Goal: Task Accomplishment & Management: Manage account settings

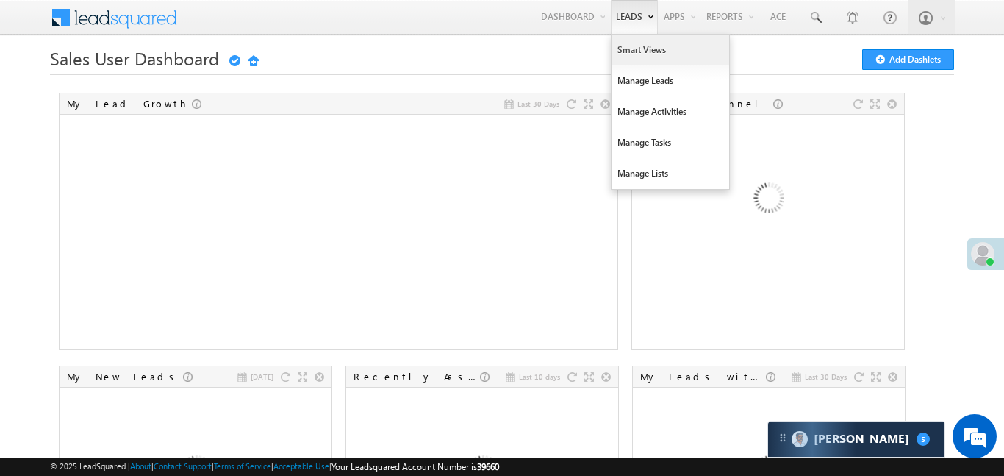
click at [635, 60] on link "Smart Views" at bounding box center [671, 50] width 118 height 31
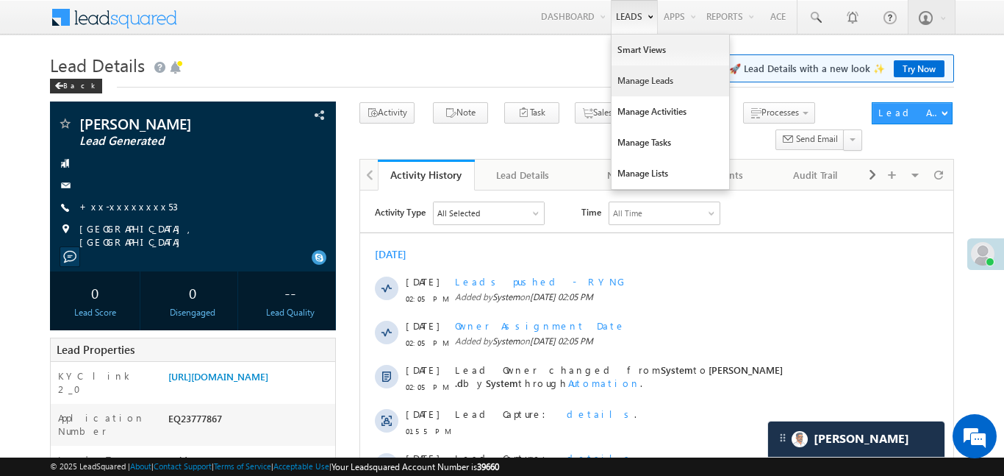
click at [649, 85] on link "Manage Leads" at bounding box center [671, 80] width 118 height 31
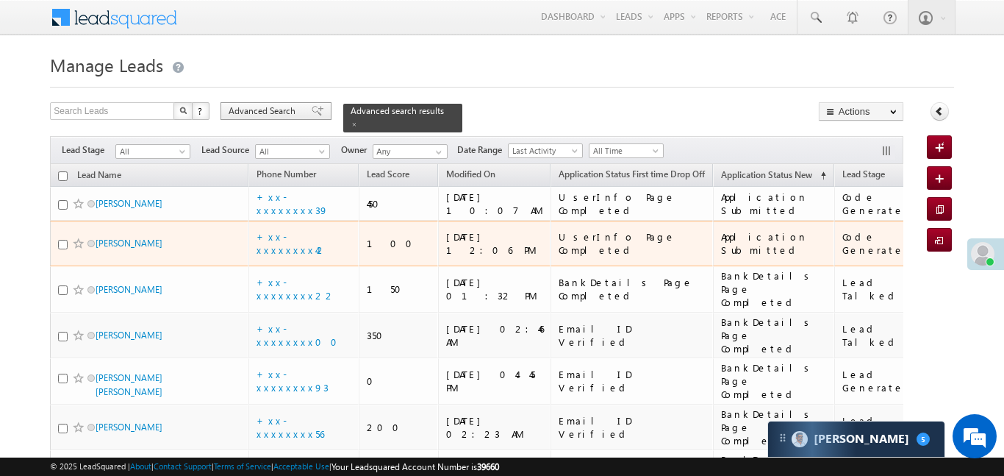
click at [283, 104] on span "Advanced Search" at bounding box center [264, 110] width 71 height 13
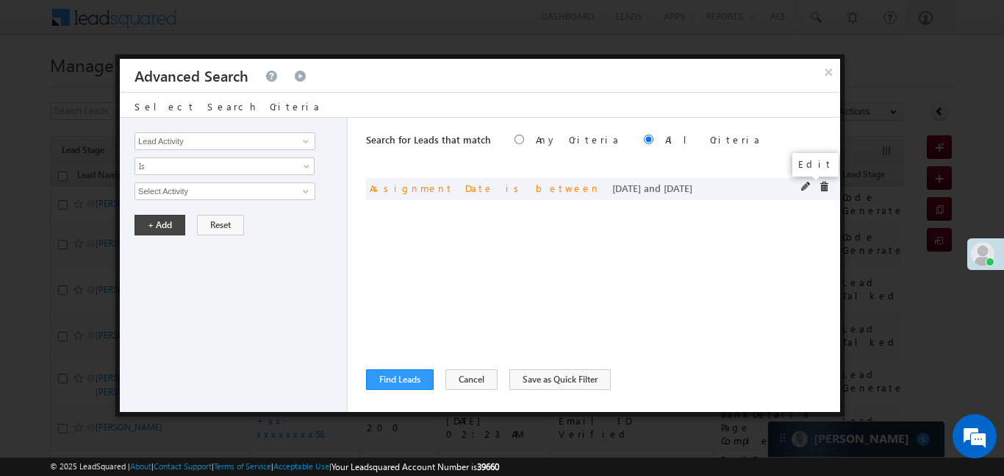
click at [801, 187] on span at bounding box center [806, 187] width 10 height 10
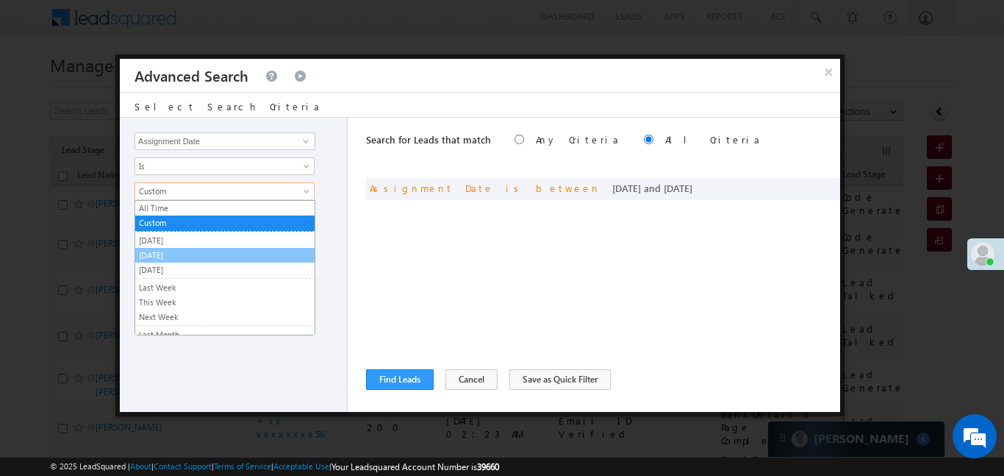
click at [182, 258] on link "[DATE]" at bounding box center [224, 254] width 179 height 13
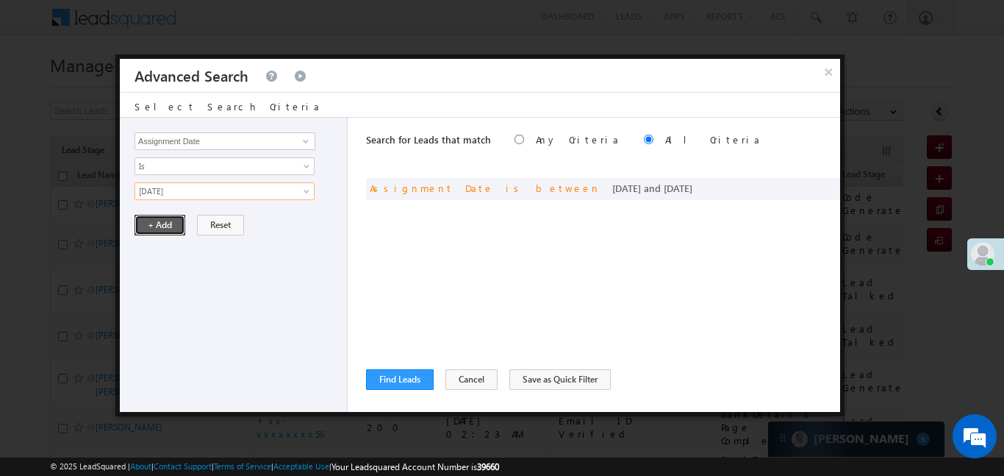
click at [162, 229] on button "+ Add" at bounding box center [160, 225] width 51 height 21
click at [417, 375] on button "Find Leads" at bounding box center [400, 379] width 68 height 21
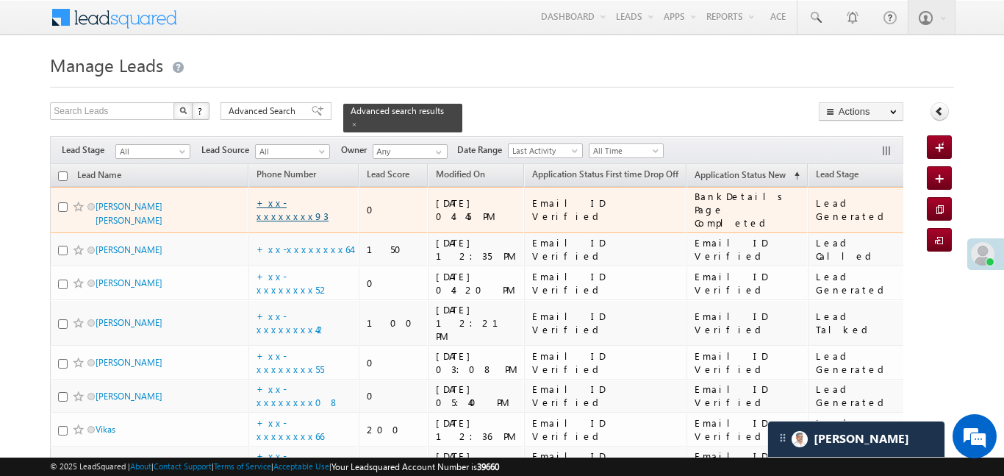
click at [271, 196] on link "+xx-xxxxxxxx93" at bounding box center [293, 209] width 72 height 26
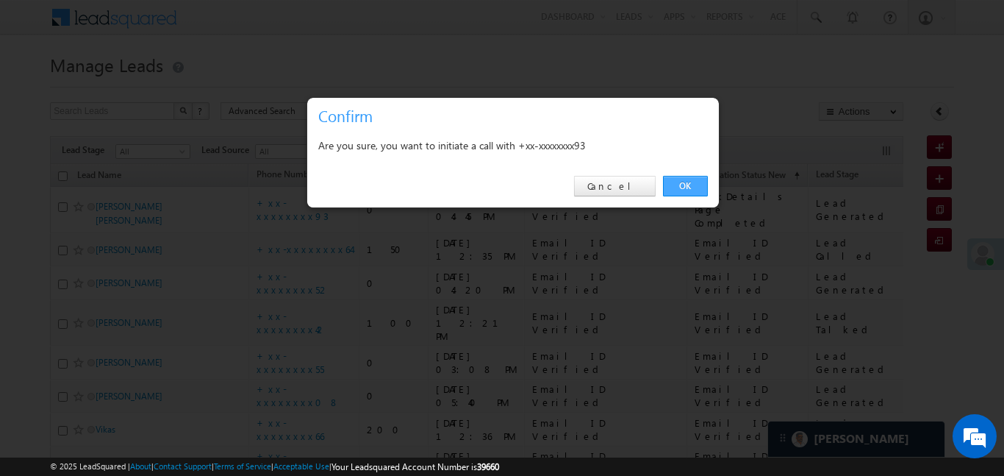
click at [698, 185] on link "OK" at bounding box center [685, 186] width 45 height 21
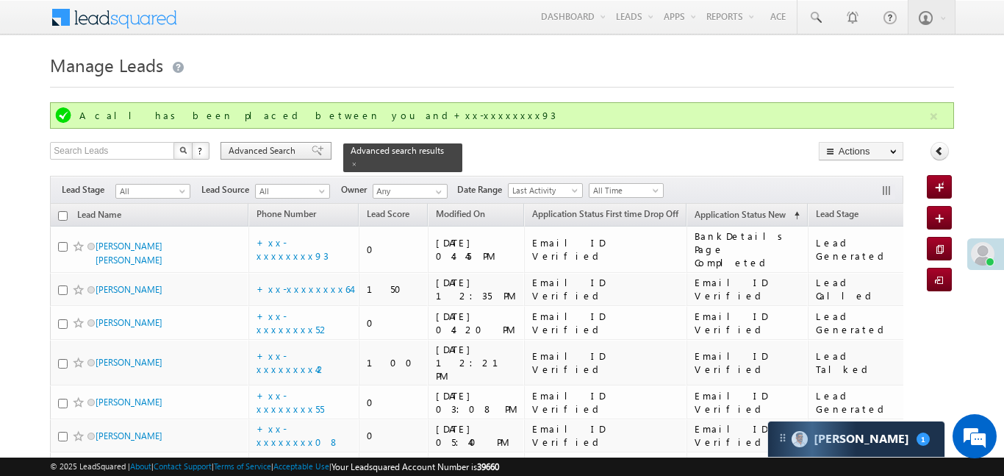
click at [275, 153] on span "Advanced Search" at bounding box center [264, 150] width 71 height 13
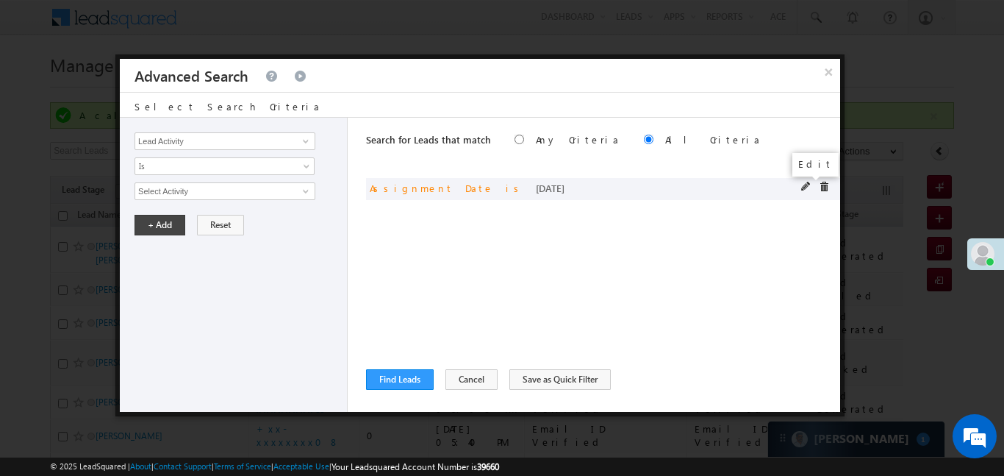
click at [803, 184] on span at bounding box center [806, 187] width 10 height 10
click at [209, 205] on div "Lead Activity Task Sales Group Prospect Id WA Last Message Timestamp 4th Day Di…" at bounding box center [234, 265] width 228 height 294
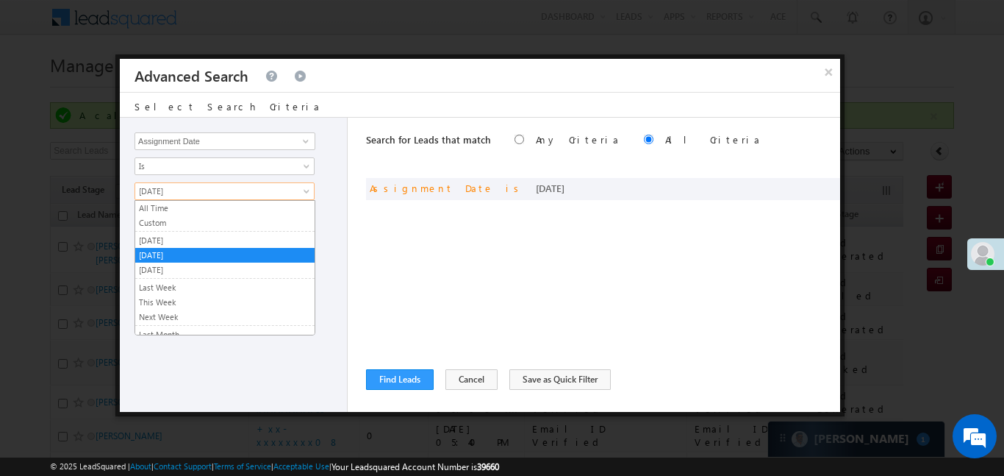
click at [202, 196] on span "[DATE]" at bounding box center [214, 190] width 159 height 13
click at [185, 218] on link "Custom" at bounding box center [224, 222] width 179 height 13
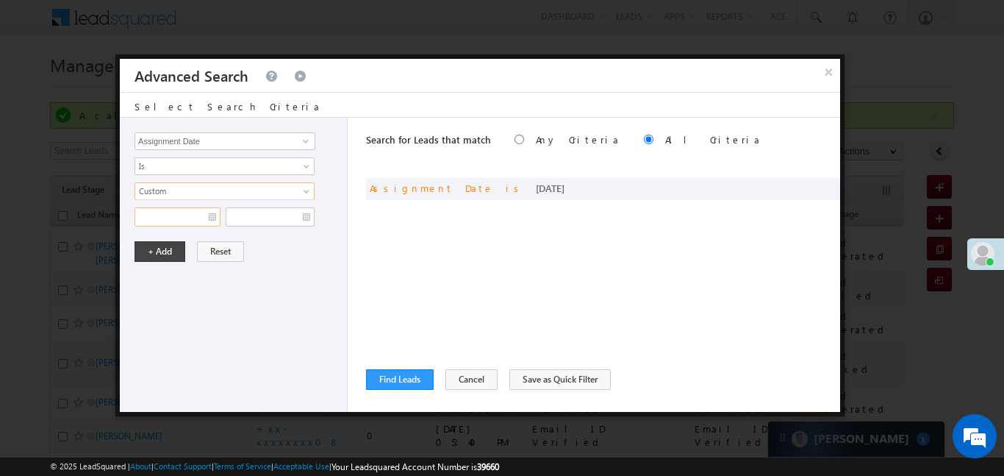
click at [176, 220] on input "text" at bounding box center [178, 216] width 86 height 19
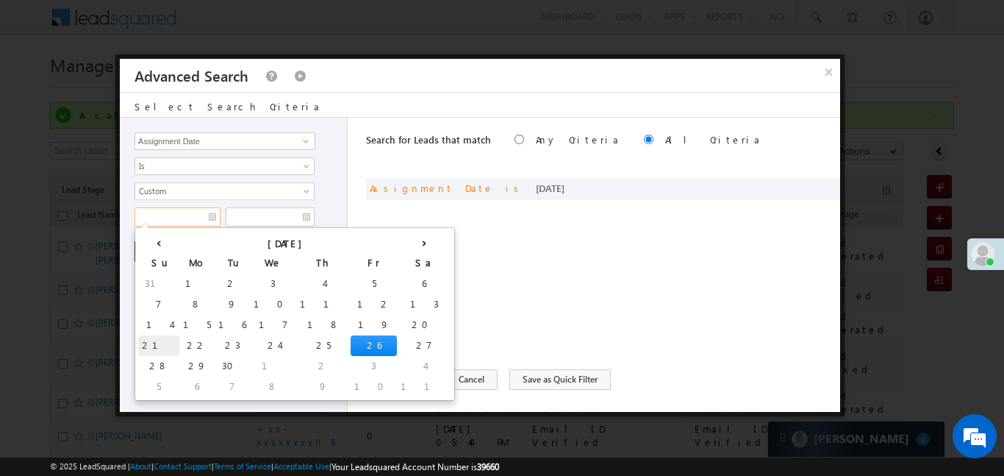
click at [149, 345] on td "21" at bounding box center [158, 345] width 41 height 21
type input "21/09/25"
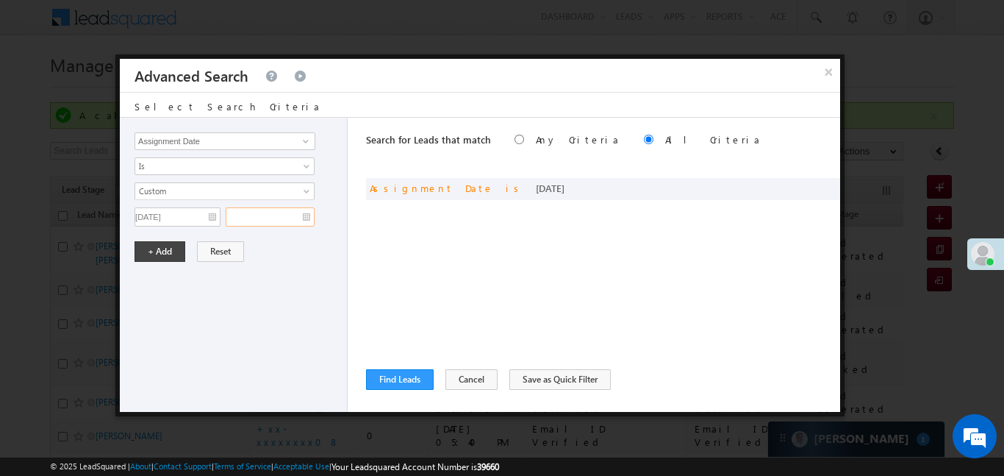
click at [301, 223] on input "text" at bounding box center [270, 216] width 89 height 19
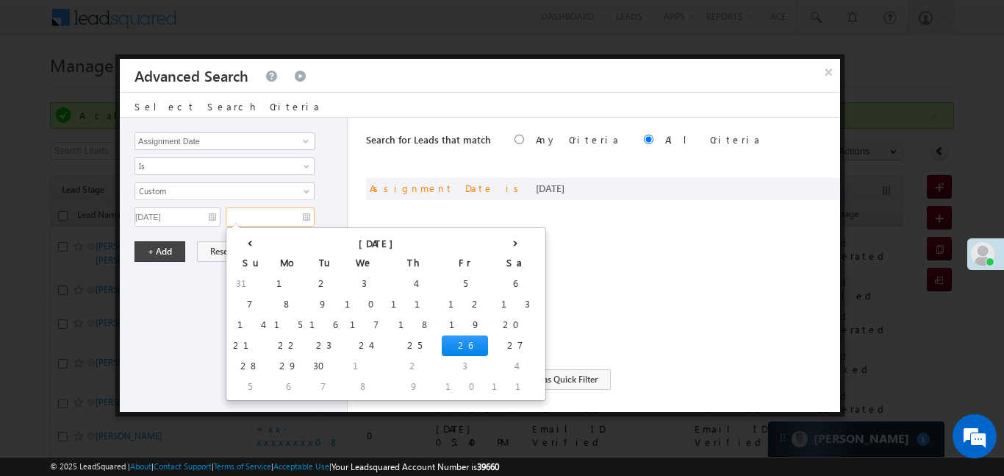
click at [442, 342] on td "26" at bounding box center [465, 345] width 46 height 21
type input "26/09/25"
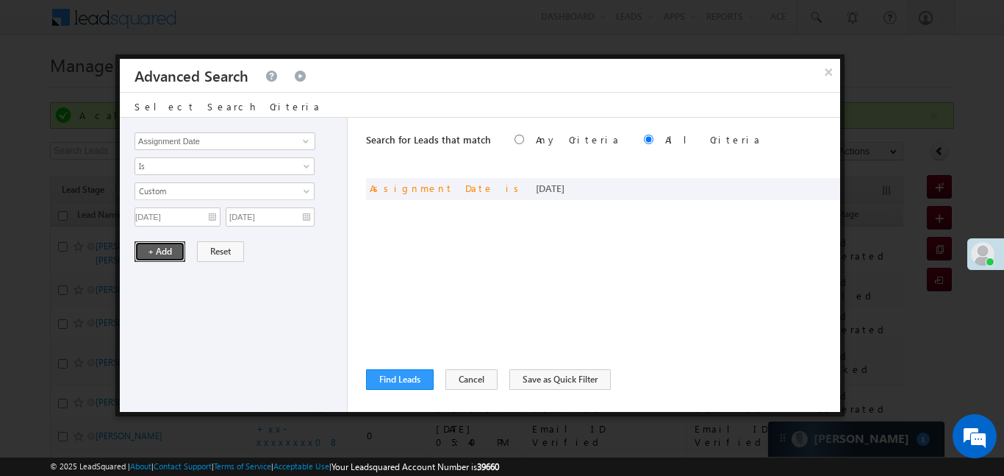
click at [157, 248] on button "+ Add" at bounding box center [160, 251] width 51 height 21
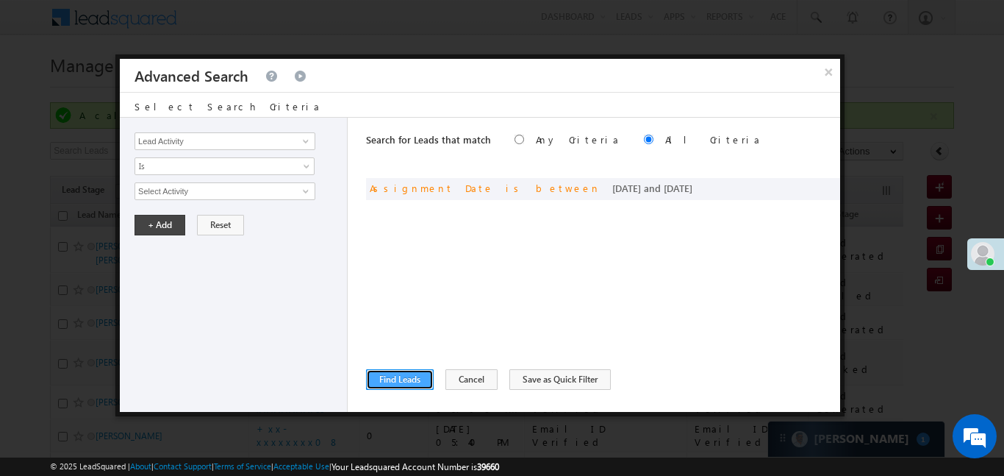
click at [422, 386] on button "Find Leads" at bounding box center [400, 379] width 68 height 21
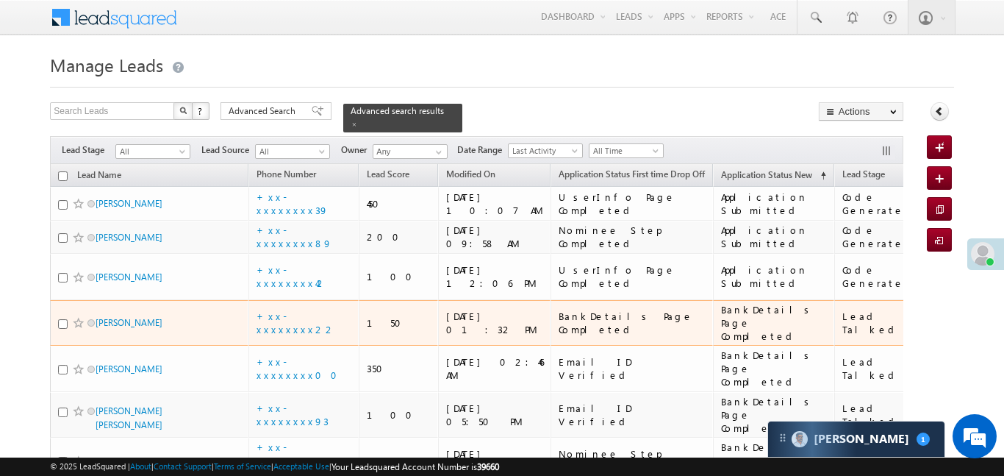
scroll to position [58, 0]
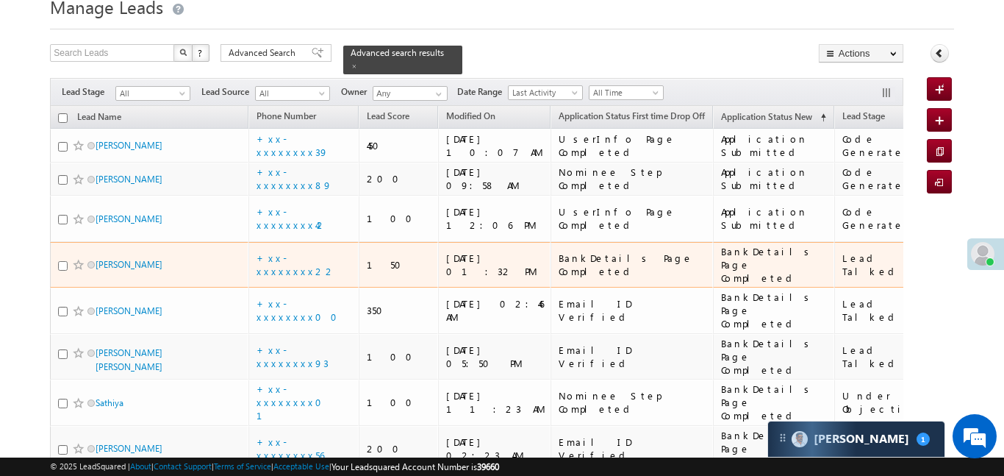
click at [65, 261] on input "checkbox" at bounding box center [63, 266] width 10 height 10
checkbox input "true"
click at [64, 307] on input "checkbox" at bounding box center [63, 312] width 10 height 10
checkbox input "true"
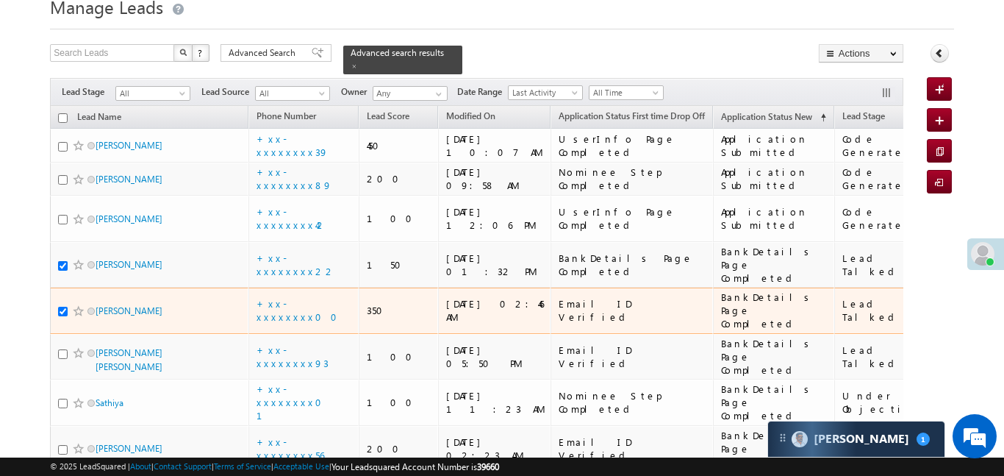
scroll to position [212, 0]
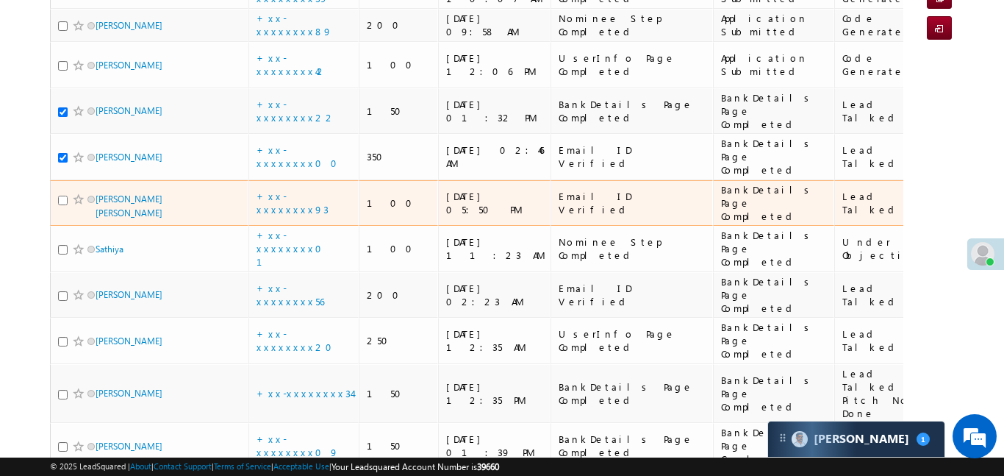
click at [63, 196] on input "checkbox" at bounding box center [63, 201] width 10 height 10
checkbox input "true"
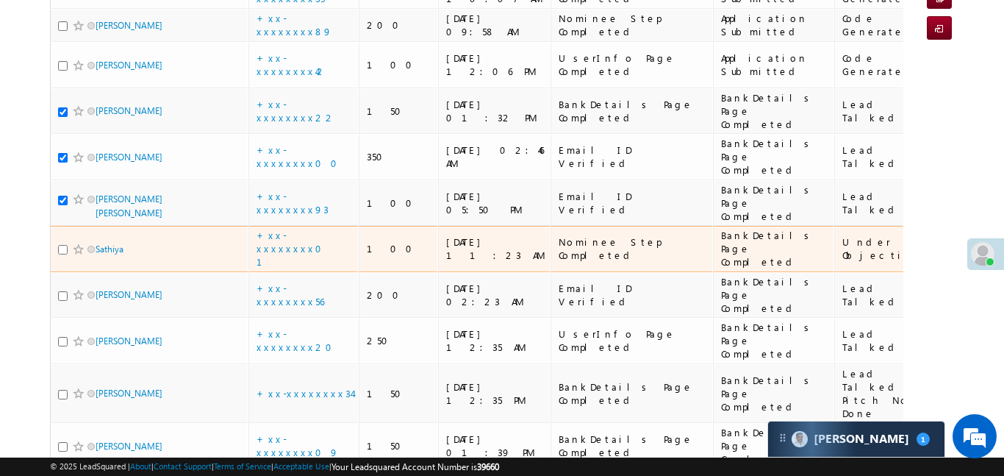
click at [65, 245] on input "checkbox" at bounding box center [63, 250] width 10 height 10
checkbox input "true"
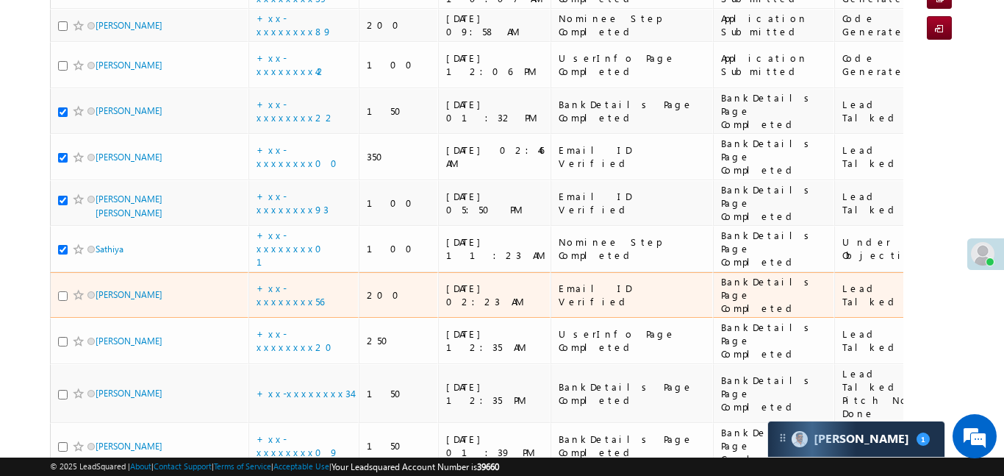
click at [61, 291] on input "checkbox" at bounding box center [63, 296] width 10 height 10
checkbox input "true"
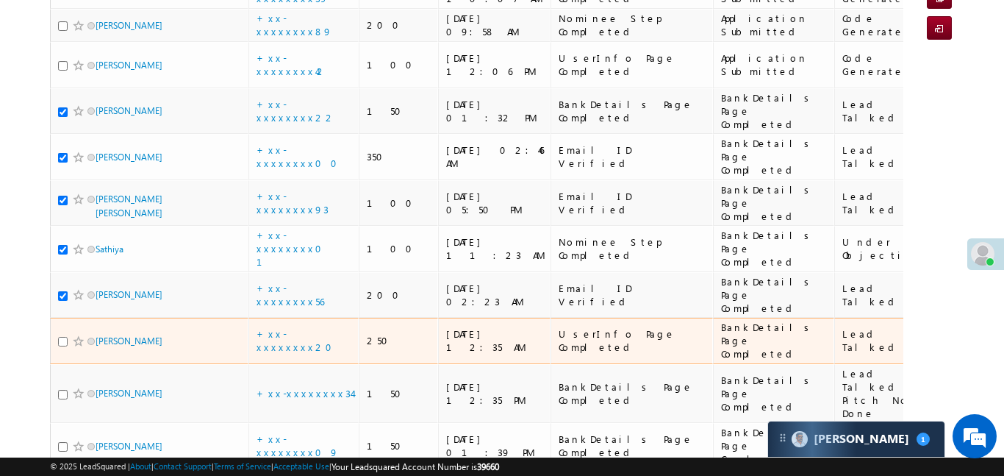
click at [59, 337] on input "checkbox" at bounding box center [63, 342] width 10 height 10
checkbox input "true"
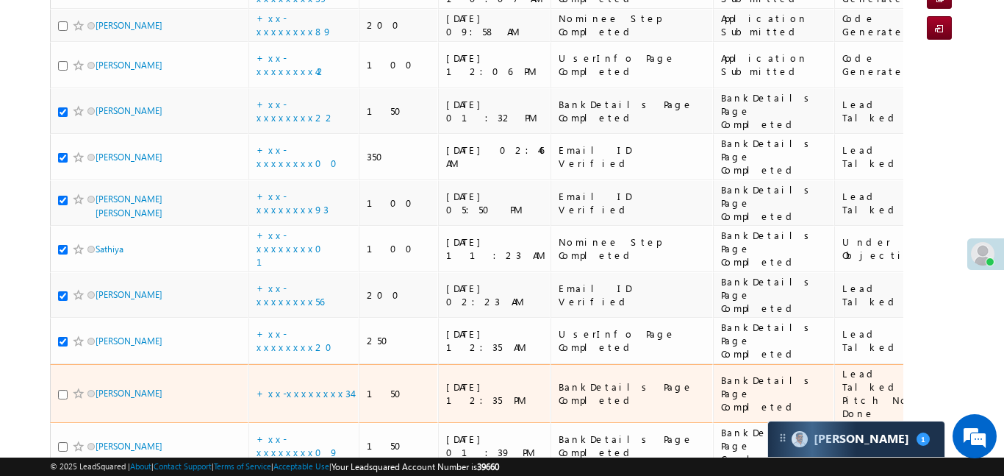
click at [62, 386] on div "[PERSON_NAME]" at bounding box center [150, 396] width 184 height 21
click at [60, 390] on input "checkbox" at bounding box center [63, 395] width 10 height 10
checkbox input "true"
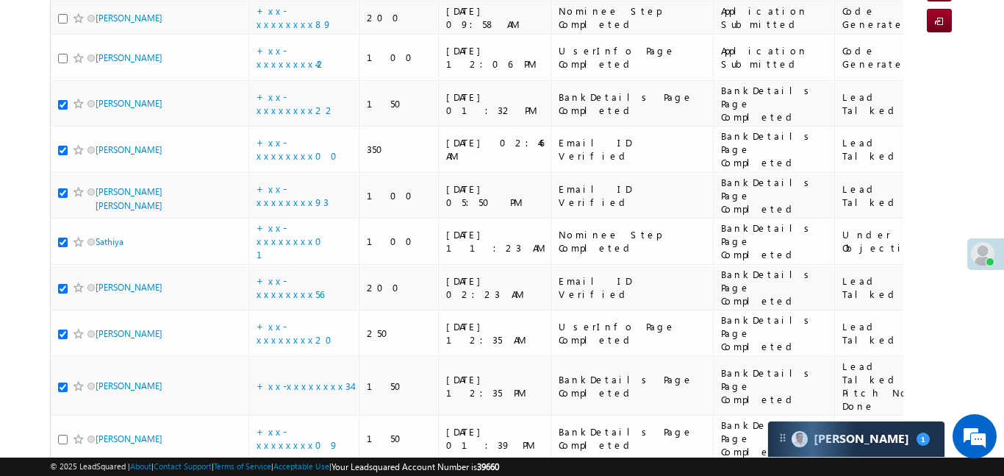
scroll to position [281, 0]
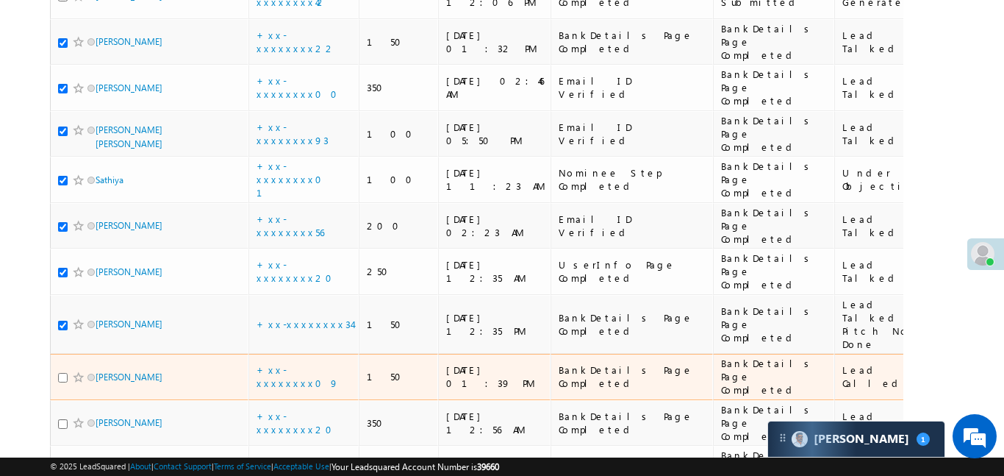
click at [64, 373] on input "checkbox" at bounding box center [63, 378] width 10 height 10
checkbox input "true"
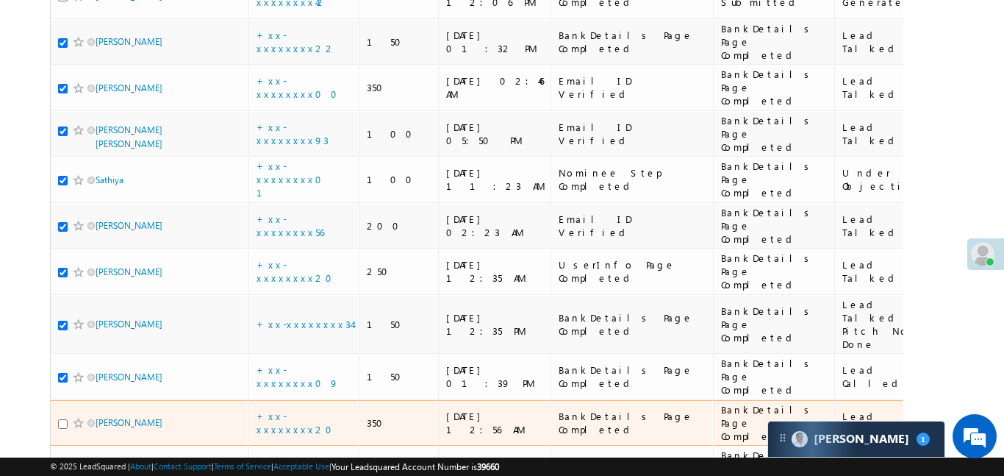
click at [60, 419] on input "checkbox" at bounding box center [63, 424] width 10 height 10
checkbox input "true"
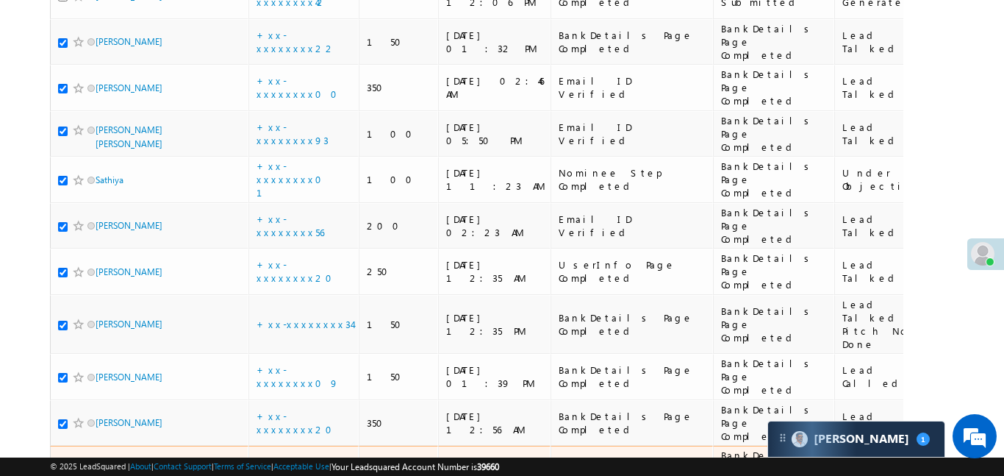
click at [64, 462] on div at bounding box center [80, 469] width 45 height 15
click at [62, 465] on input "checkbox" at bounding box center [63, 470] width 10 height 10
checkbox input "true"
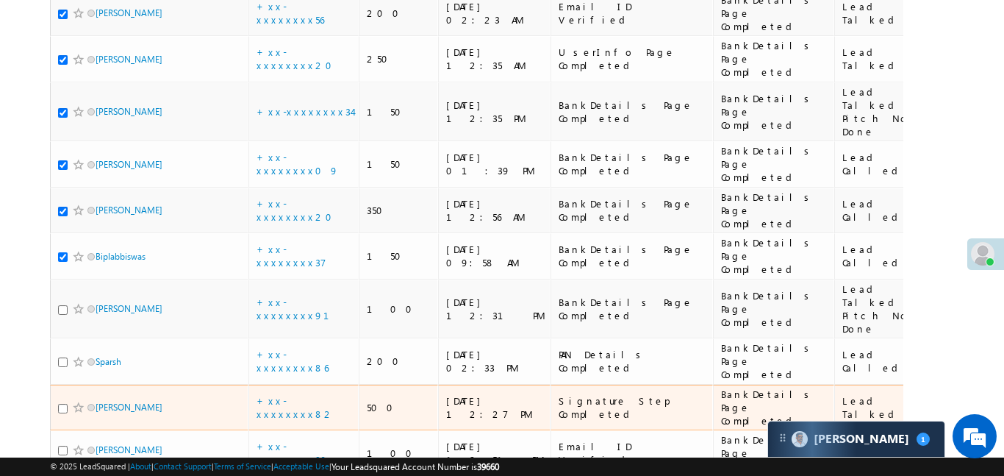
scroll to position [508, 0]
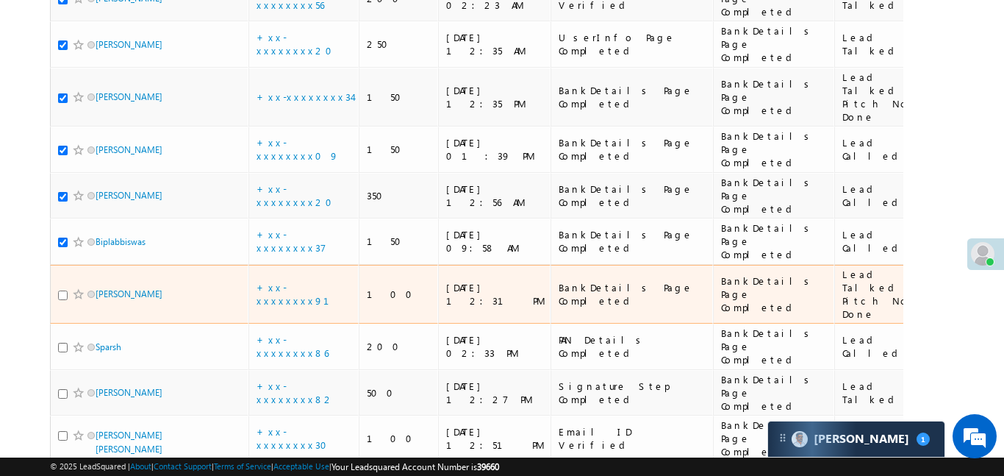
click at [63, 290] on input "checkbox" at bounding box center [63, 295] width 10 height 10
checkbox input "true"
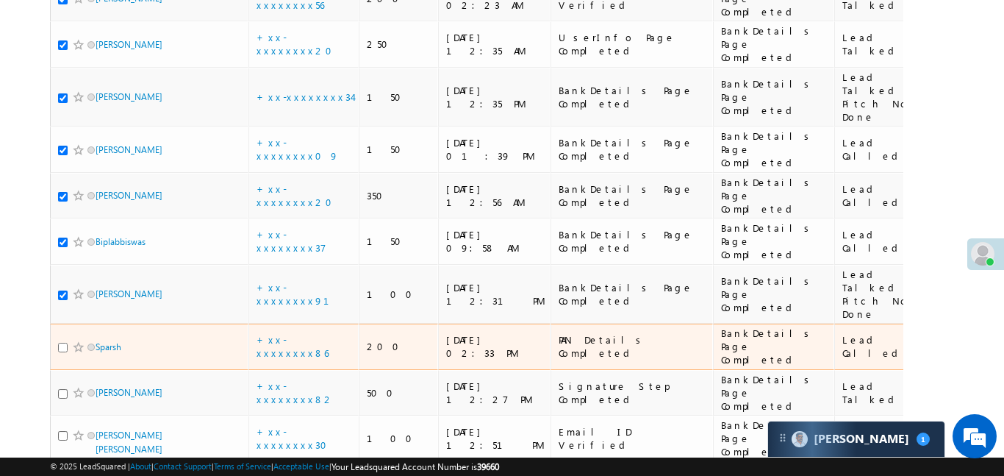
click at [60, 343] on input "checkbox" at bounding box center [63, 348] width 10 height 10
checkbox input "true"
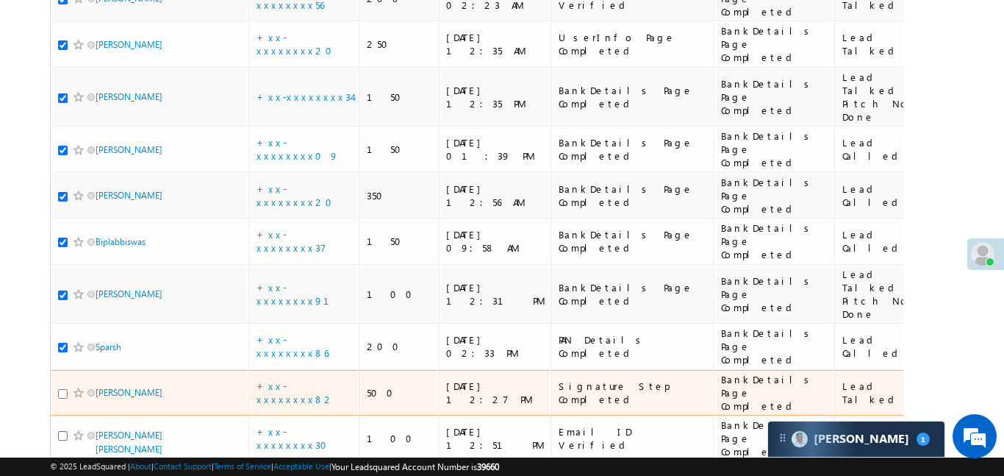
click at [59, 389] on input "checkbox" at bounding box center [63, 394] width 10 height 10
checkbox input "true"
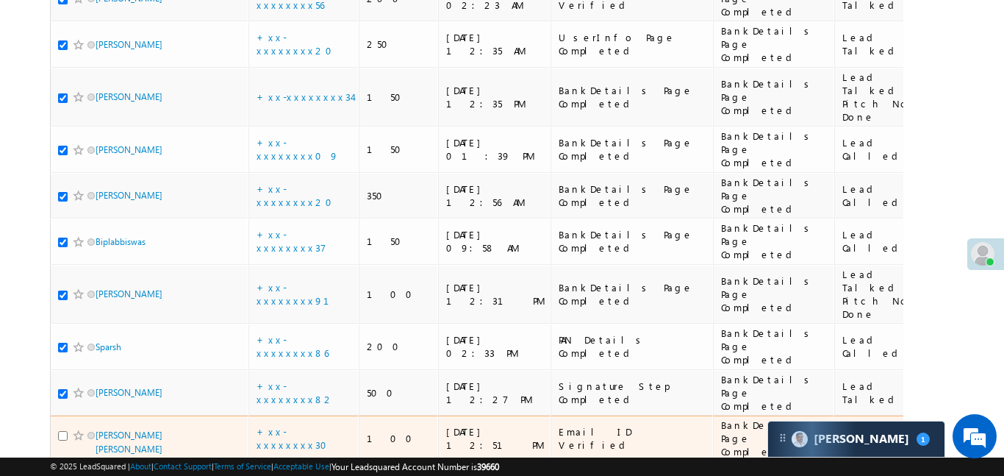
click at [60, 431] on input "checkbox" at bounding box center [63, 436] width 10 height 10
checkbox input "true"
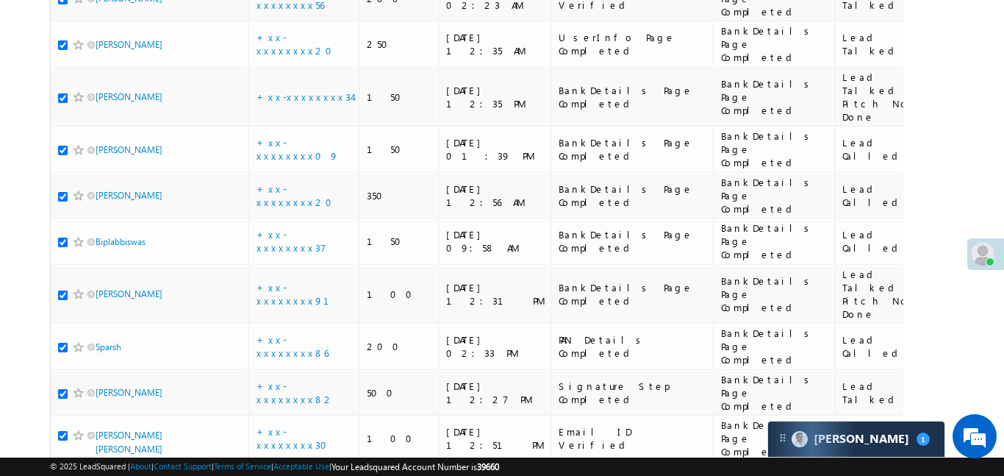
click at [69, 475] on div at bounding box center [80, 484] width 45 height 15
click at [68, 475] on div at bounding box center [80, 484] width 45 height 15
click at [63, 475] on input "checkbox" at bounding box center [63, 486] width 10 height 10
checkbox input "true"
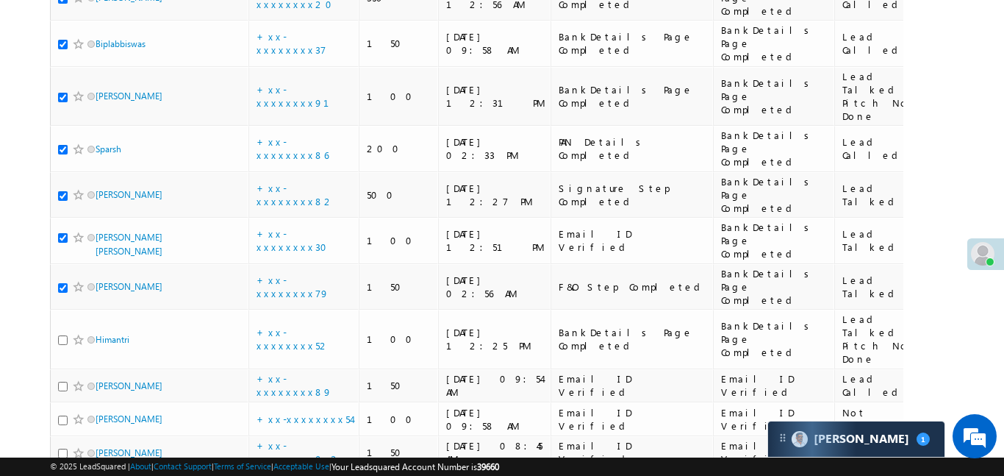
scroll to position [706, 0]
click at [65, 334] on input "checkbox" at bounding box center [63, 339] width 10 height 10
checkbox input "true"
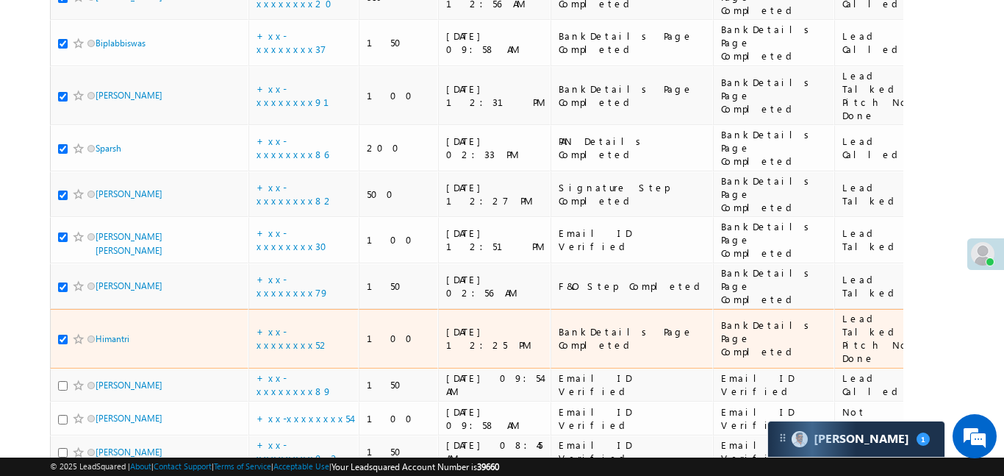
click at [58, 378] on div at bounding box center [80, 385] width 45 height 15
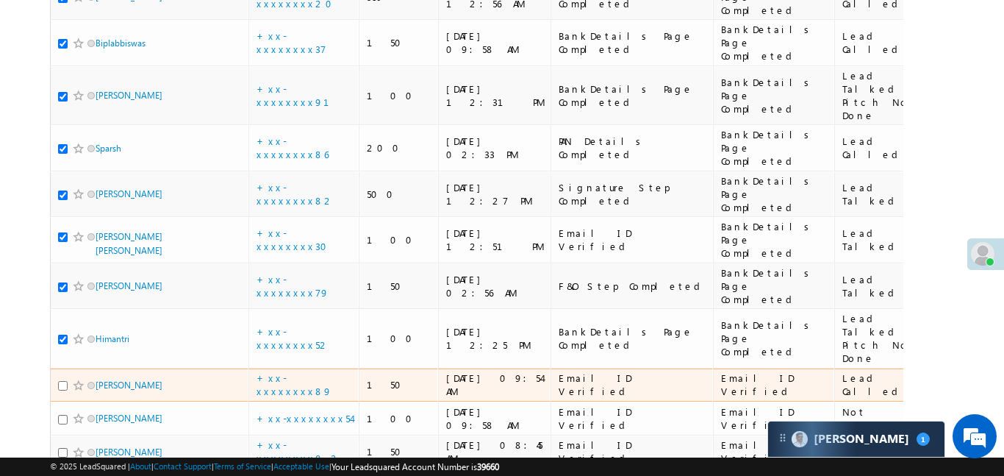
click at [65, 381] on input "checkbox" at bounding box center [63, 386] width 10 height 10
checkbox input "true"
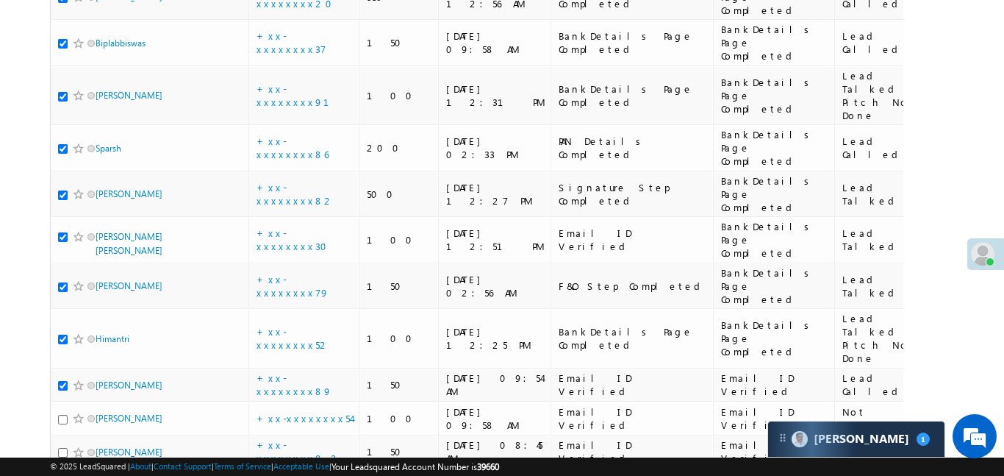
checkbox input "true"
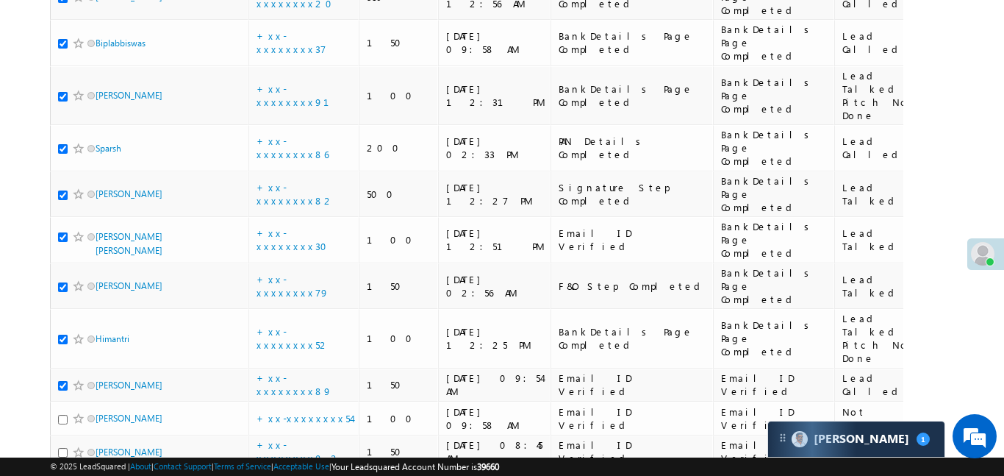
checkbox input "true"
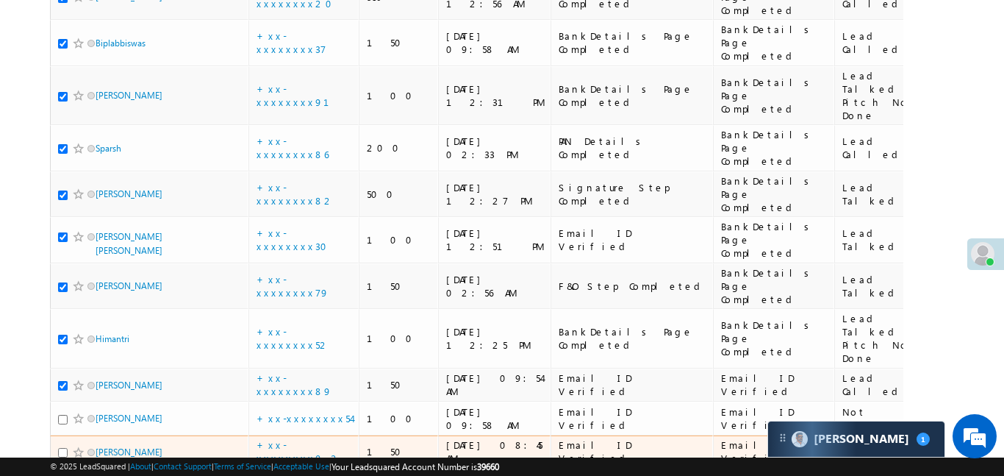
click at [62, 448] on input "checkbox" at bounding box center [63, 453] width 10 height 10
checkbox input "true"
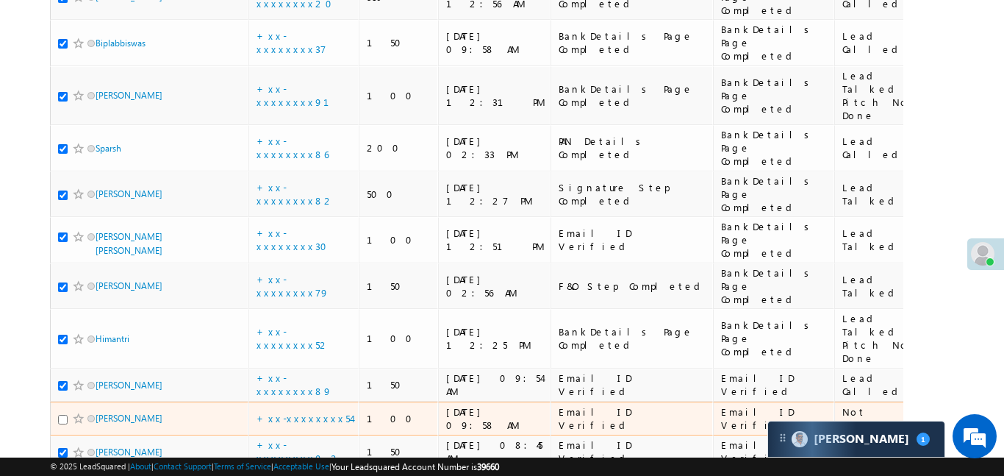
click at [60, 415] on input "checkbox" at bounding box center [63, 420] width 10 height 10
checkbox input "true"
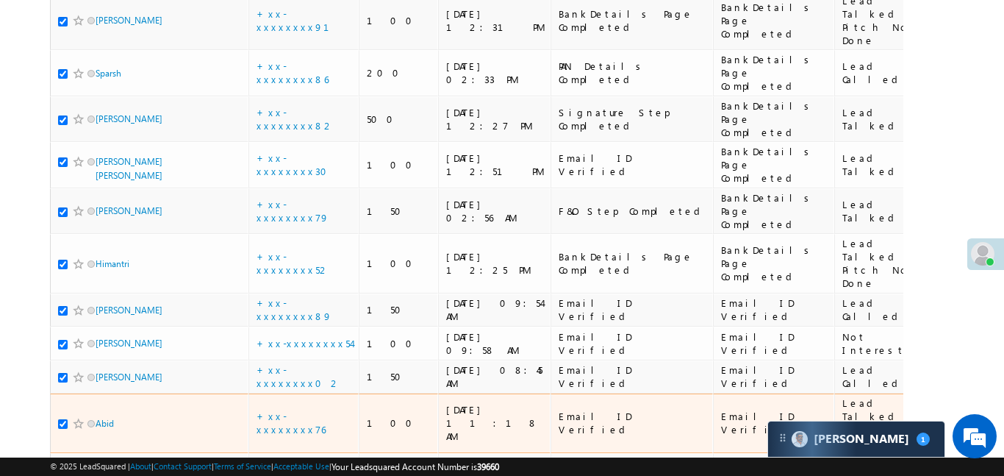
scroll to position [794, 0]
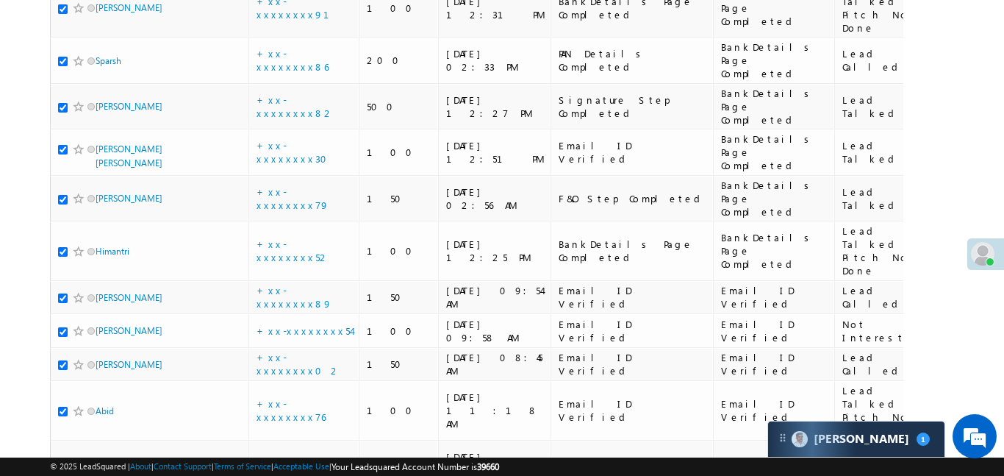
checkbox input "true"
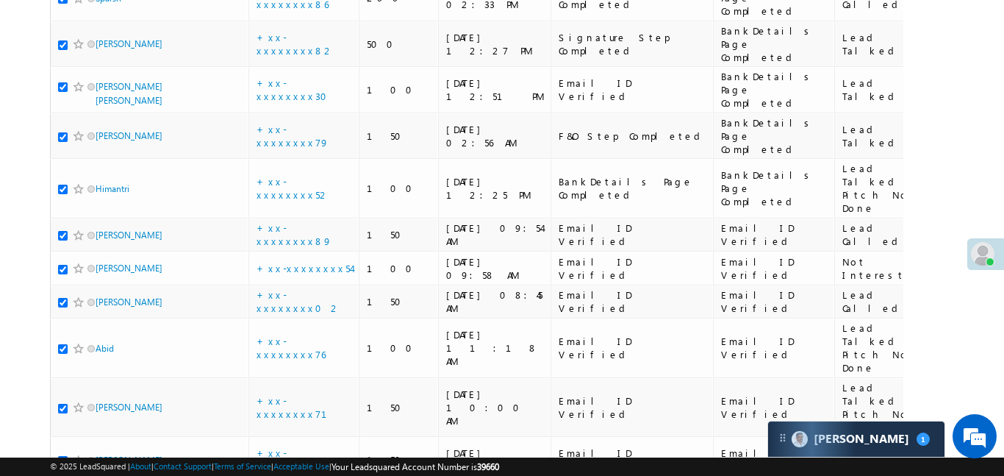
scroll to position [0, 0]
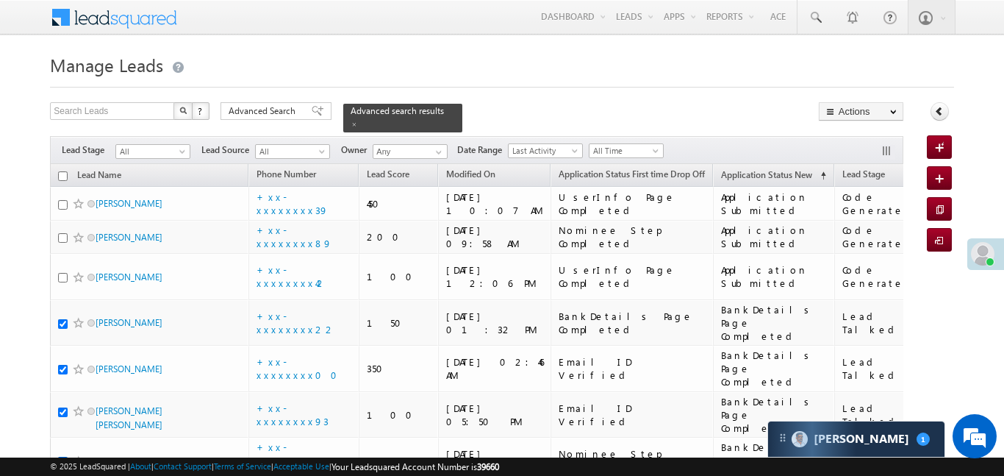
click at [874, 144] on div "Filters Lead Stage All All Lead Source All All Owner Any Any Date Range Go maxd…" at bounding box center [476, 150] width 853 height 28
click at [892, 145] on button "button" at bounding box center [888, 152] width 15 height 15
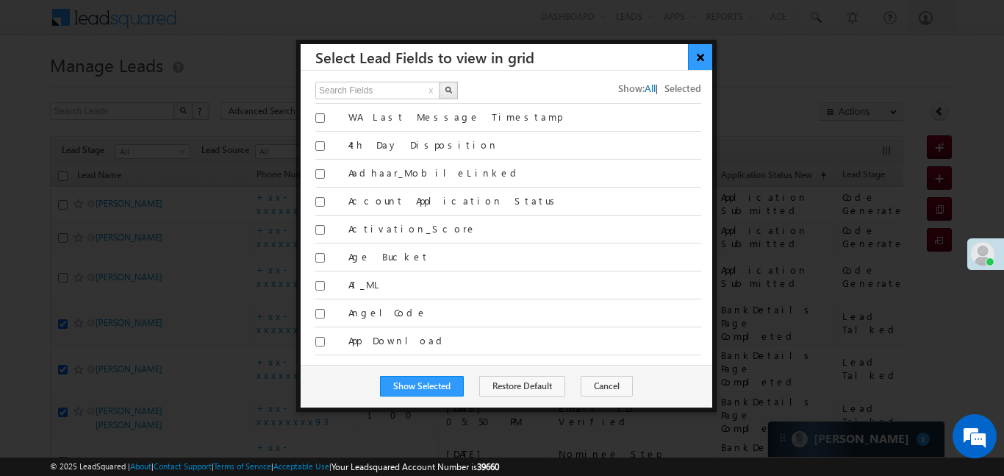
click at [692, 60] on button "×" at bounding box center [700, 57] width 24 height 26
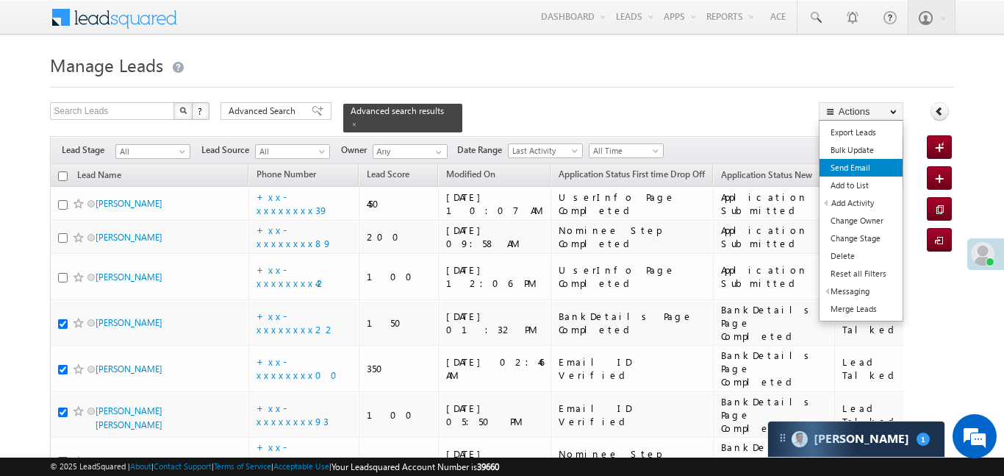
click at [864, 170] on link "Send Email" at bounding box center [861, 168] width 83 height 18
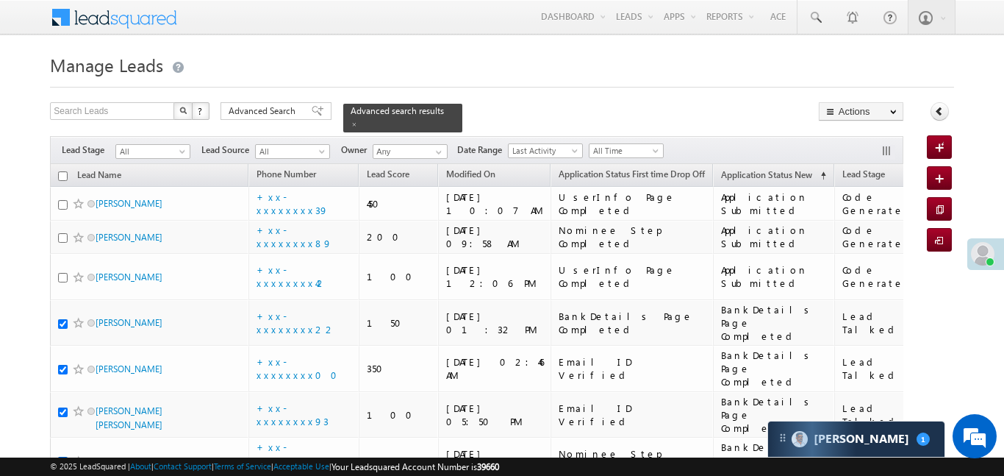
scroll to position [7, 0]
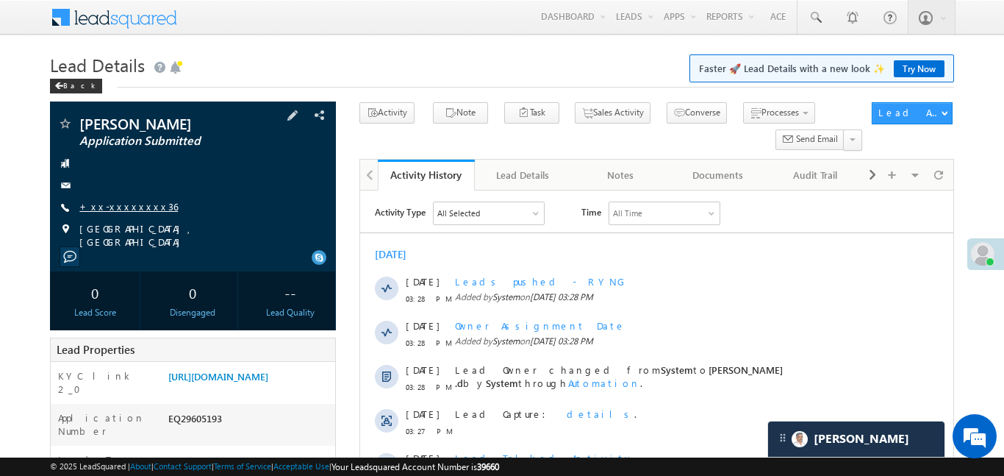
click at [118, 212] on link "+xx-xxxxxxxx36" at bounding box center [128, 206] width 98 height 12
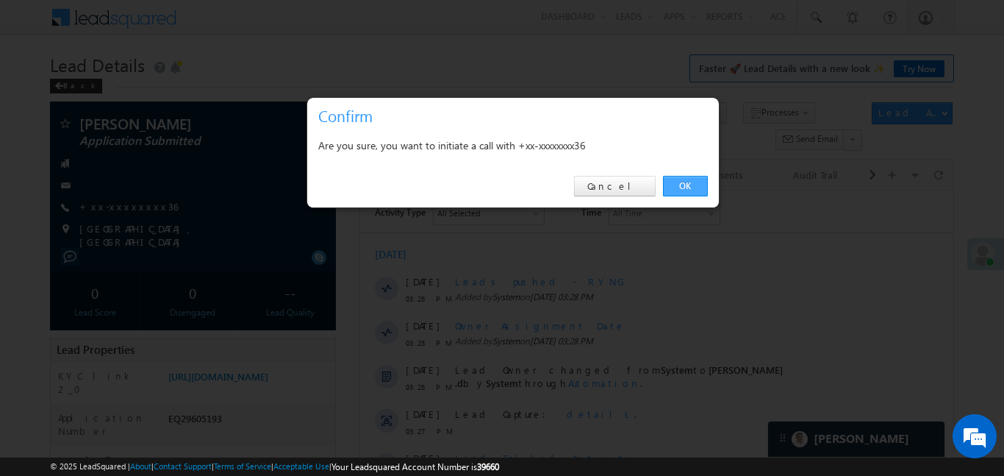
click at [692, 186] on link "OK" at bounding box center [685, 186] width 45 height 21
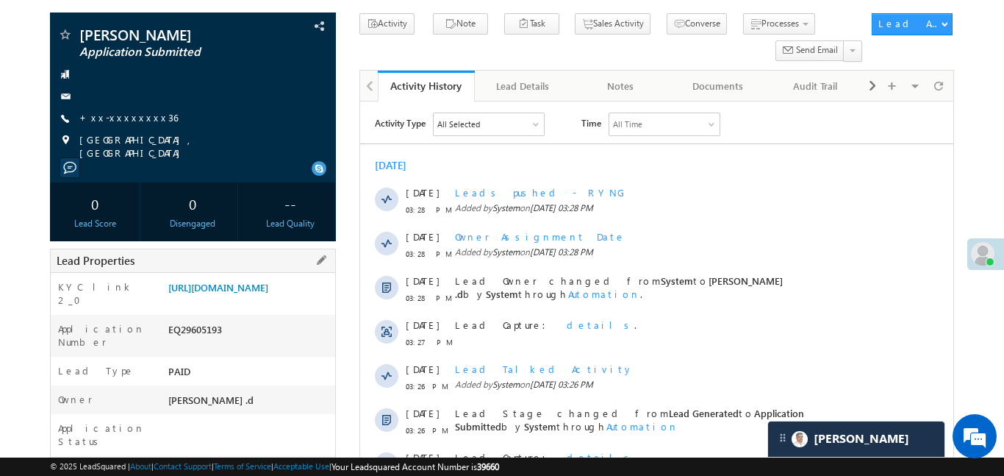
scroll to position [156, 0]
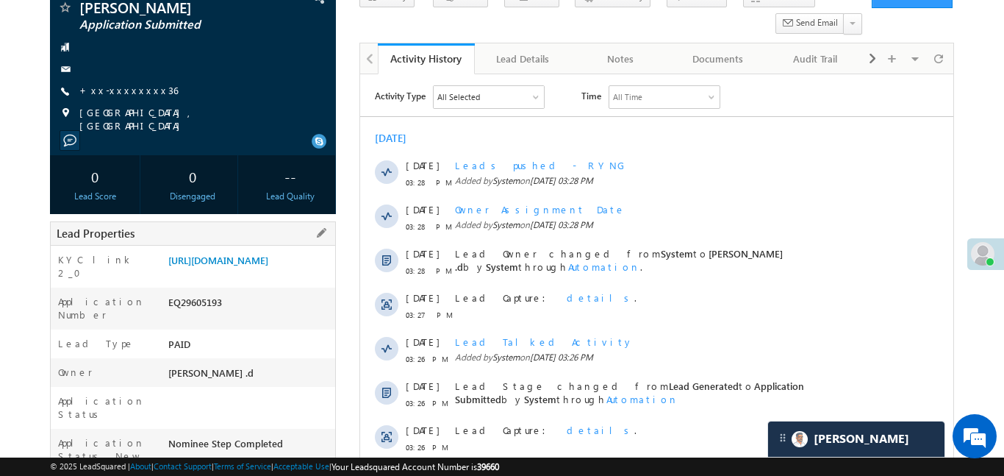
click at [216, 315] on div "EQ29605193" at bounding box center [250, 305] width 171 height 21
copy div "EQ29605193"
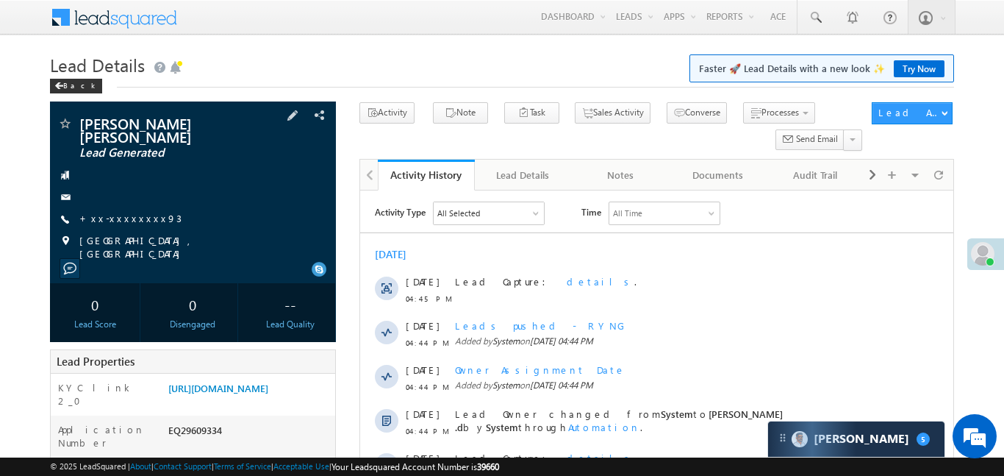
click at [126, 212] on span "+xx-xxxxxxxx93" at bounding box center [130, 219] width 102 height 15
click at [126, 212] on link "+xx-xxxxxxxx93" at bounding box center [130, 218] width 102 height 12
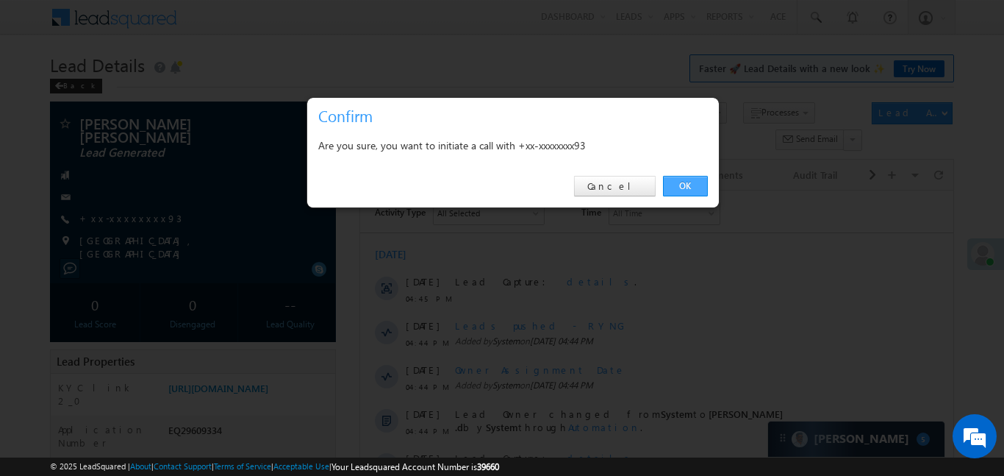
click at [694, 185] on link "OK" at bounding box center [685, 186] width 45 height 21
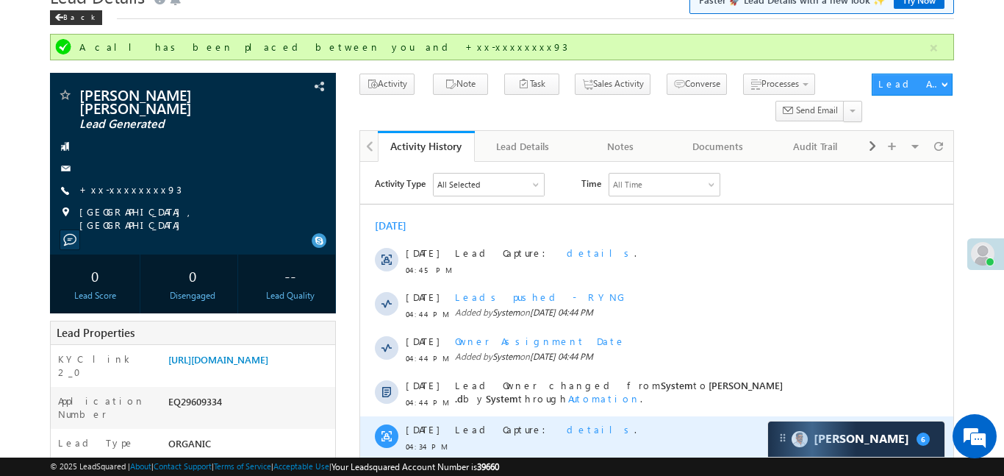
scroll to position [75, 0]
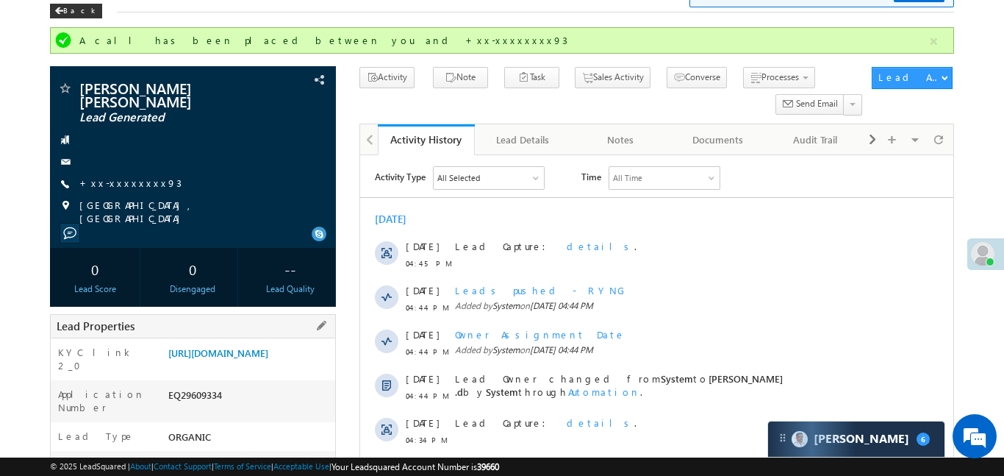
click at [292, 366] on div "https://angelbroking1-pk3em7sa.customui-test.leadsquared.com?leadId=f3c60988-f6…" at bounding box center [250, 355] width 171 height 21
click at [268, 354] on link "https://angelbroking1-pk3em7sa.customui-test.leadsquared.com?leadId=f3c60988-f6…" at bounding box center [218, 352] width 100 height 12
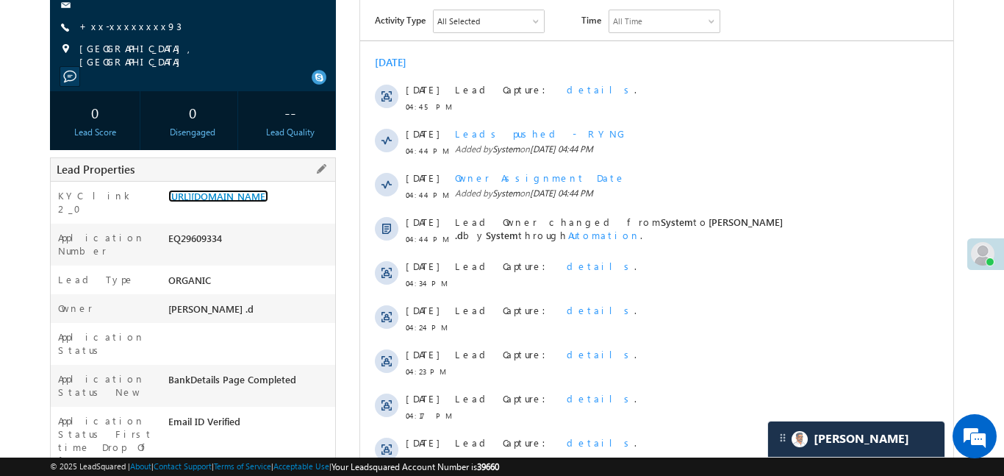
scroll to position [92, 0]
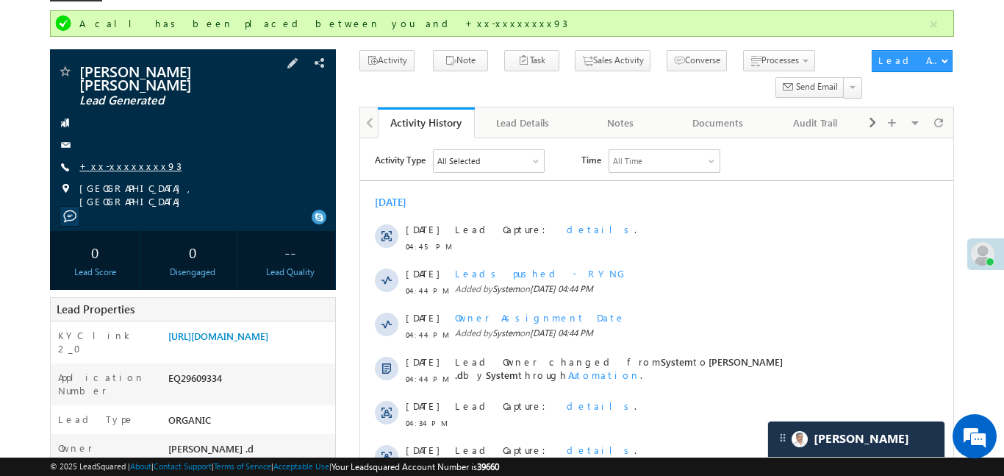
click at [120, 159] on link "+xx-xxxxxxxx93" at bounding box center [130, 165] width 102 height 12
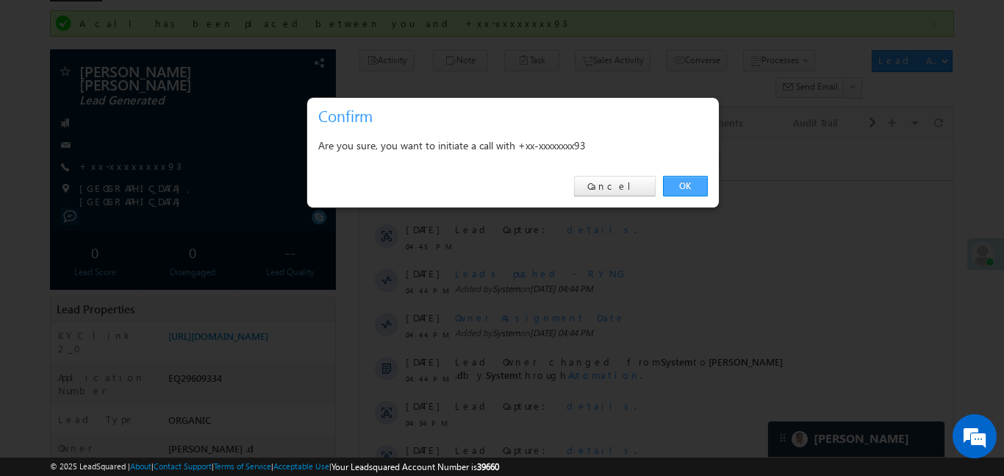
click at [686, 188] on link "OK" at bounding box center [685, 186] width 45 height 21
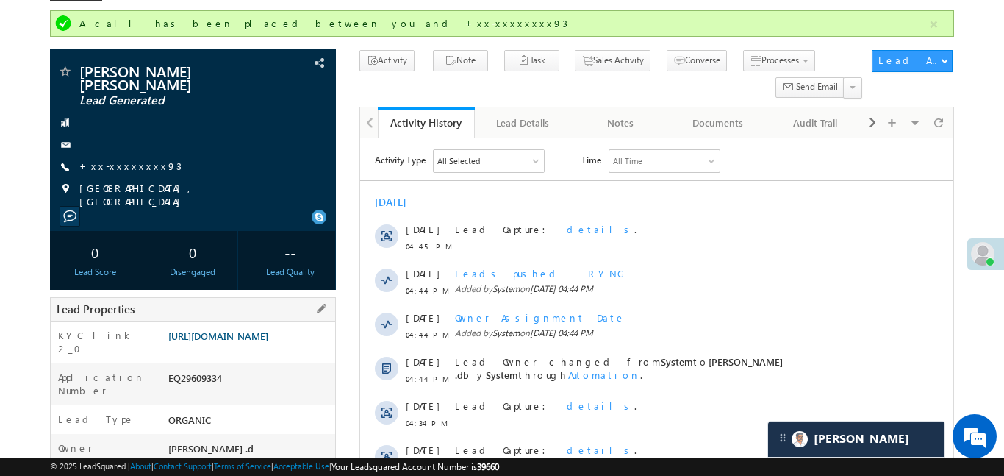
click at [209, 333] on link "https://angelbroking1-pk3em7sa.customui-test.leadsquared.com?leadId=f3c60988-f6…" at bounding box center [218, 335] width 100 height 12
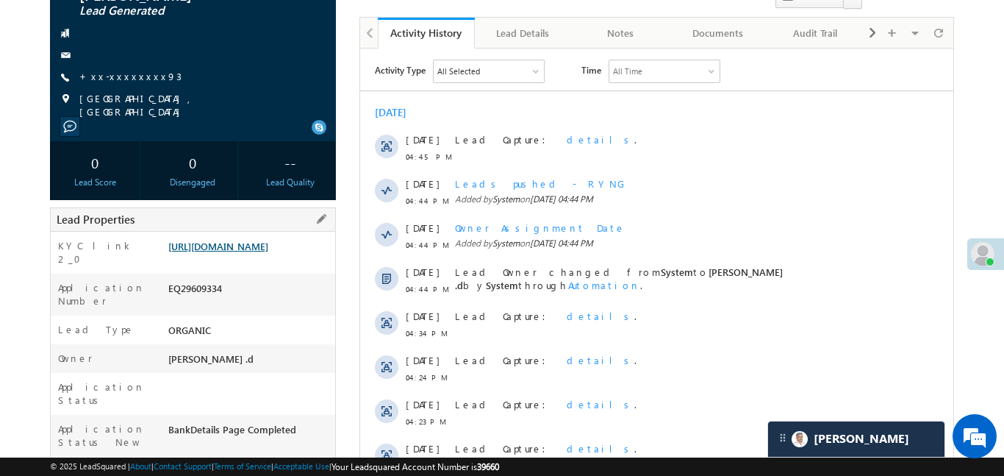
scroll to position [187, 0]
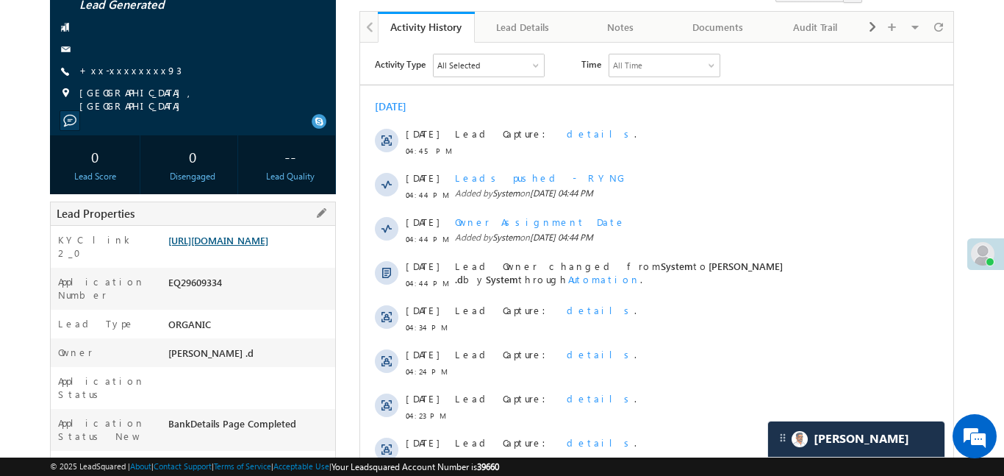
click at [268, 234] on link "https://angelbroking1-pk3em7sa.customui-test.leadsquared.com?leadId=f3c60988-f6…" at bounding box center [218, 240] width 100 height 12
click at [261, 234] on link "https://angelbroking1-pk3em7sa.customui-test.leadsquared.com?leadId=f3c60988-f6…" at bounding box center [218, 240] width 100 height 12
click at [268, 234] on link "https://angelbroking1-pk3em7sa.customui-test.leadsquared.com?leadId=f3c60988-f6…" at bounding box center [218, 240] width 100 height 12
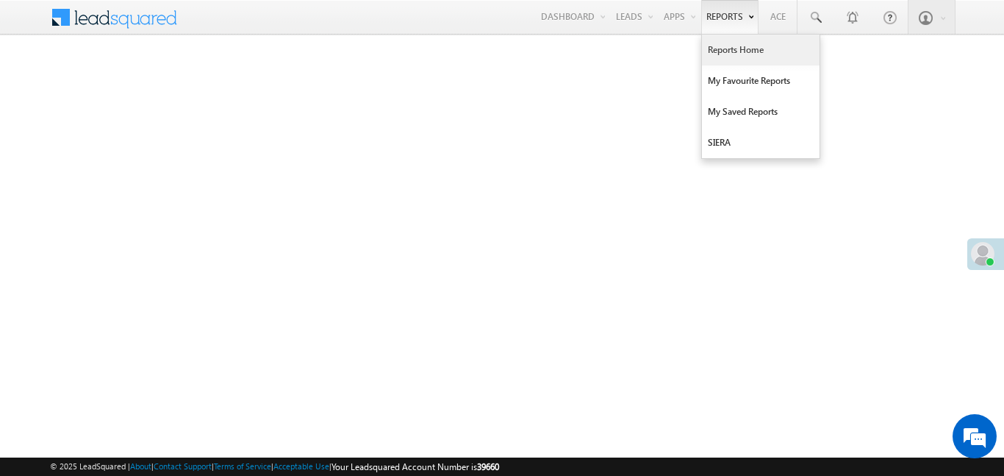
click at [727, 47] on link "Reports Home" at bounding box center [761, 50] width 118 height 31
click at [738, 62] on link "Reports Home" at bounding box center [761, 50] width 118 height 31
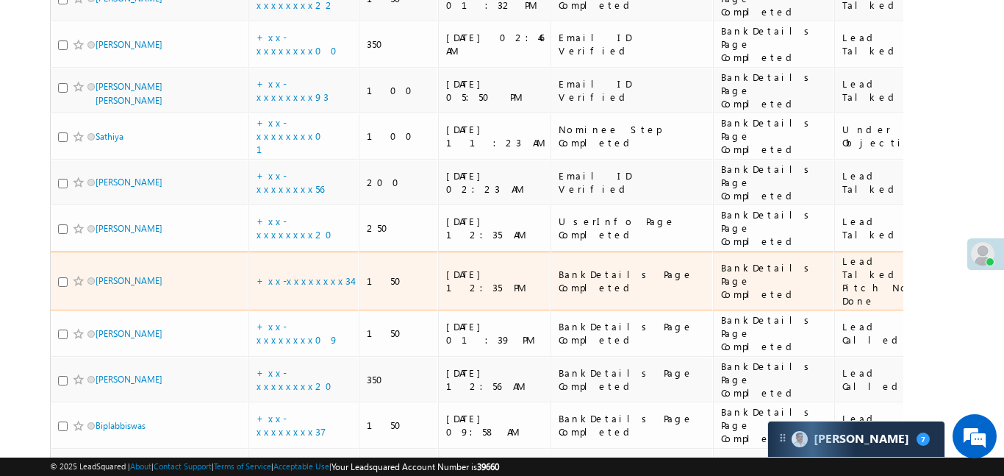
scroll to position [422, 0]
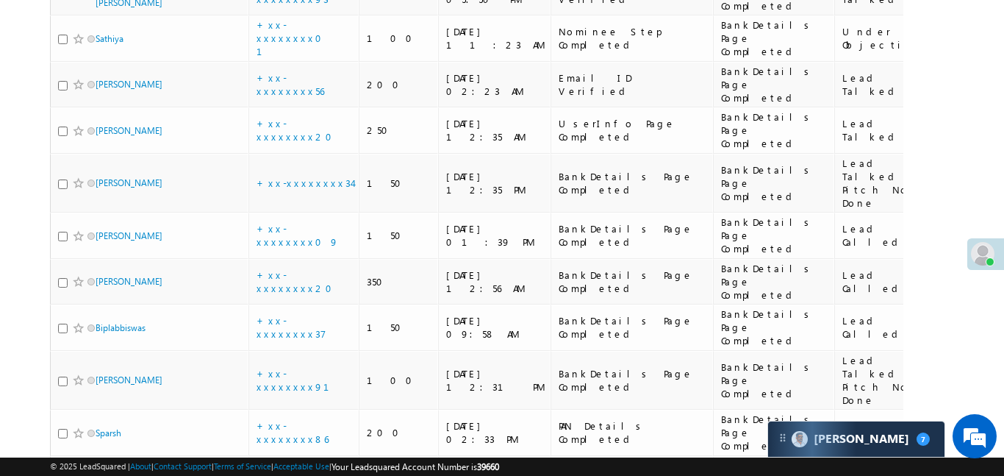
checkbox input "true"
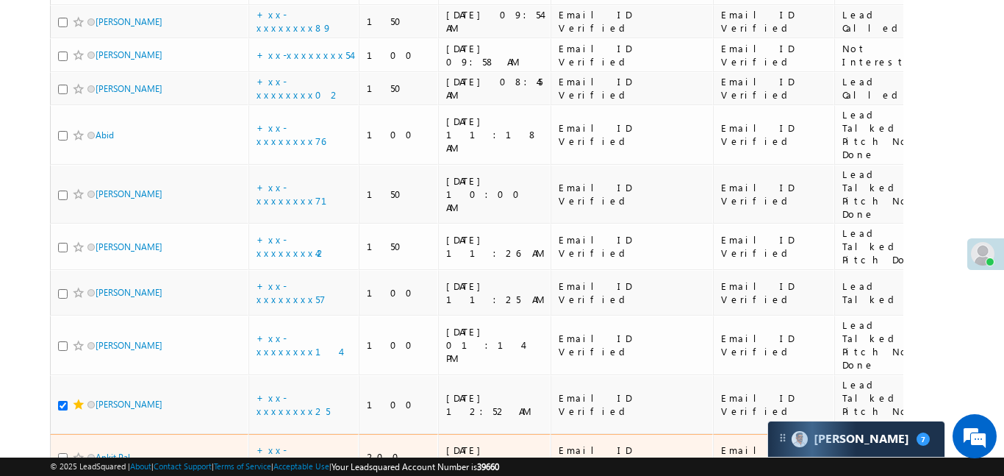
click at [58, 453] on input "checkbox" at bounding box center [63, 458] width 10 height 10
checkbox input "true"
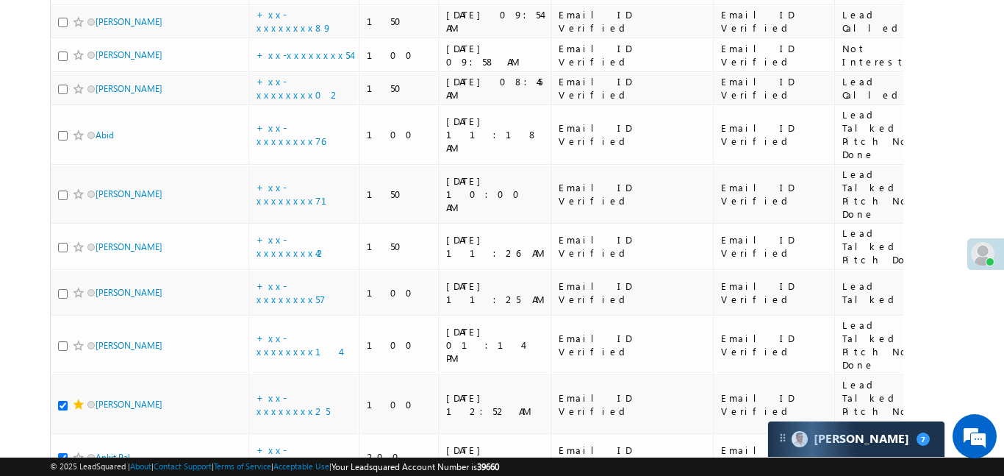
scroll to position [0, 0]
drag, startPoint x: 62, startPoint y: 297, endPoint x: 71, endPoint y: 288, distance: 12.5
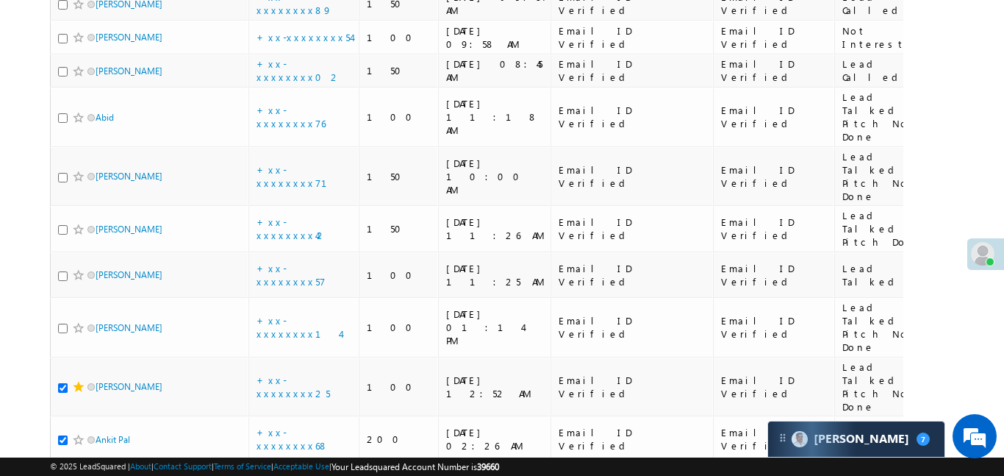
scroll to position [1093, 0]
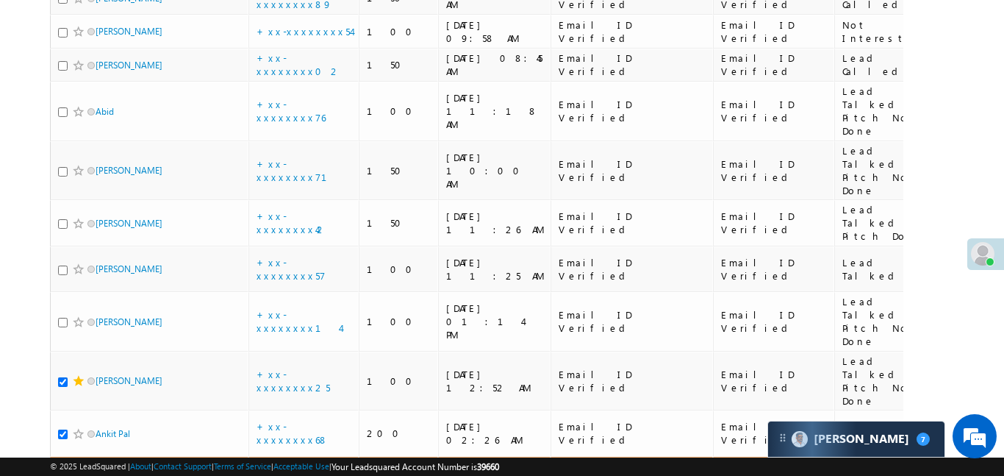
click at [61, 469] on input "checkbox" at bounding box center [63, 474] width 10 height 10
checkbox input "true"
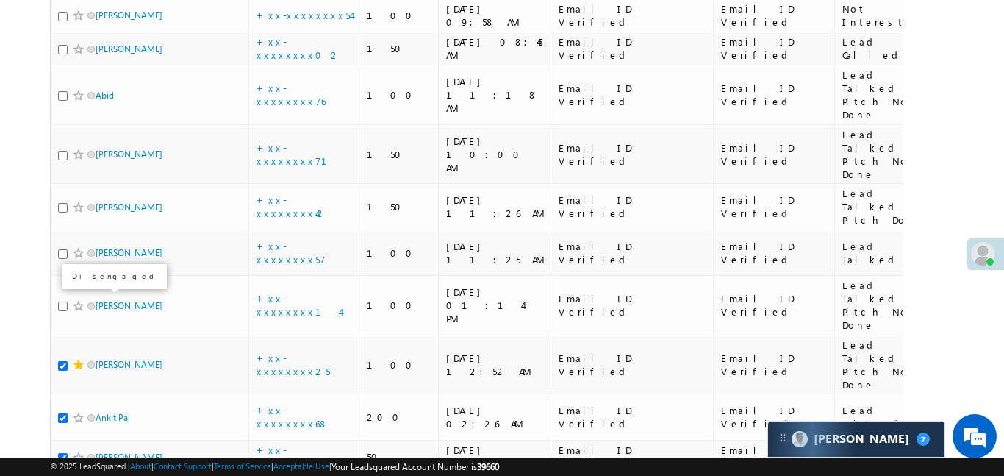
scroll to position [1200, 0]
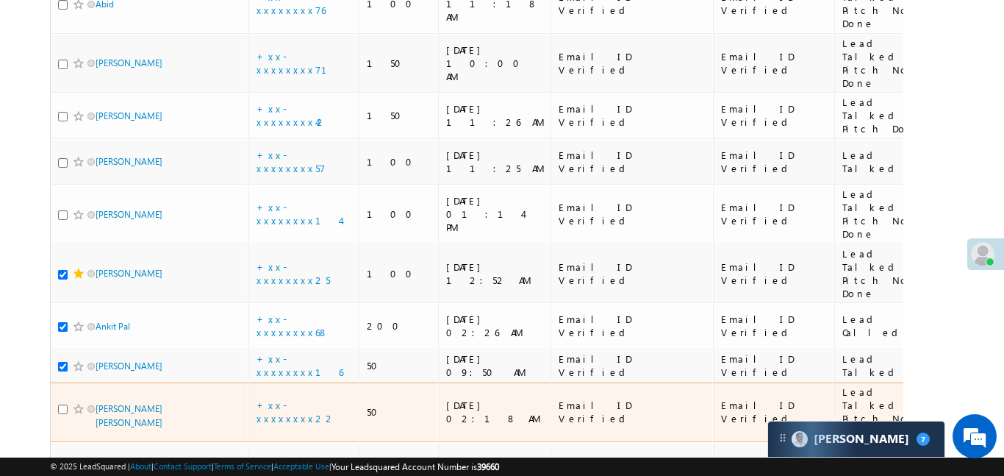
click at [68, 382] on td "[PERSON_NAME] [PERSON_NAME]" at bounding box center [149, 412] width 198 height 60
click at [60, 404] on input "checkbox" at bounding box center [63, 409] width 10 height 10
checkbox input "true"
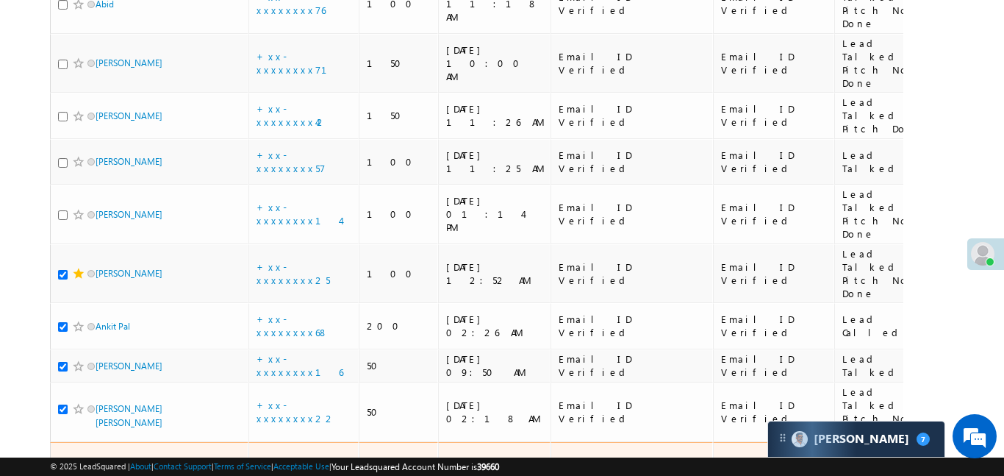
click at [65, 467] on input "checkbox" at bounding box center [63, 472] width 10 height 10
checkbox input "true"
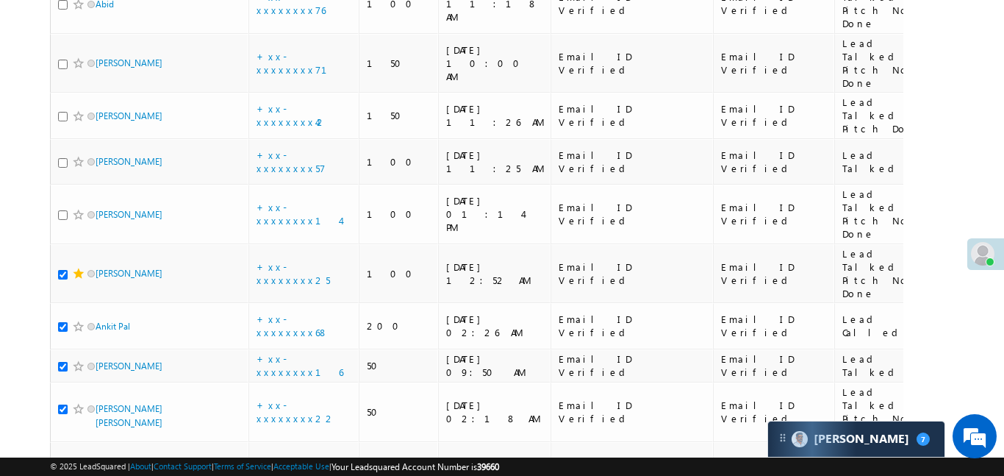
checkbox input "true"
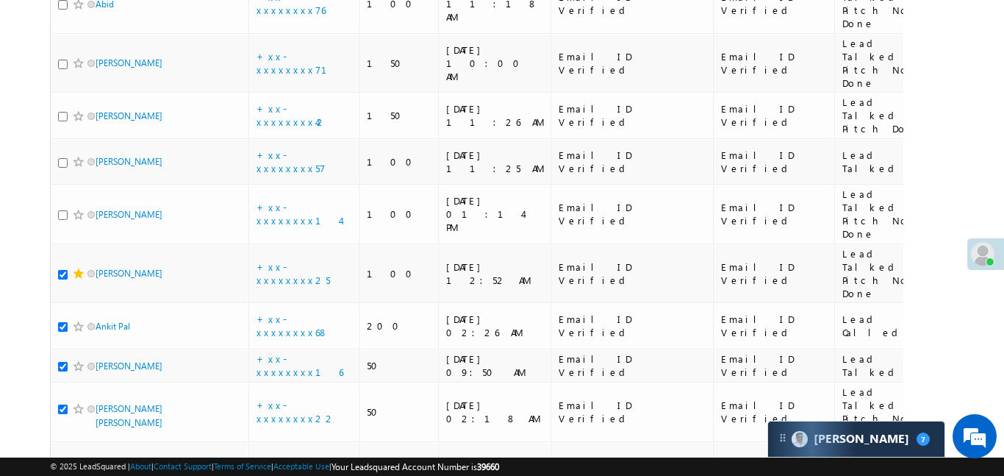
checkbox input "true"
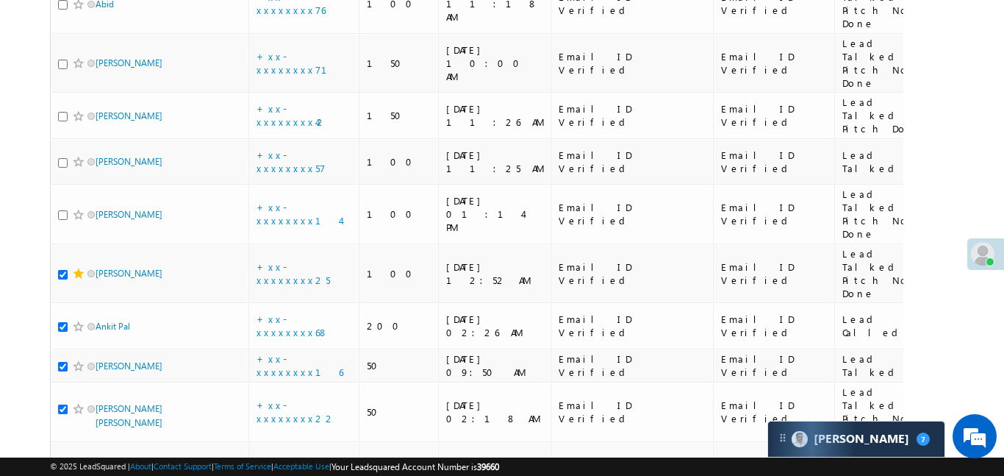
checkbox input "true"
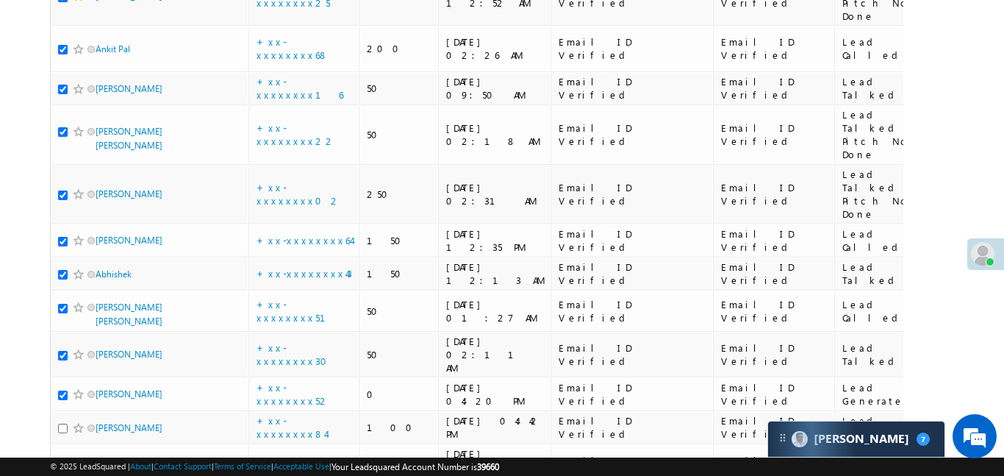
scroll to position [1534, 0]
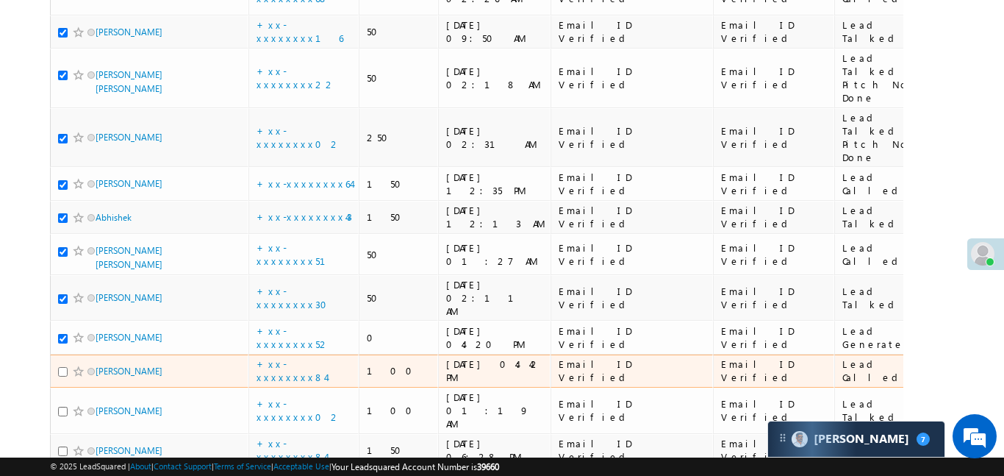
click at [61, 367] on input "checkbox" at bounding box center [63, 372] width 10 height 10
checkbox input "true"
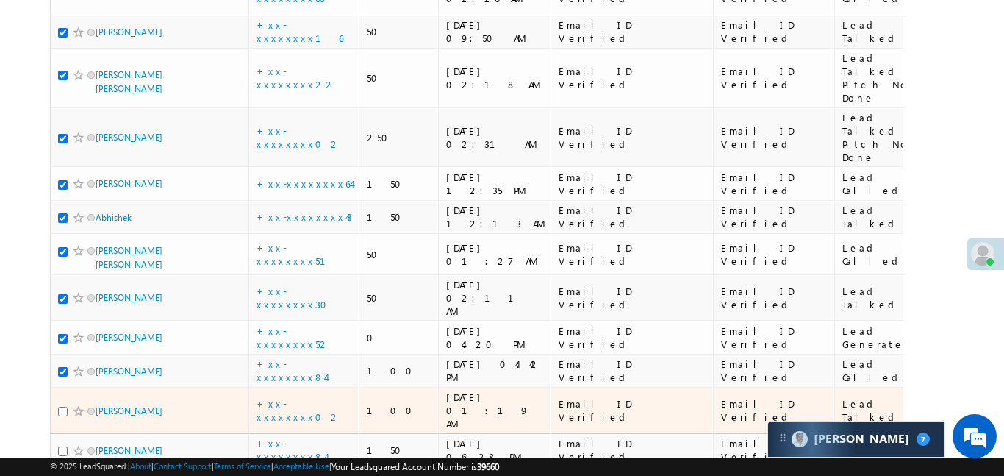
click at [62, 406] on input "checkbox" at bounding box center [63, 411] width 10 height 10
checkbox input "true"
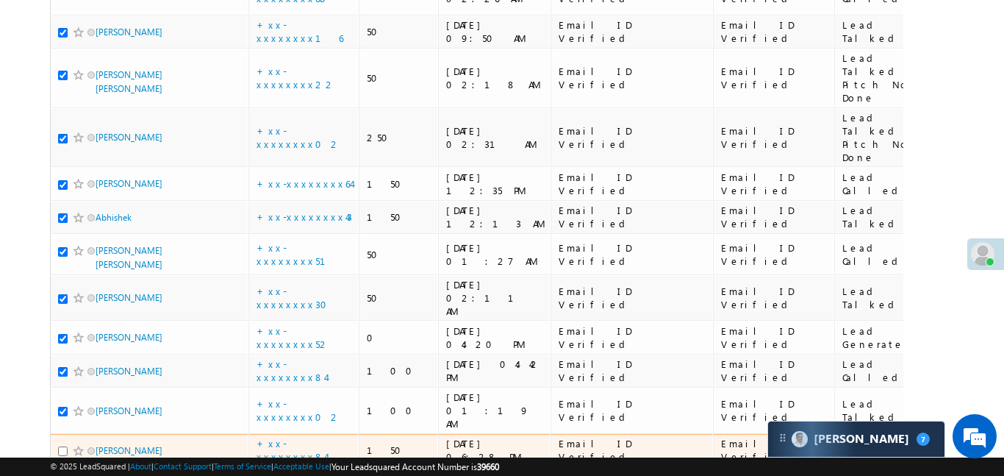
click at [61, 446] on input "checkbox" at bounding box center [63, 451] width 10 height 10
checkbox input "true"
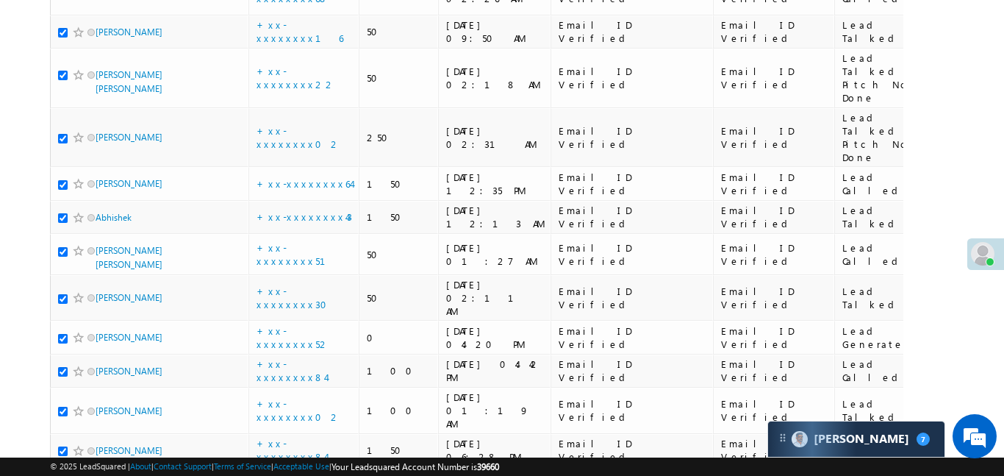
click at [65, 475] on input "checkbox" at bounding box center [63, 485] width 10 height 10
checkbox input "true"
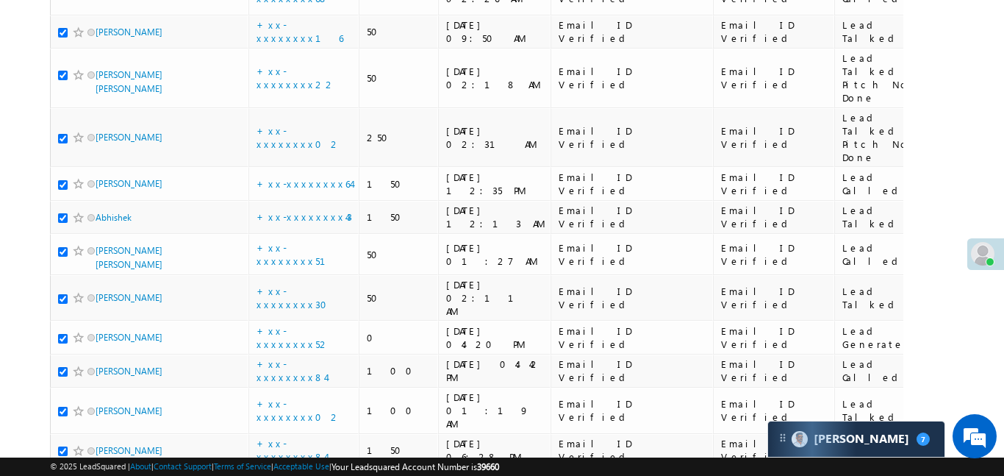
checkbox input "true"
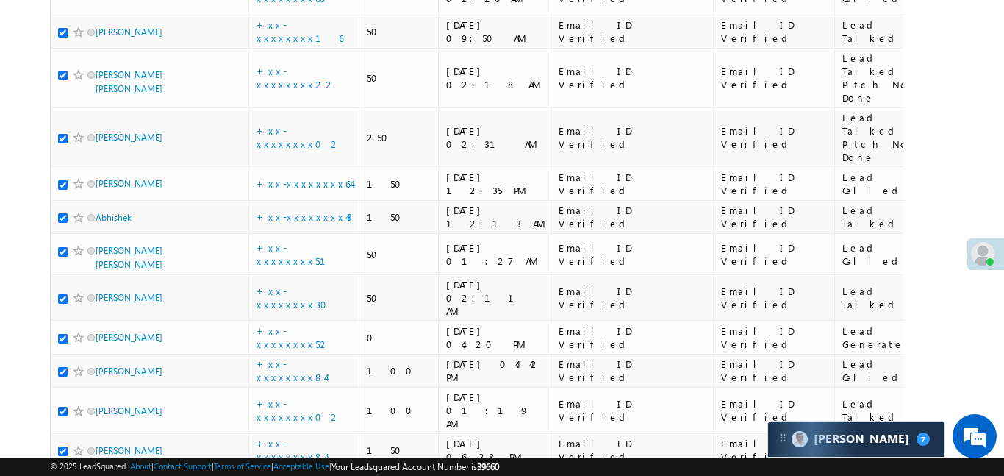
checkbox input "true"
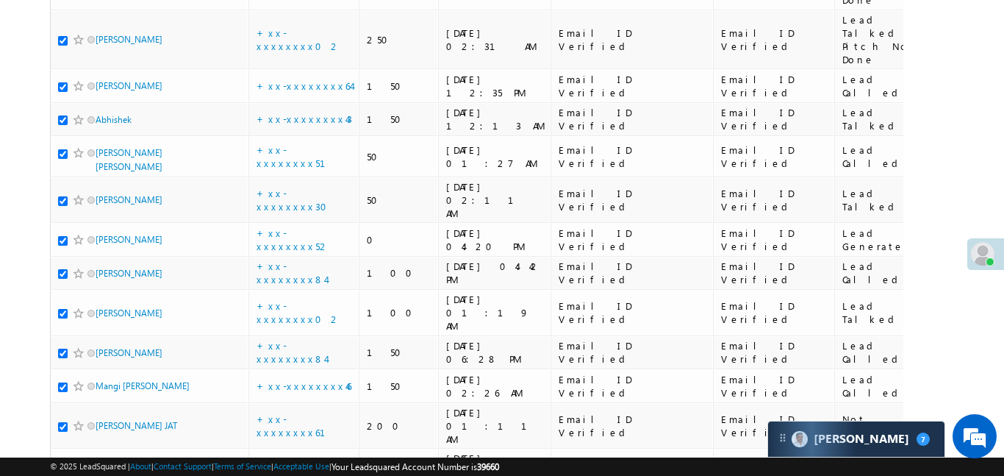
scroll to position [1874, 0]
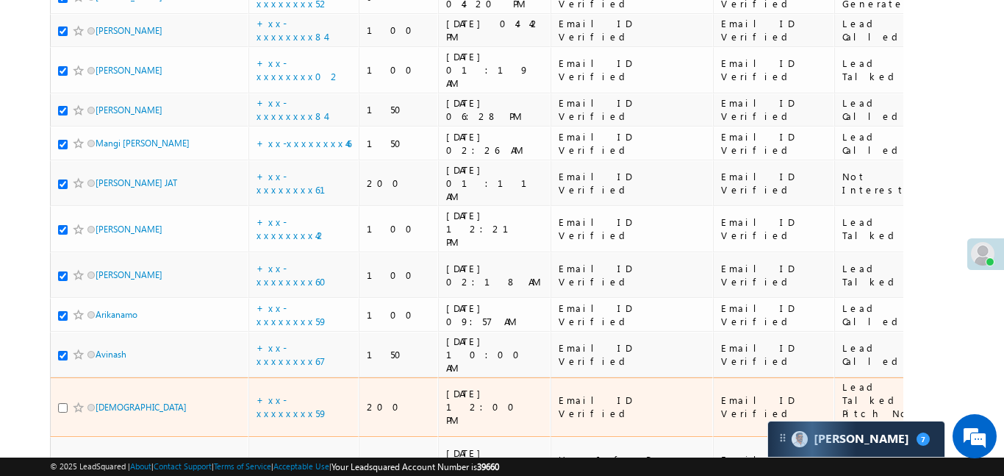
click at [63, 400] on div at bounding box center [80, 407] width 45 height 15
click at [63, 403] on input "checkbox" at bounding box center [63, 408] width 10 height 10
checkbox input "true"
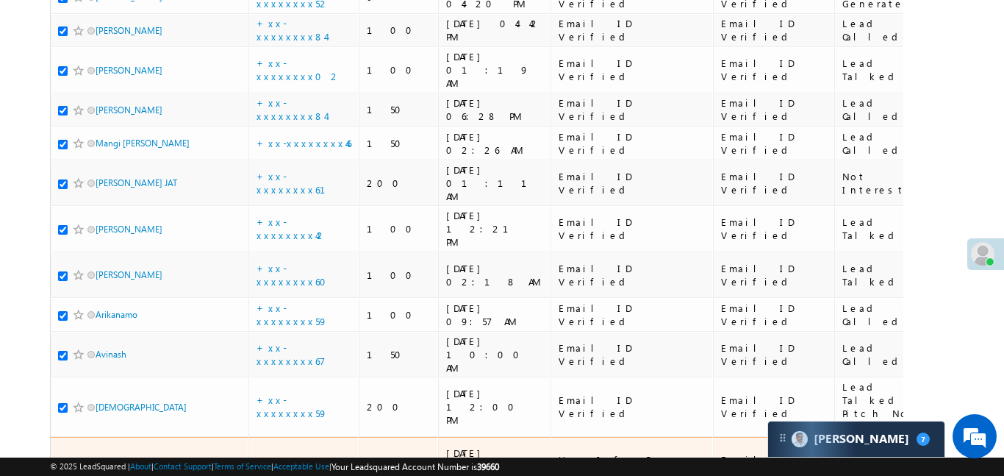
click at [61, 462] on input "checkbox" at bounding box center [63, 467] width 10 height 10
checkbox input "true"
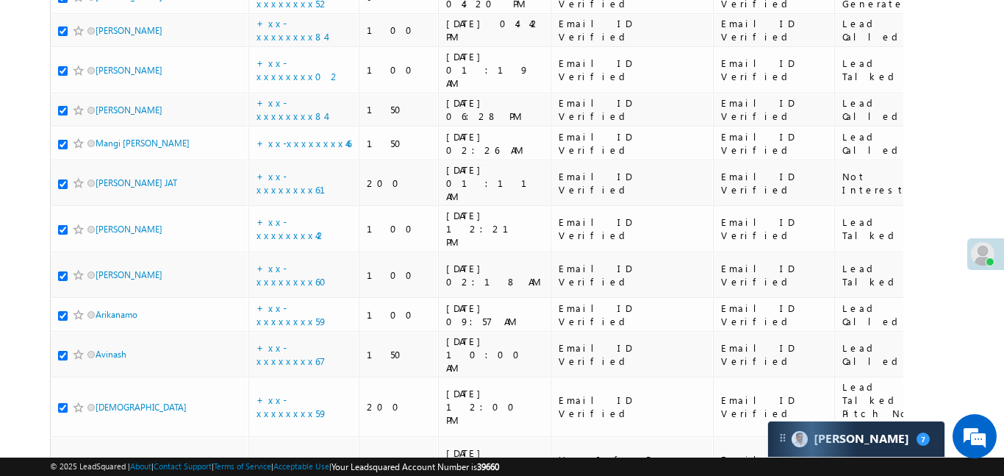
checkbox input "true"
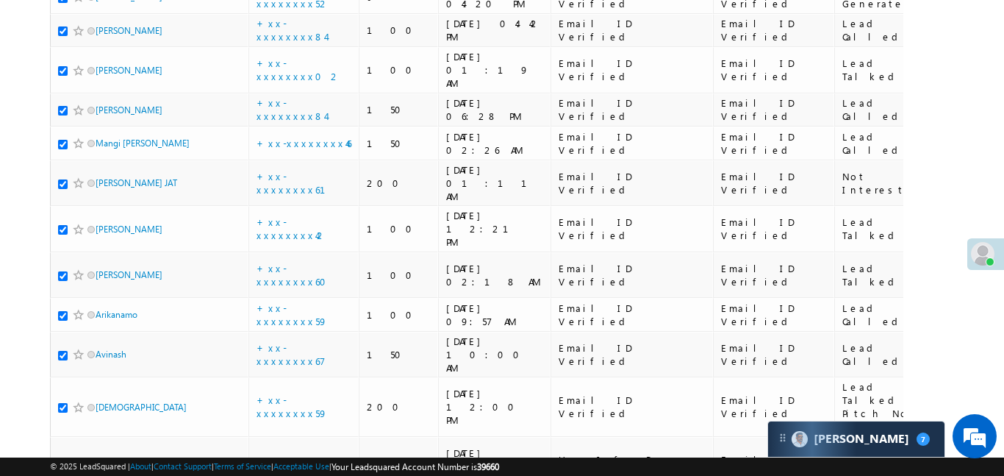
checkbox input "true"
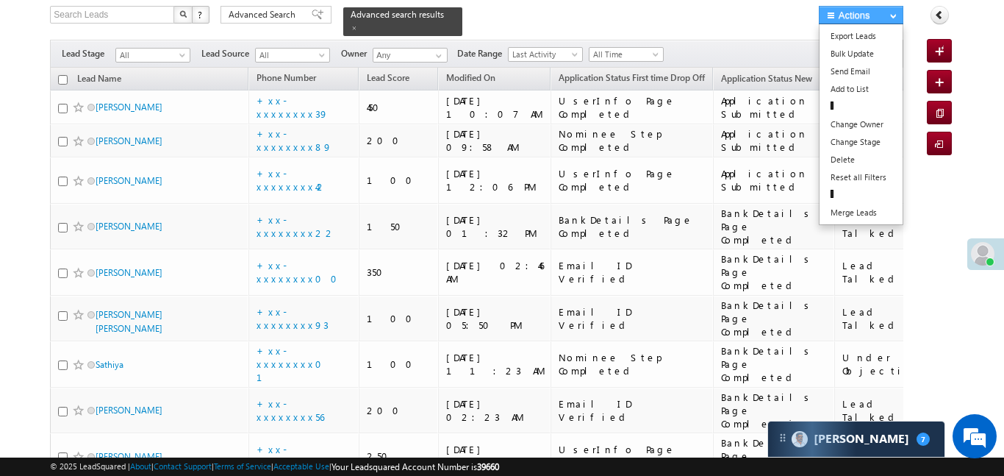
scroll to position [0, 0]
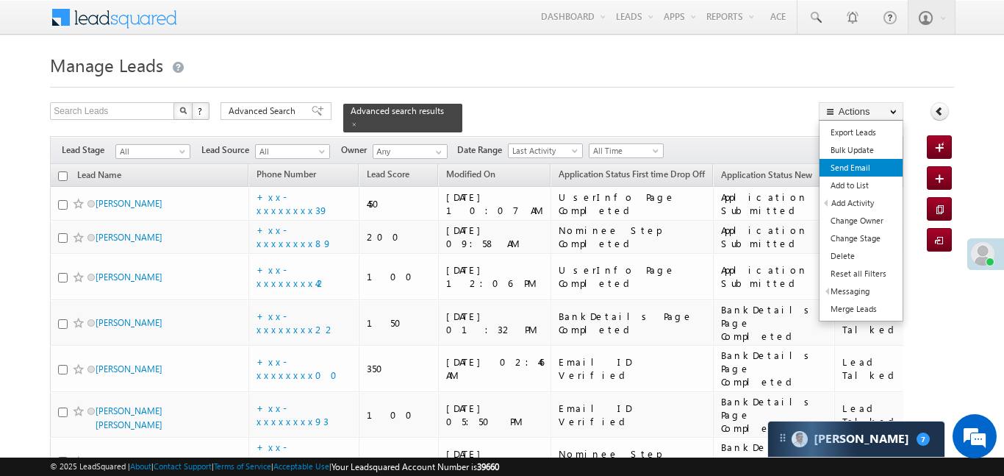
click at [863, 171] on link "Send Email" at bounding box center [861, 168] width 83 height 18
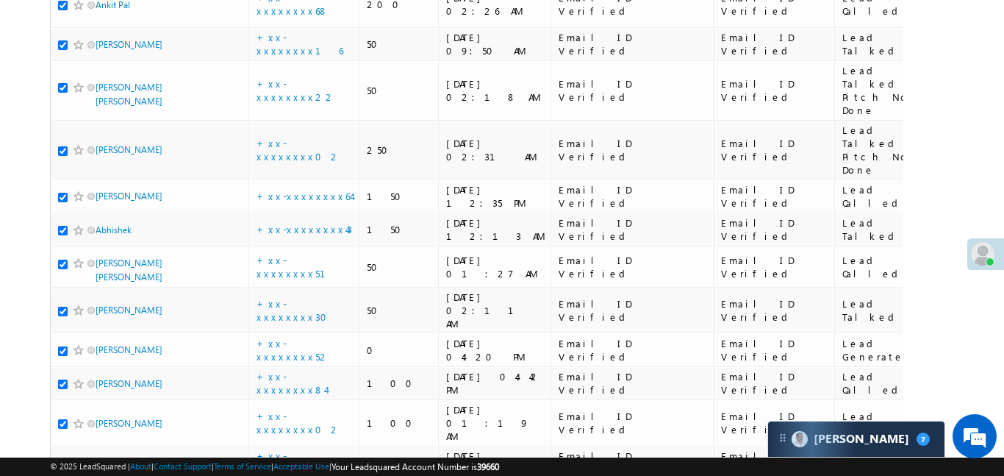
scroll to position [1948, 0]
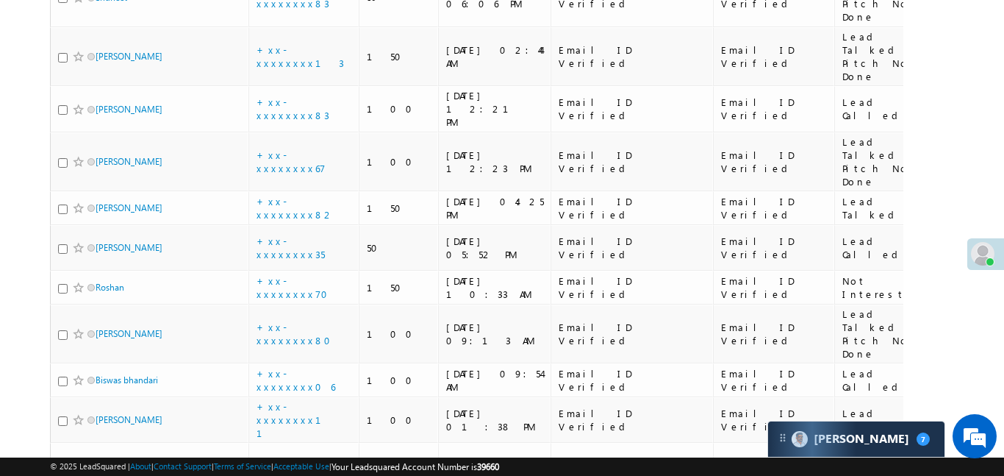
scroll to position [4825, 0]
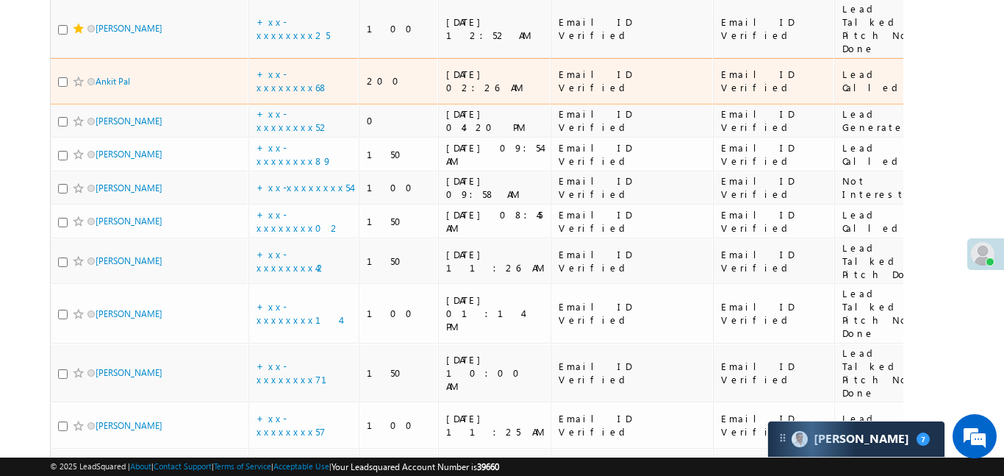
scroll to position [1033, 0]
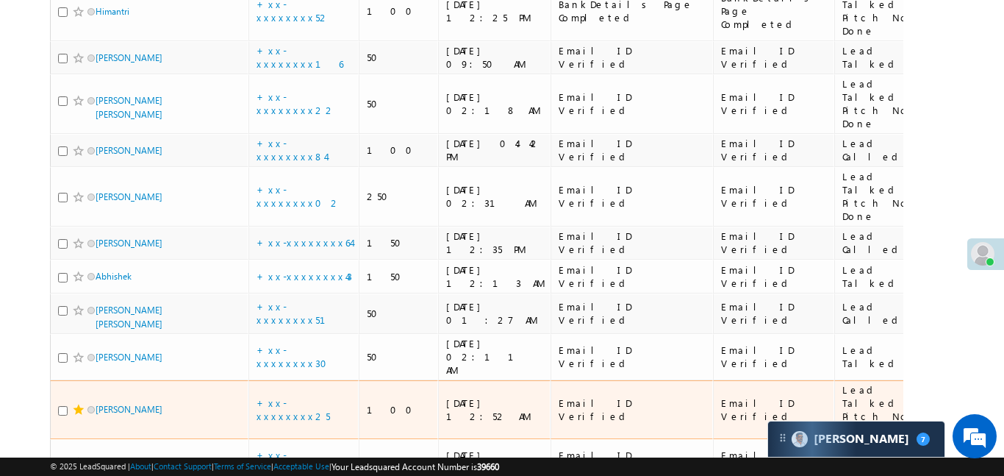
click at [78, 404] on span at bounding box center [79, 410] width 12 height 12
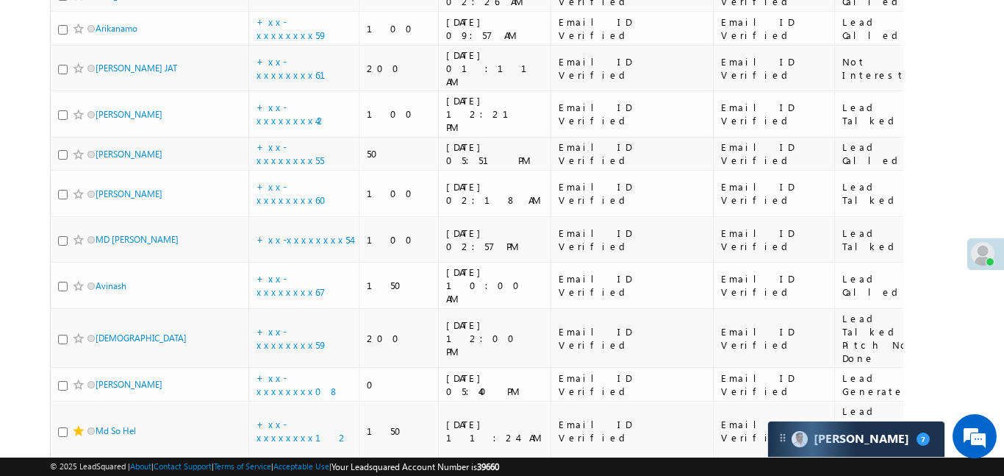
scroll to position [2214, 0]
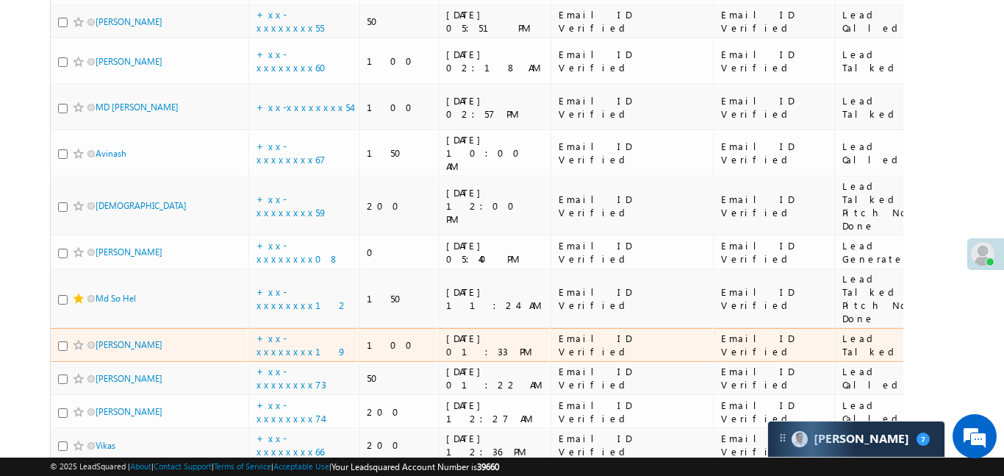
click at [64, 337] on div "[PERSON_NAME]" at bounding box center [150, 347] width 184 height 21
click at [63, 341] on input "checkbox" at bounding box center [63, 346] width 10 height 10
checkbox input "true"
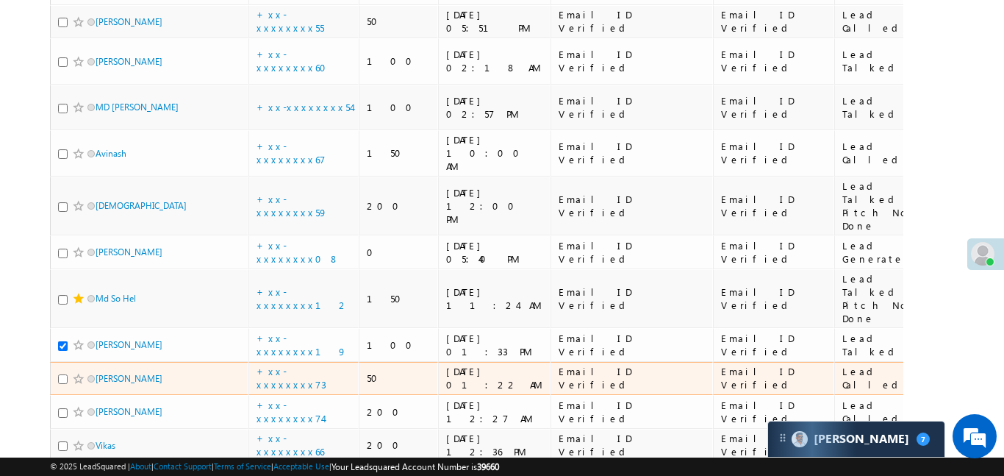
click at [62, 374] on input "checkbox" at bounding box center [63, 379] width 10 height 10
checkbox input "true"
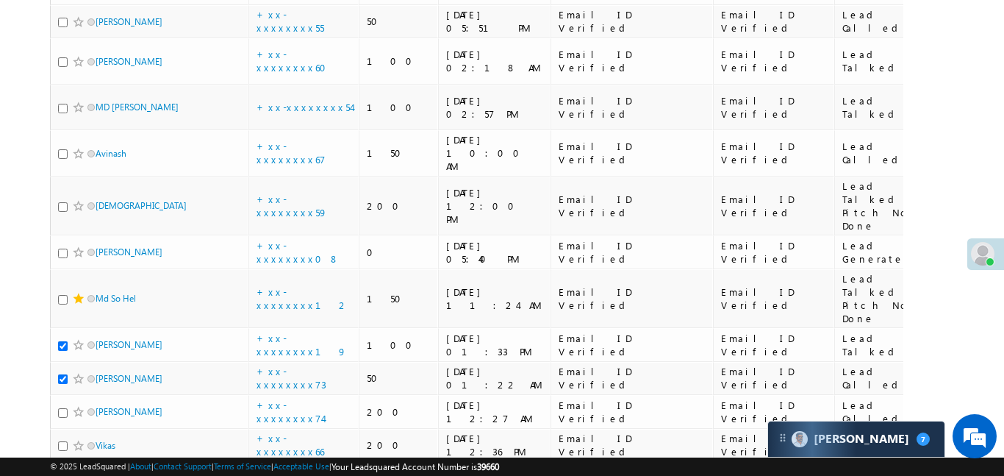
checkbox input "false"
checkbox input "true"
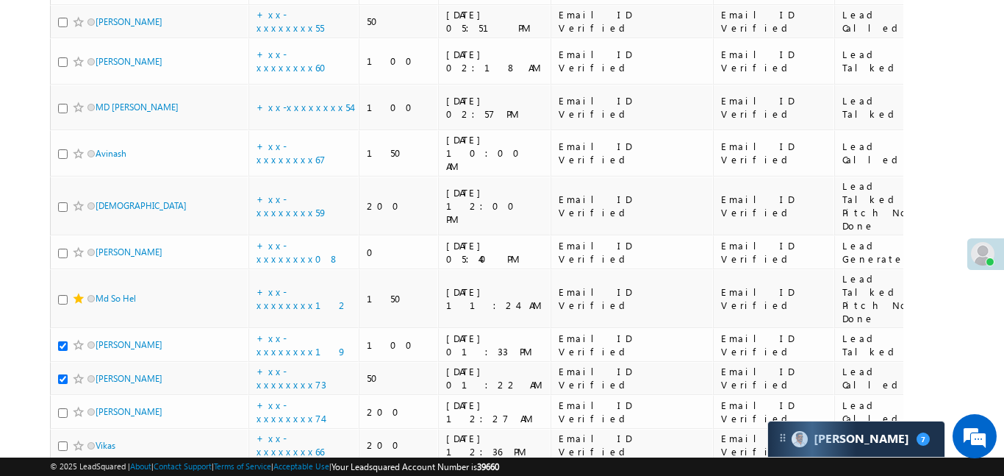
checkbox input "true"
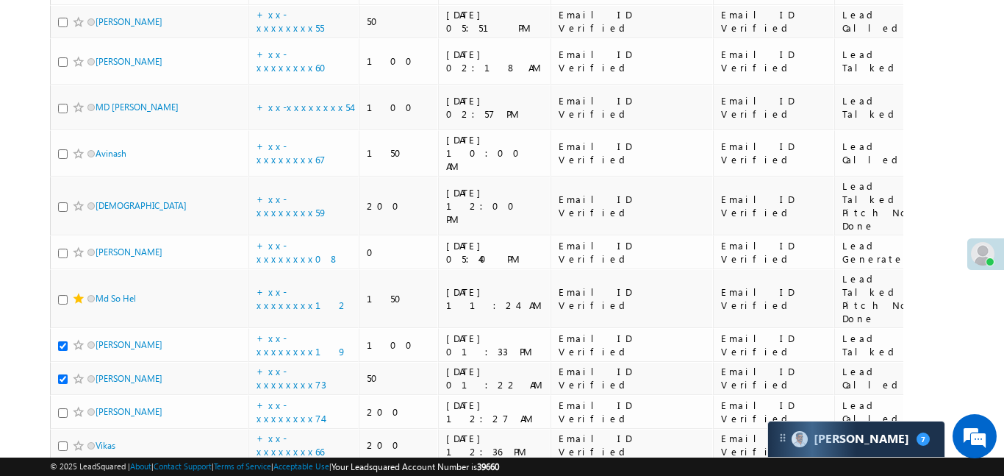
checkbox input "true"
click at [59, 475] on input "checkbox" at bounding box center [63, 480] width 10 height 10
checkbox input "true"
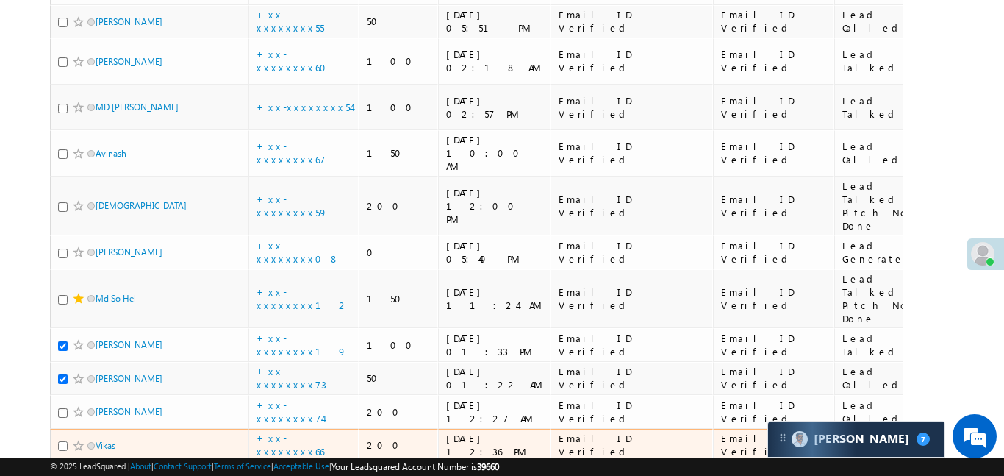
click at [61, 441] on input "checkbox" at bounding box center [63, 446] width 10 height 10
checkbox input "true"
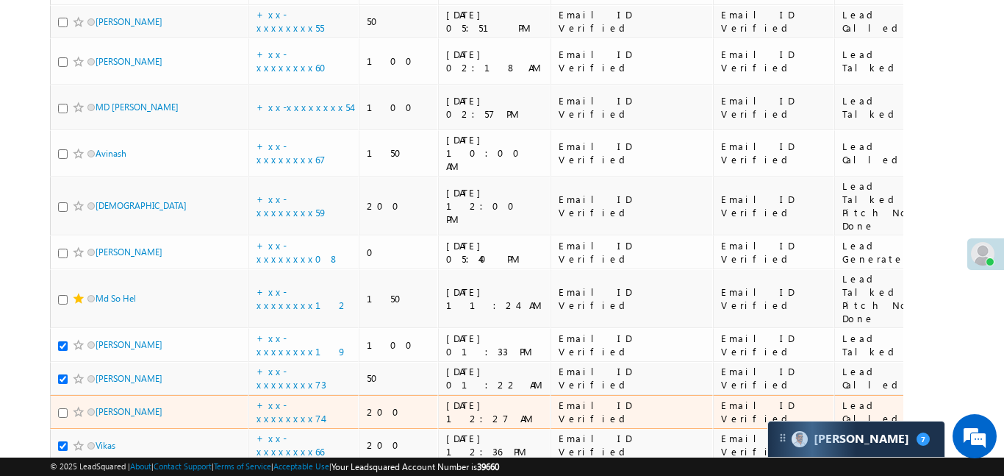
click at [64, 408] on input "checkbox" at bounding box center [63, 413] width 10 height 10
checkbox input "true"
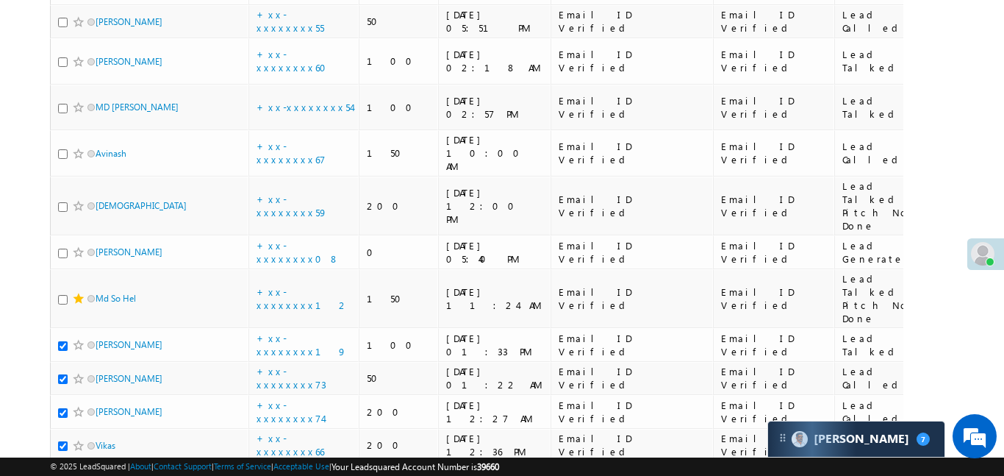
checkbox input "true"
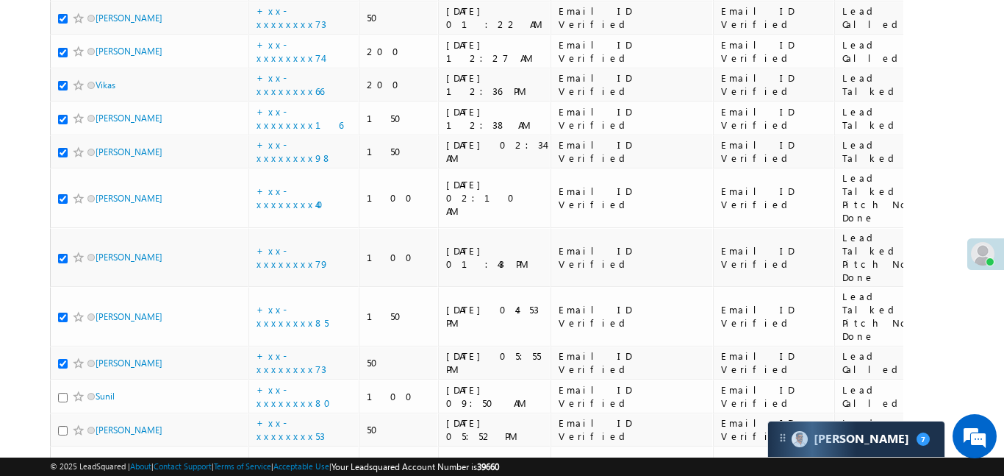
scroll to position [2645, 0]
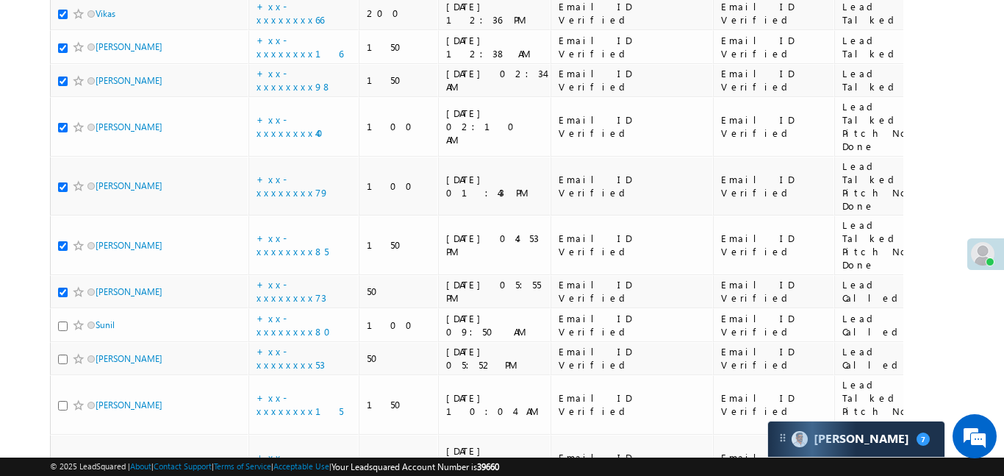
checkbox input "true"
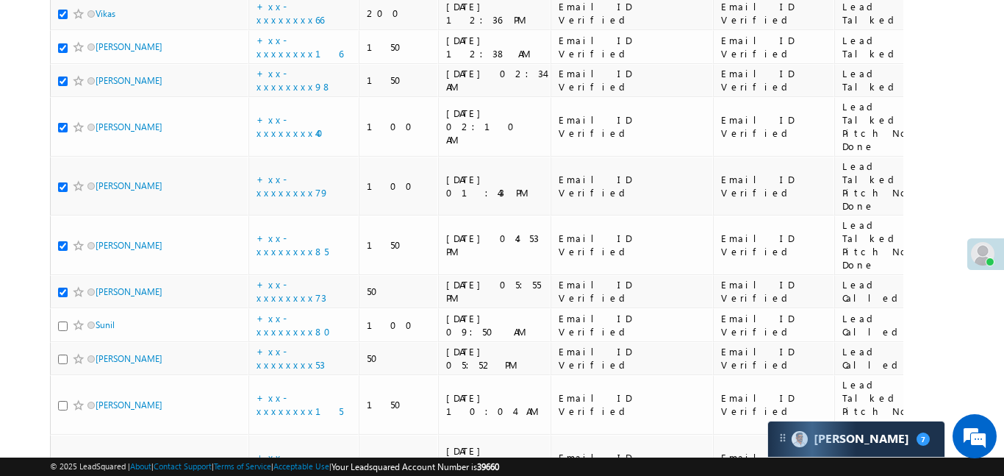
checkbox input "true"
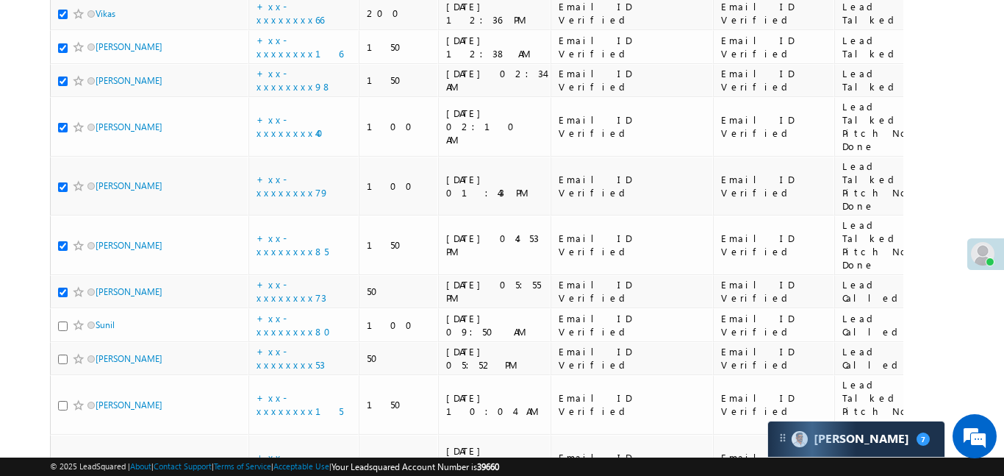
checkbox input "true"
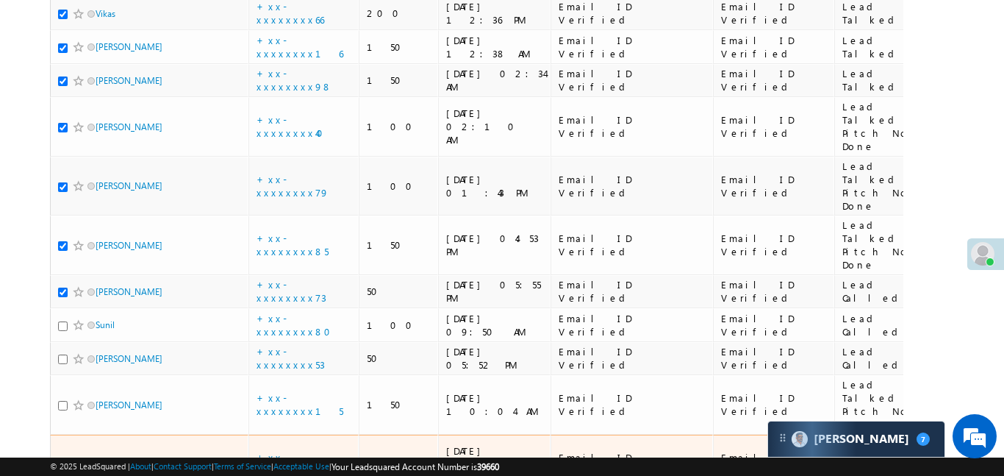
click at [65, 460] on input "checkbox" at bounding box center [63, 465] width 10 height 10
checkbox input "true"
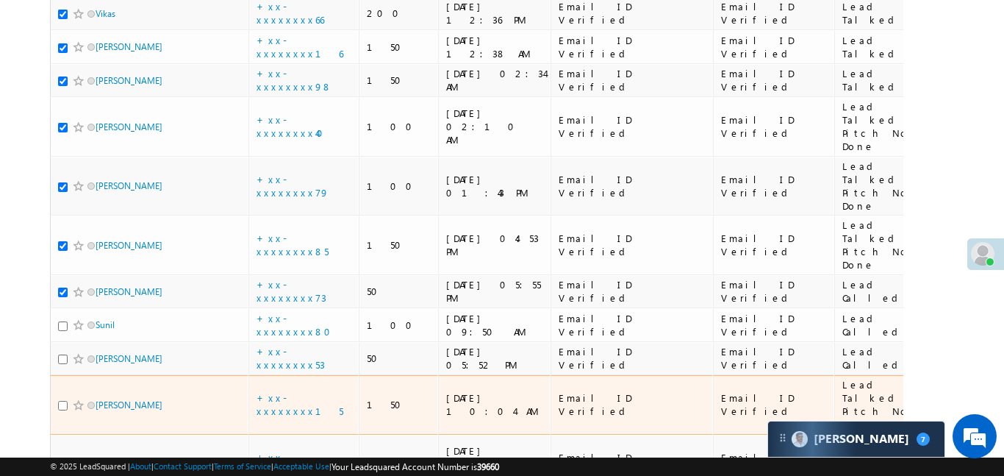
click at [63, 401] on input "checkbox" at bounding box center [63, 406] width 10 height 10
checkbox input "true"
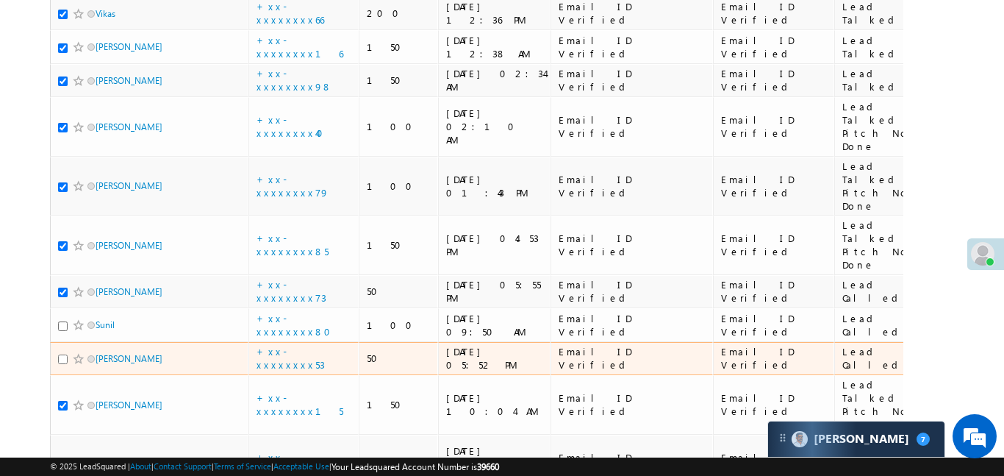
click at [64, 354] on input "checkbox" at bounding box center [63, 359] width 10 height 10
checkbox input "true"
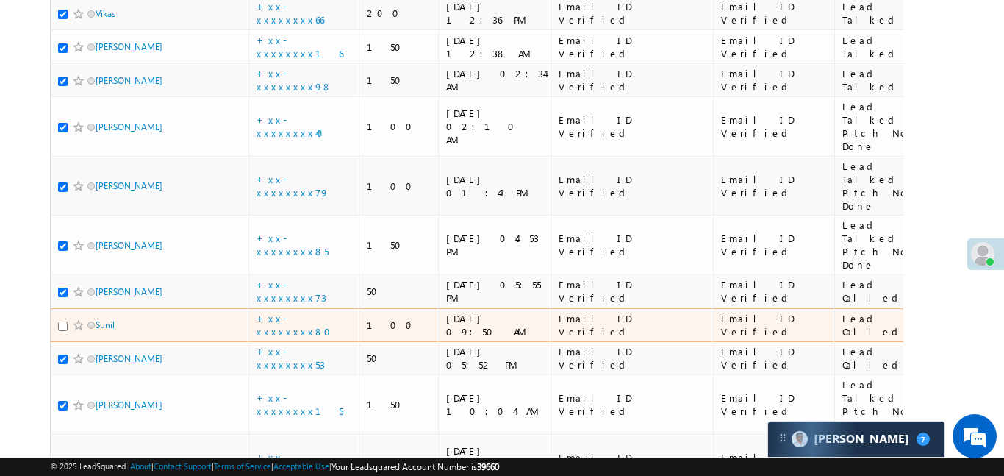
click at [59, 321] on input "checkbox" at bounding box center [63, 326] width 10 height 10
checkbox input "true"
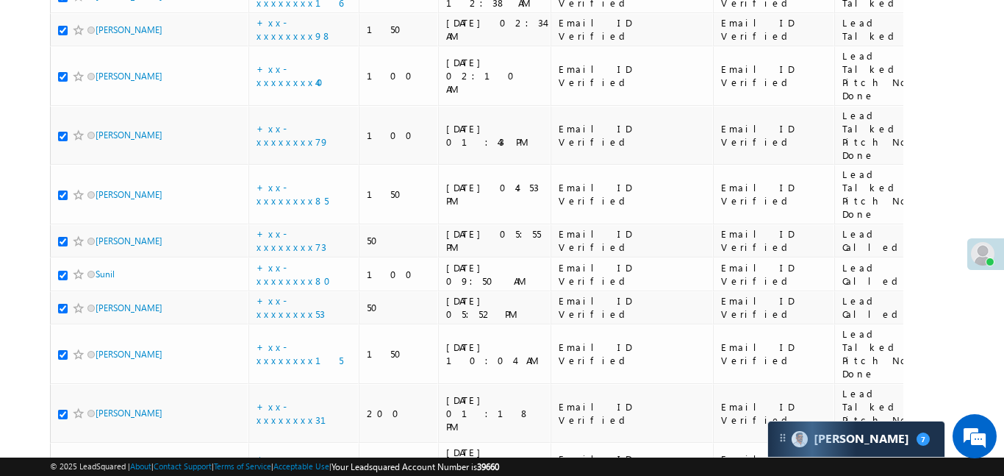
scroll to position [3061, 0]
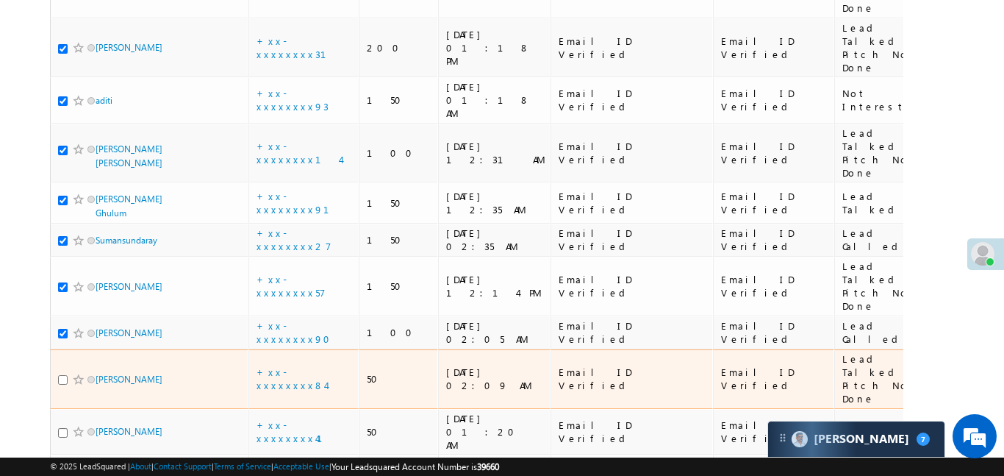
click at [62, 375] on input "checkbox" at bounding box center [63, 380] width 10 height 10
checkbox input "true"
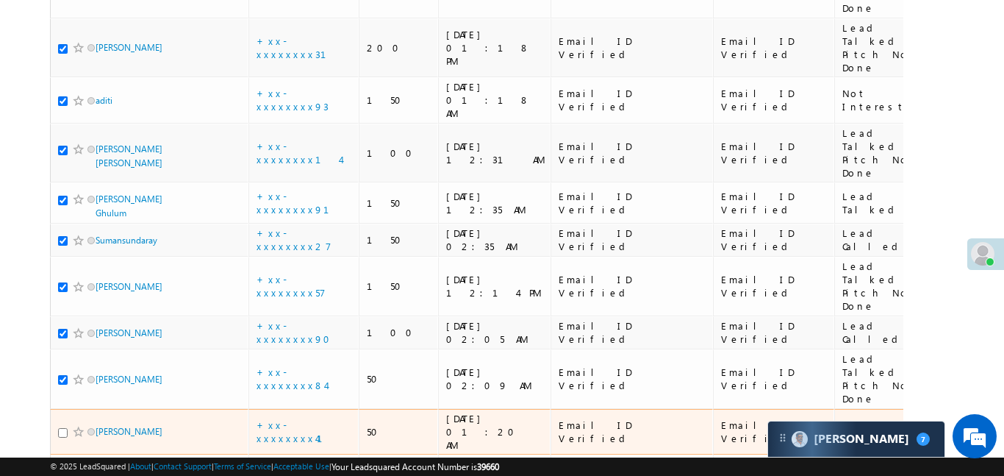
click at [62, 428] on input "checkbox" at bounding box center [63, 433] width 10 height 10
checkbox input "true"
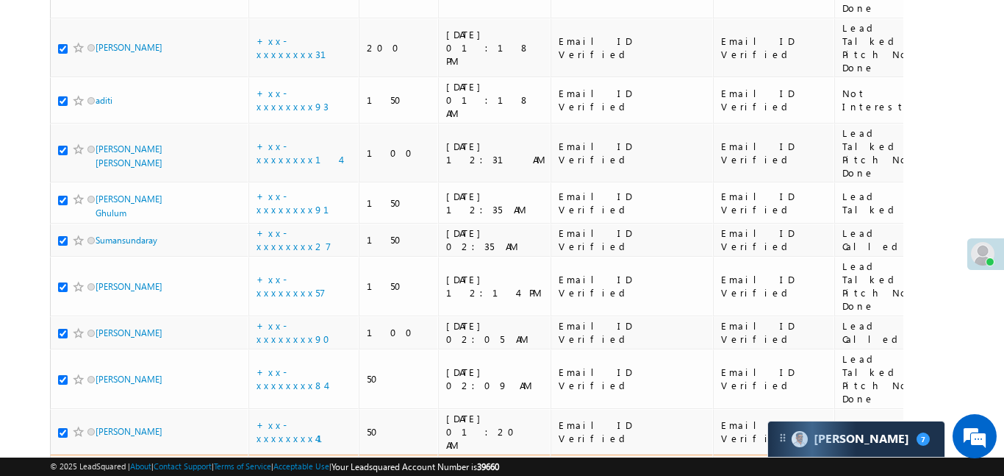
click at [61, 467] on input "checkbox" at bounding box center [63, 472] width 10 height 10
checkbox input "true"
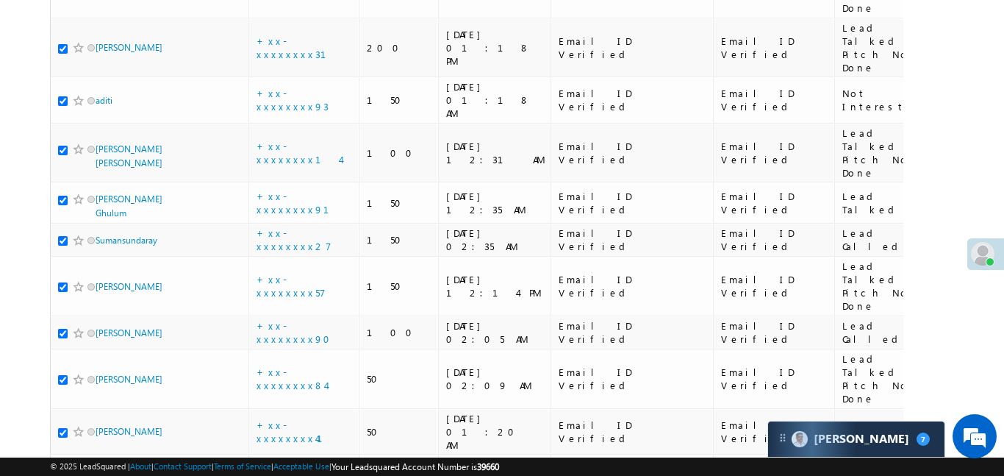
checkbox input "true"
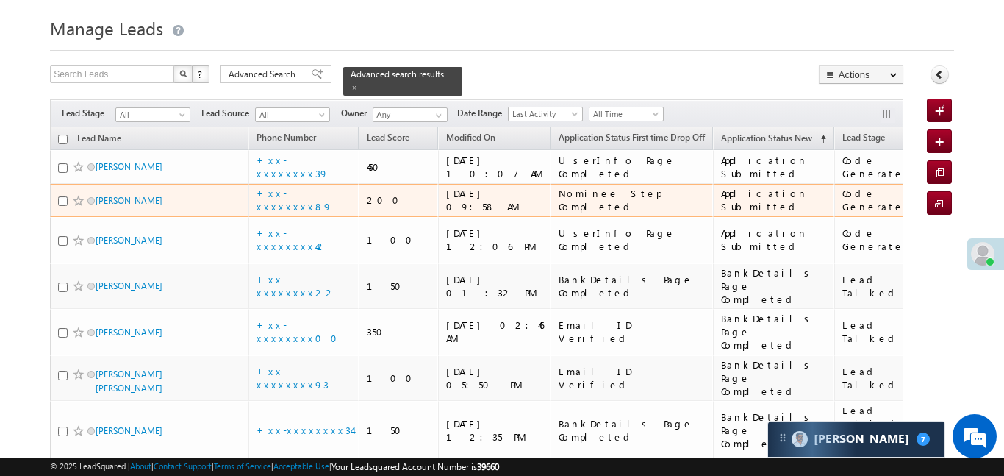
scroll to position [0, 0]
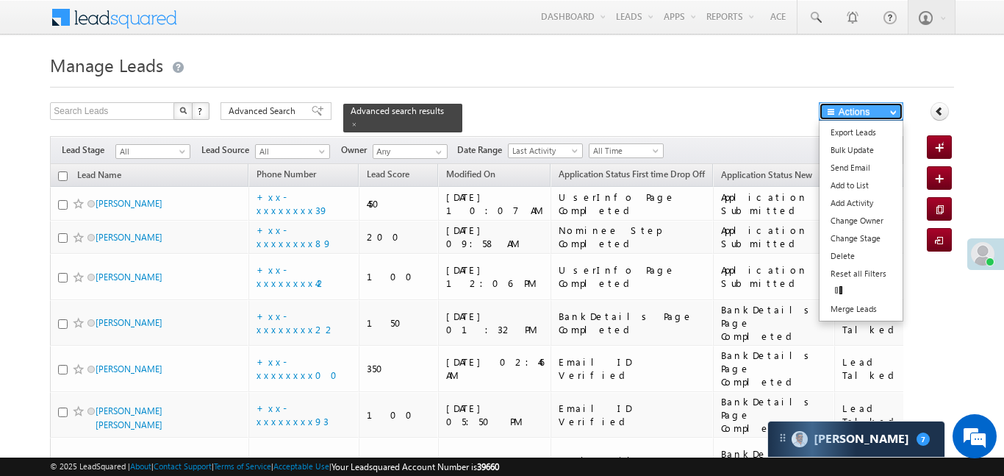
click at [857, 113] on button "Actions" at bounding box center [861, 111] width 85 height 18
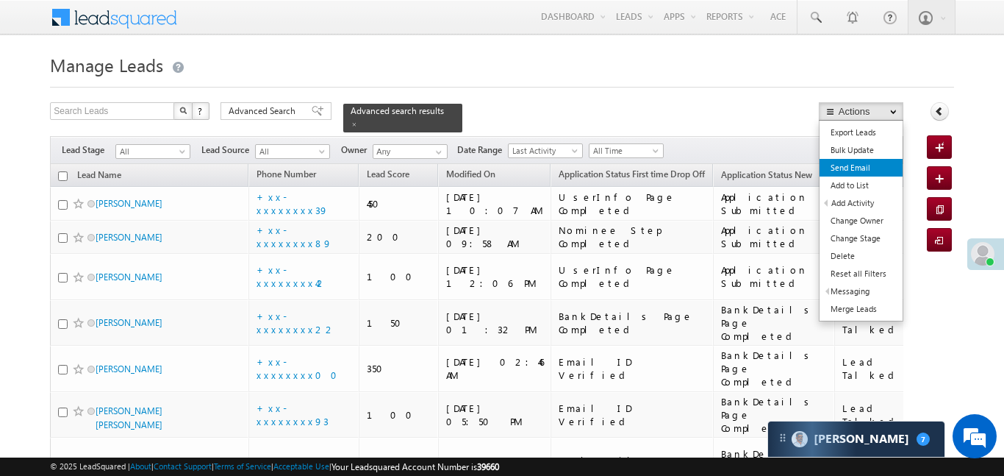
click at [865, 162] on link "Send Email" at bounding box center [861, 168] width 83 height 18
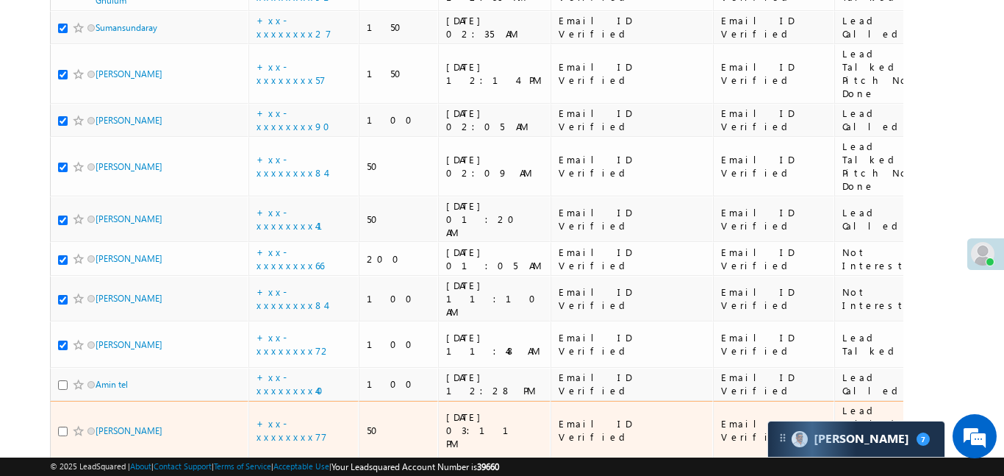
scroll to position [3217, 0]
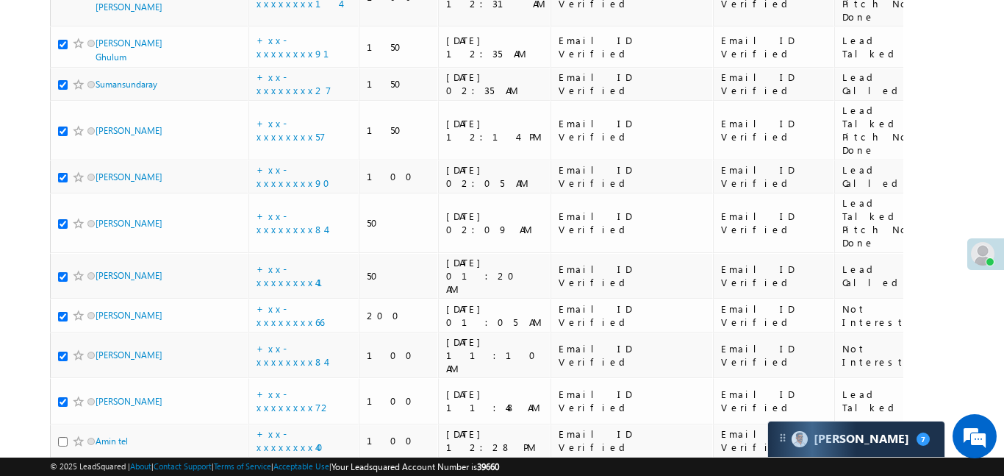
click at [76, 435] on span at bounding box center [79, 441] width 12 height 12
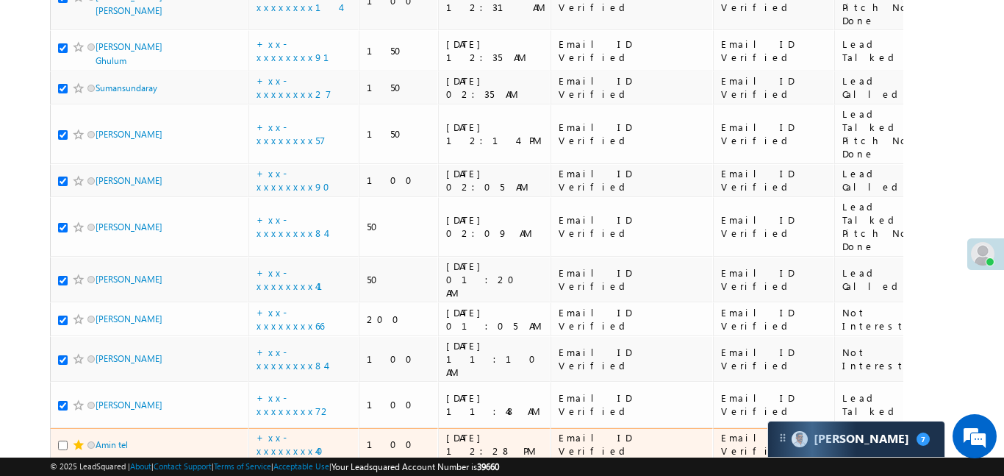
scroll to position [3053, 0]
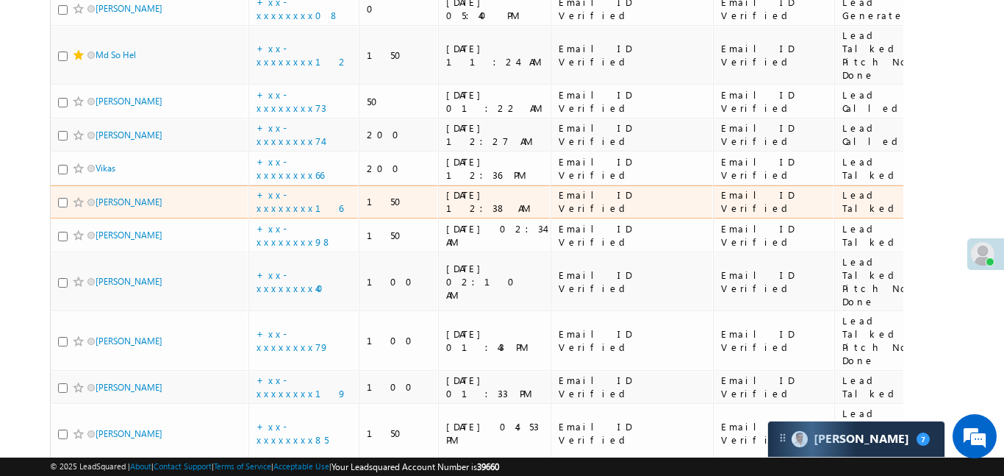
scroll to position [2154, 0]
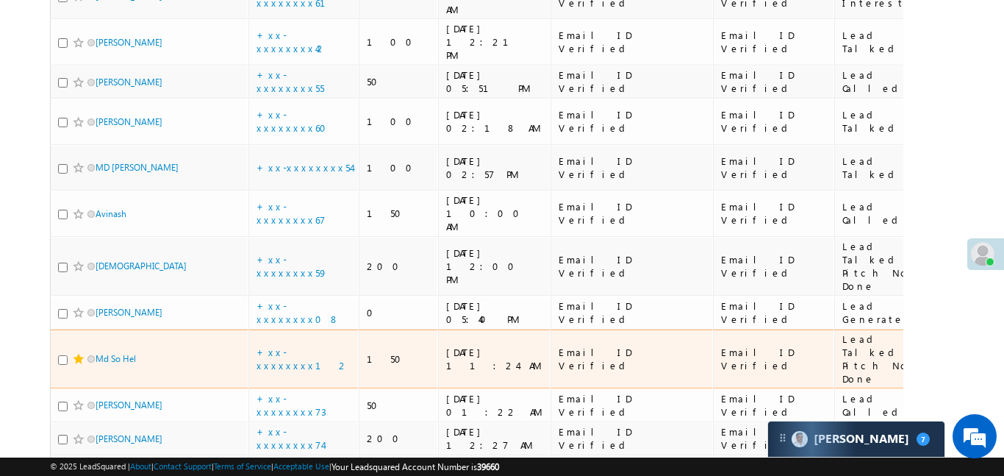
click at [63, 355] on input "checkbox" at bounding box center [63, 360] width 10 height 10
checkbox input "true"
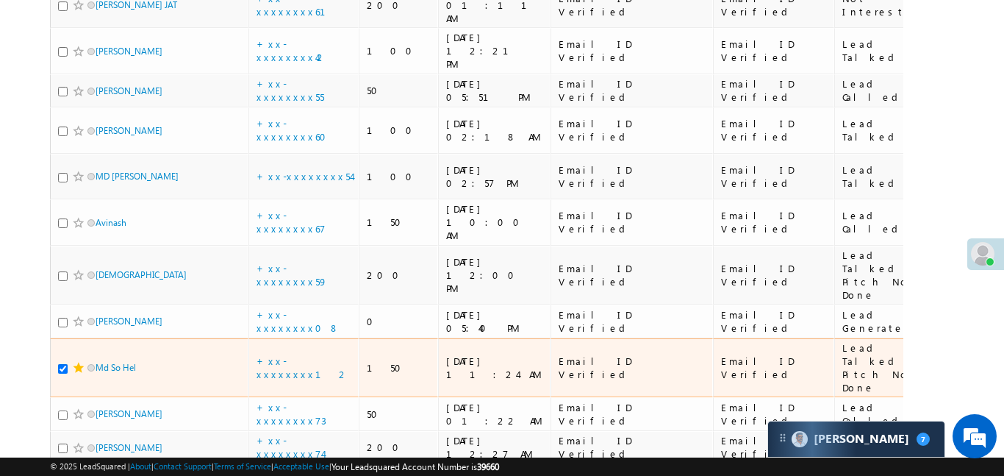
click at [60, 410] on input "checkbox" at bounding box center [63, 415] width 10 height 10
checkbox input "true"
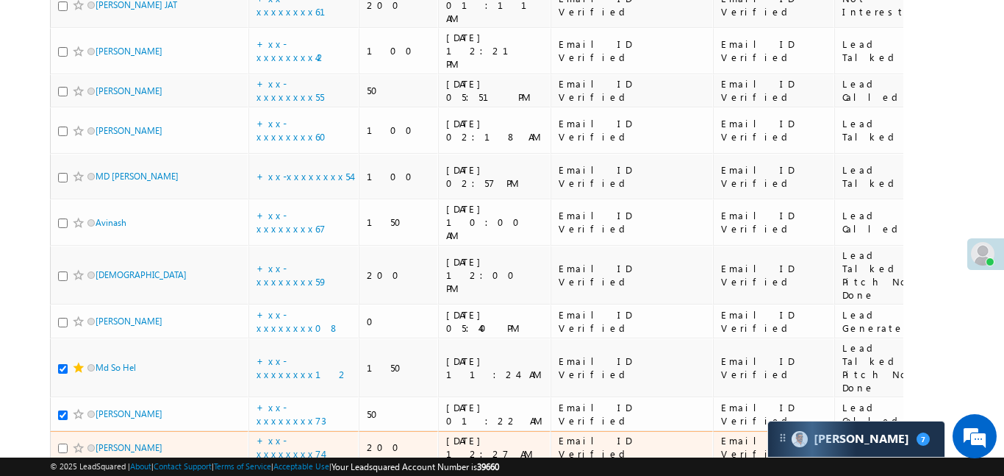
click at [60, 443] on input "checkbox" at bounding box center [63, 448] width 10 height 10
checkbox input "true"
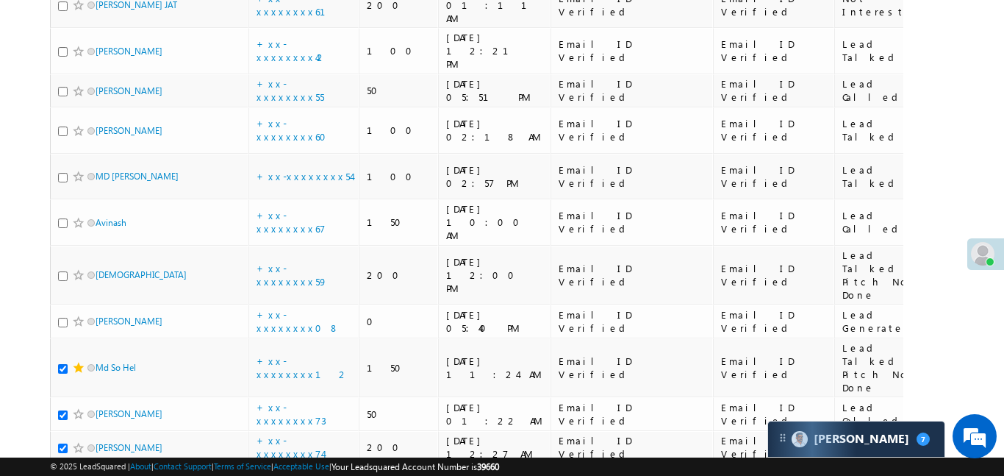
scroll to position [0, 0]
click at [66, 475] on input "checkbox" at bounding box center [63, 482] width 10 height 10
checkbox input "true"
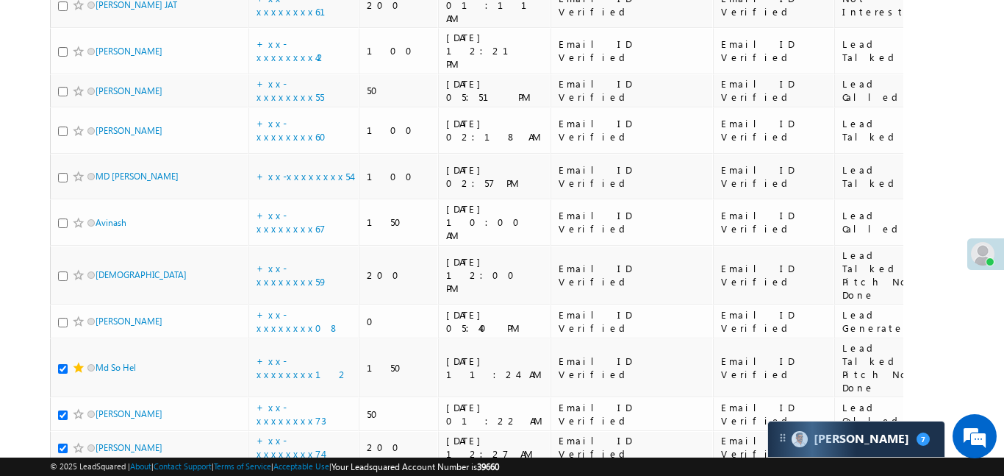
checkbox input "true"
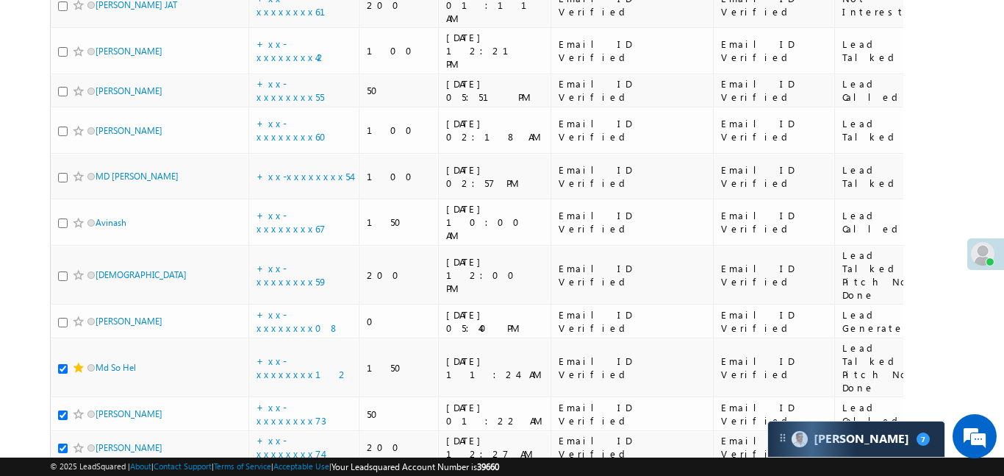
checkbox input "true"
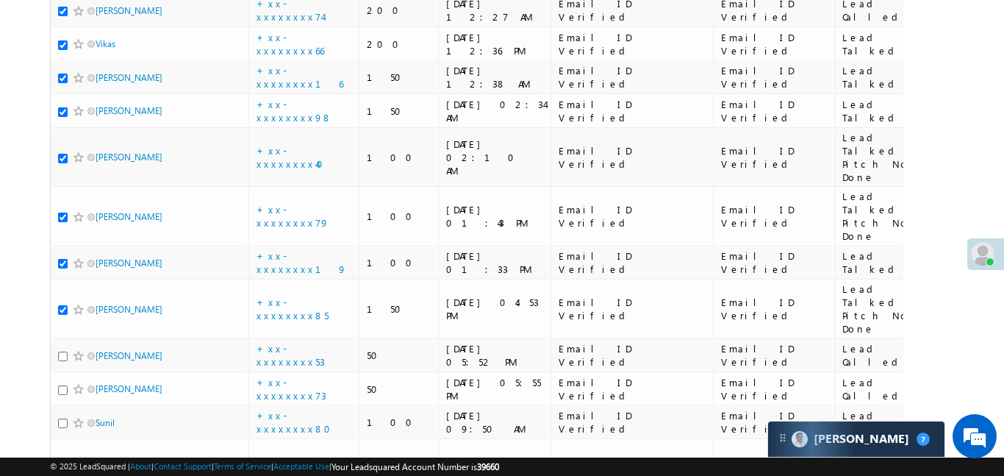
scroll to position [2604, 0]
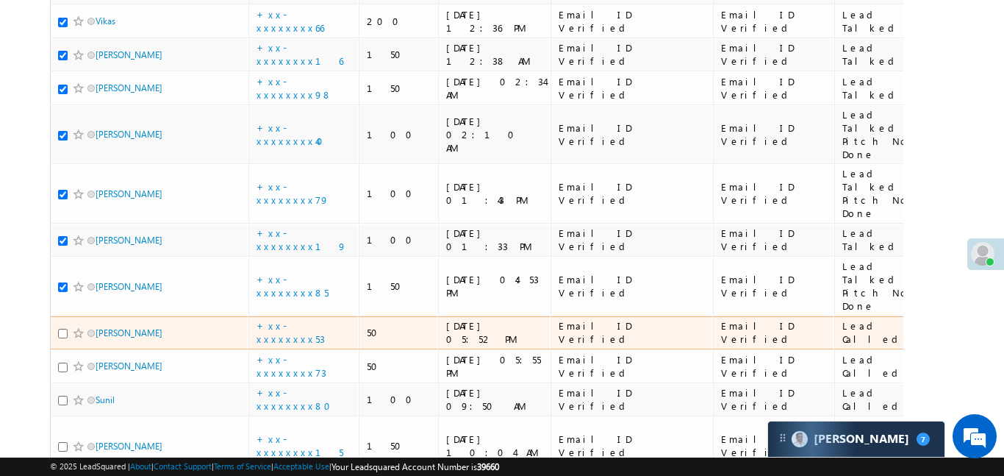
click at [60, 326] on div at bounding box center [80, 333] width 45 height 15
click at [59, 329] on input "checkbox" at bounding box center [63, 334] width 10 height 10
checkbox input "true"
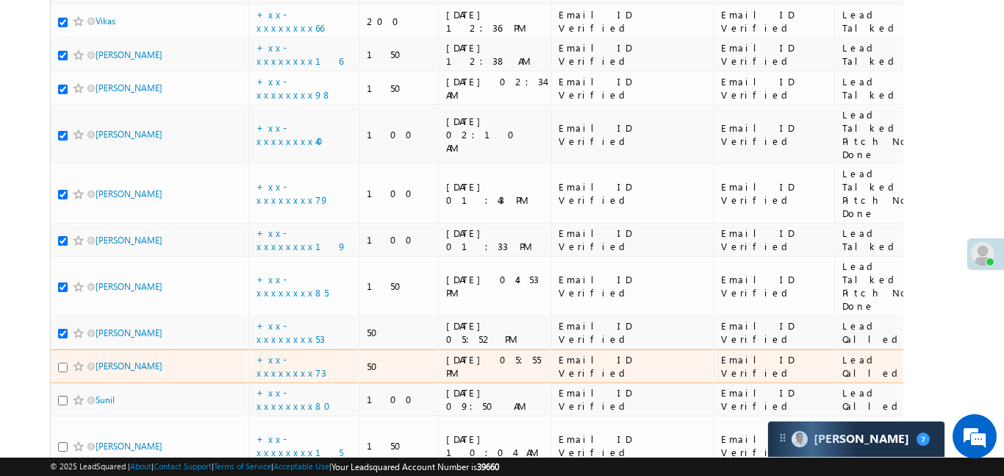
click at [62, 362] on input "checkbox" at bounding box center [63, 367] width 10 height 10
checkbox input "true"
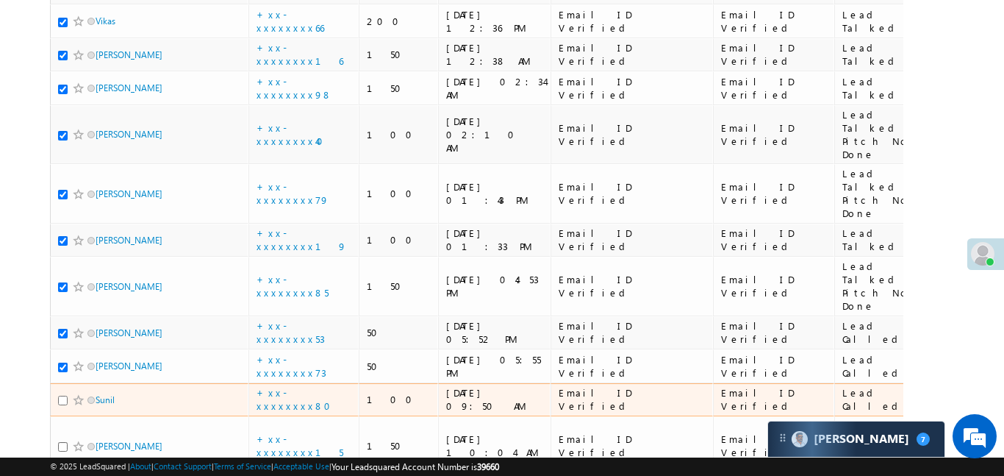
click at [62, 395] on input "checkbox" at bounding box center [63, 400] width 10 height 10
checkbox input "true"
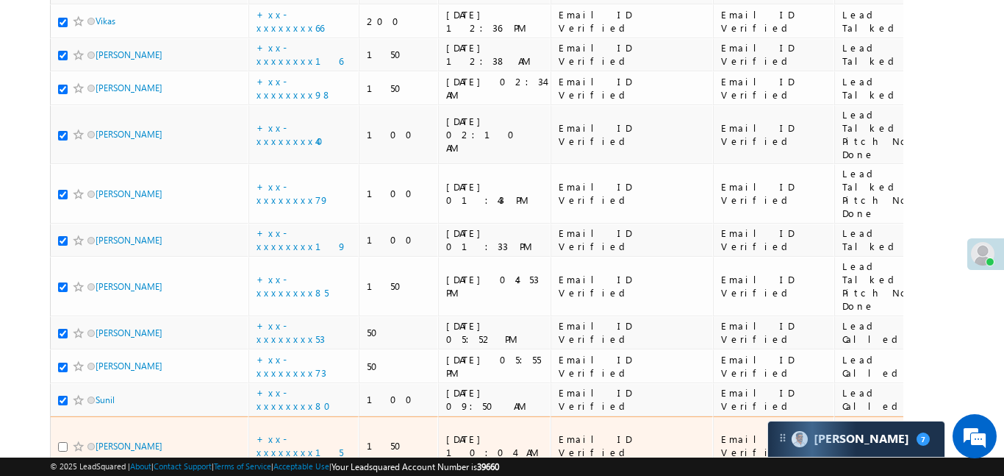
click at [65, 442] on input "checkbox" at bounding box center [63, 447] width 10 height 10
checkbox input "true"
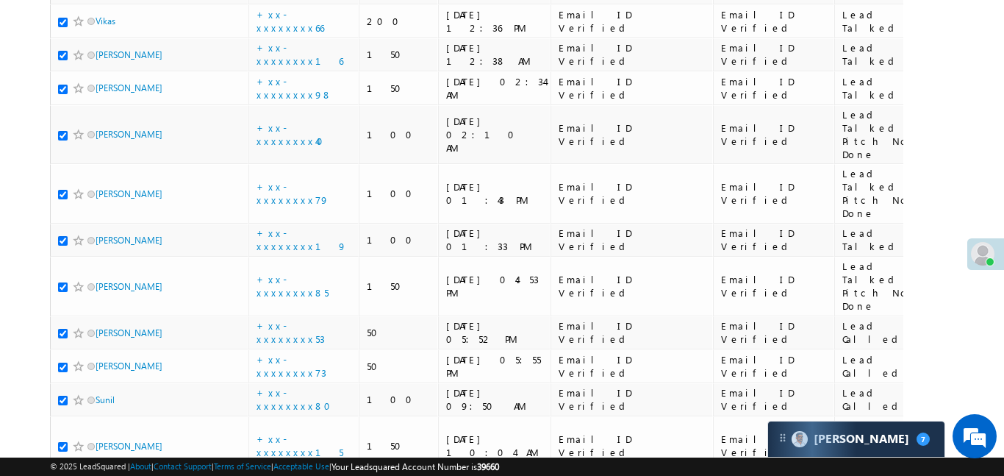
checkbox input "true"
drag, startPoint x: 68, startPoint y: 237, endPoint x: 57, endPoint y: 245, distance: 14.1
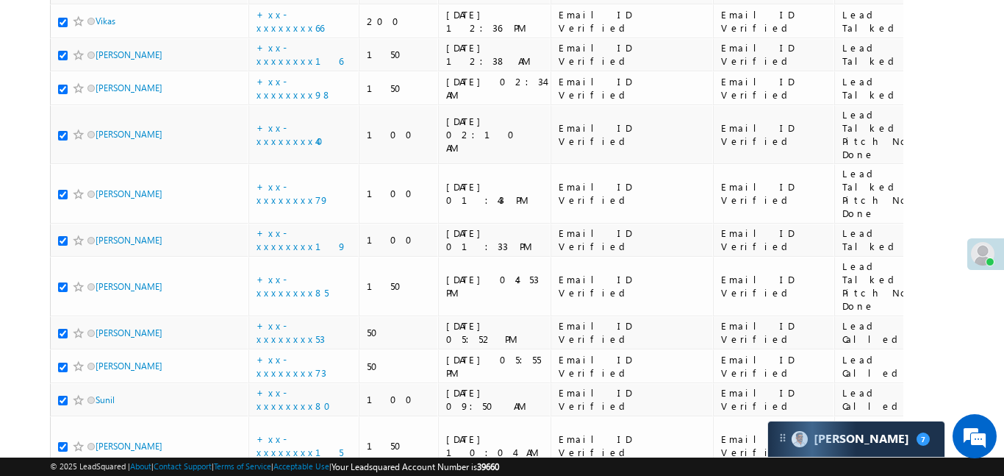
checkbox input "true"
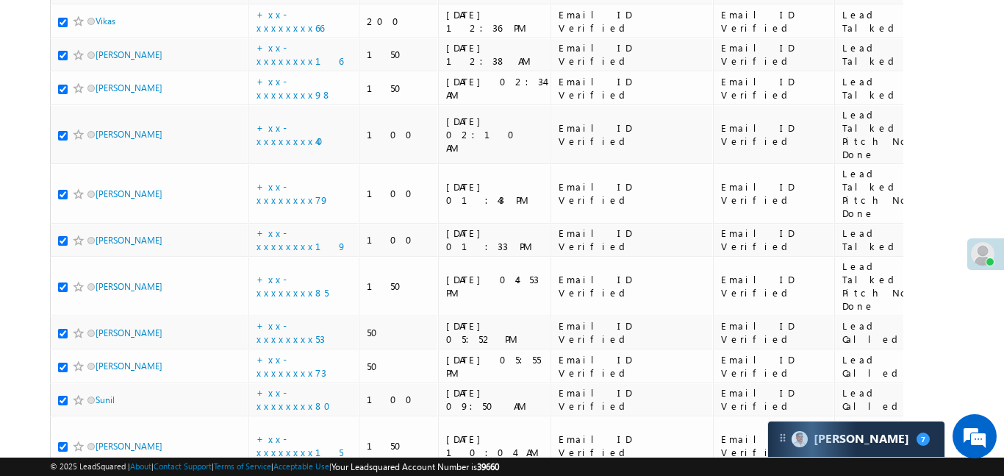
checkbox input "true"
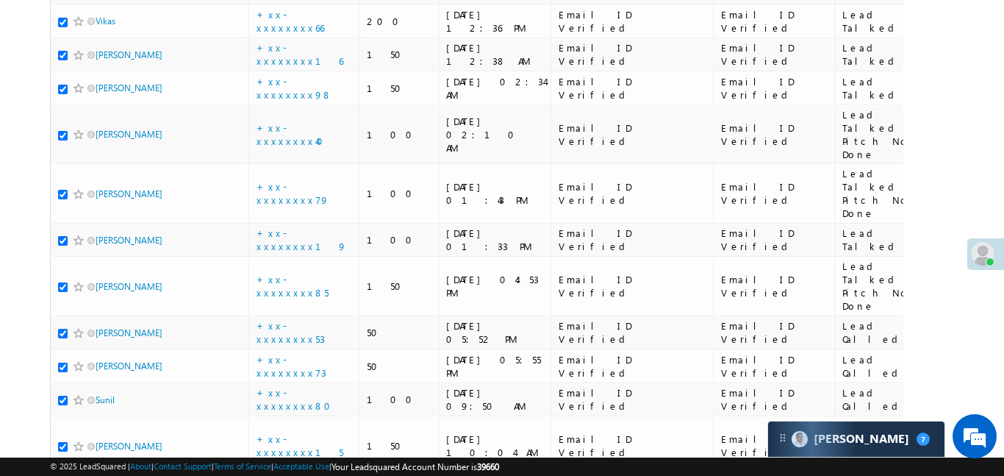
checkbox input "true"
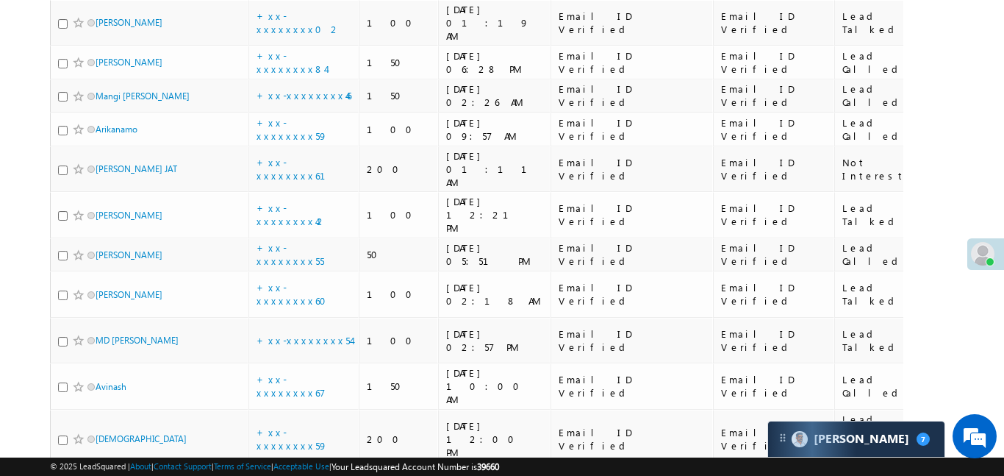
scroll to position [2029, 0]
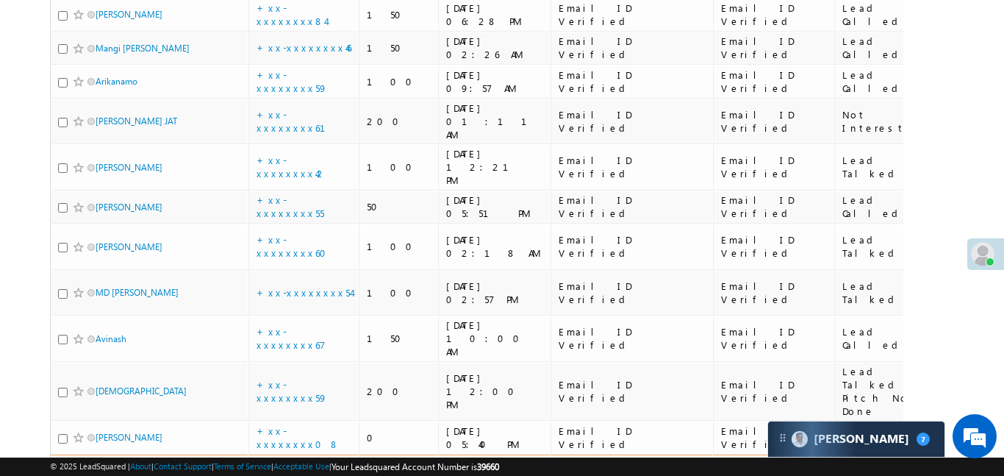
click at [76, 475] on span at bounding box center [79, 484] width 12 height 12
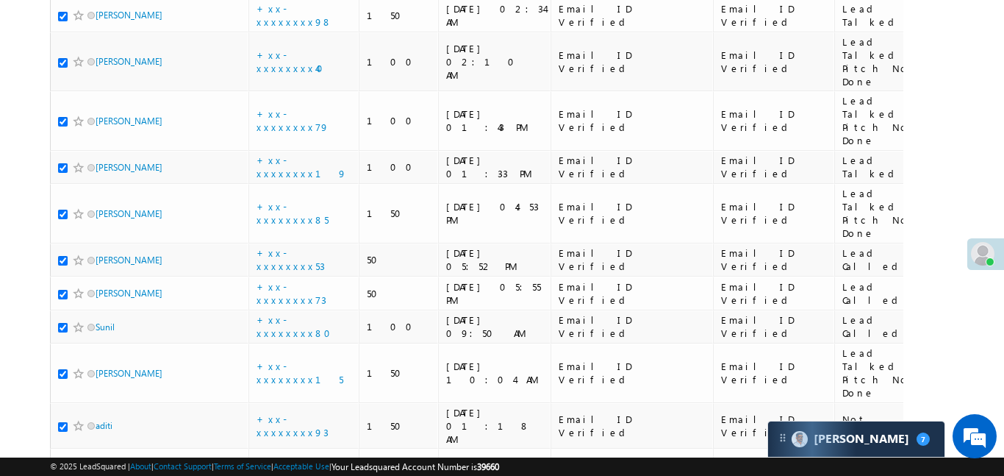
scroll to position [2725, 0]
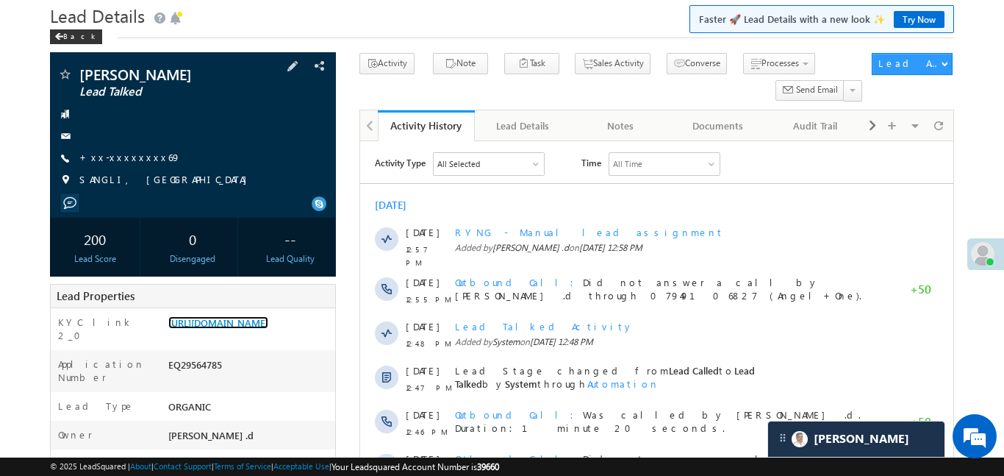
scroll to position [49, 0]
click at [268, 329] on link "[URL][DOMAIN_NAME]" at bounding box center [218, 322] width 100 height 12
click at [250, 306] on div "Lead Properties" at bounding box center [193, 296] width 286 height 24
click at [257, 328] on link "[URL][DOMAIN_NAME]" at bounding box center [218, 322] width 100 height 12
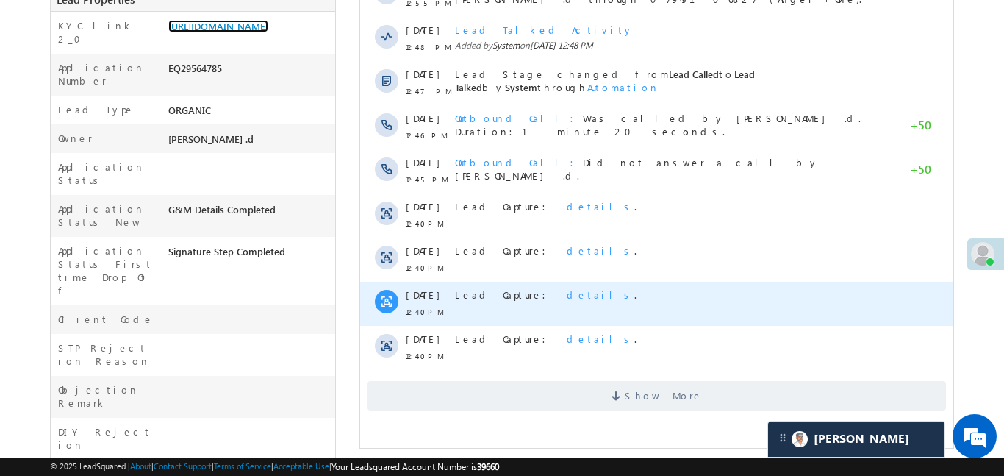
scroll to position [318, 0]
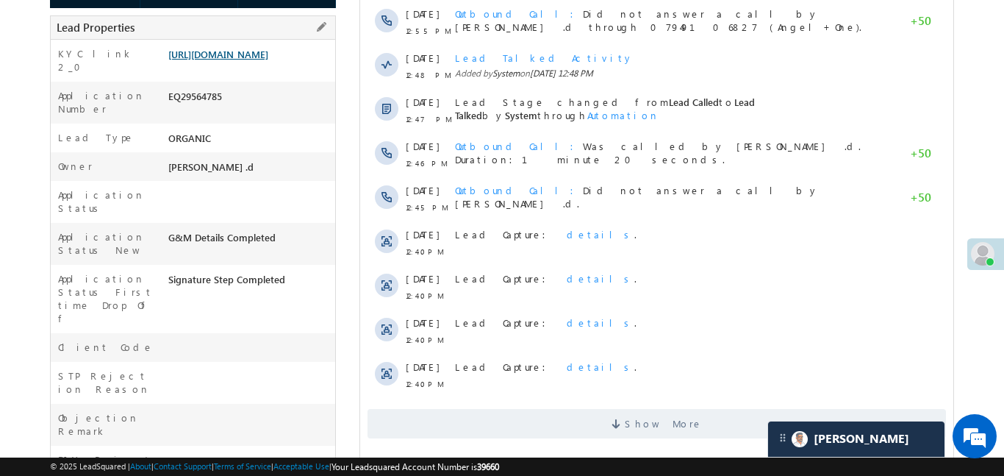
click at [242, 60] on link "[URL][DOMAIN_NAME]" at bounding box center [218, 54] width 100 height 12
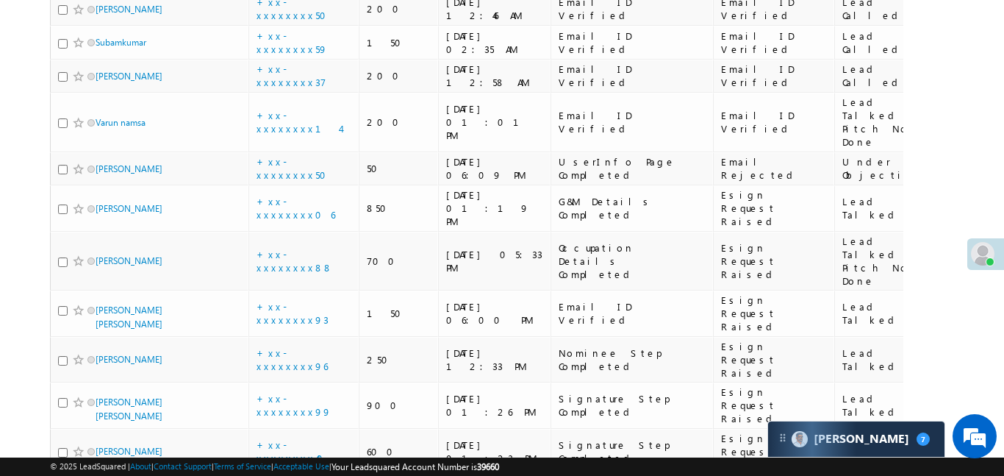
scroll to position [6355, 0]
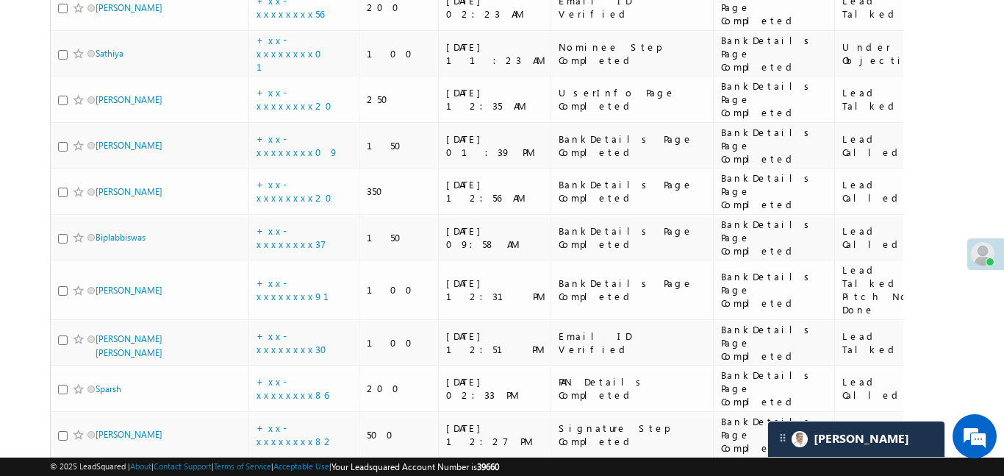
scroll to position [0, 0]
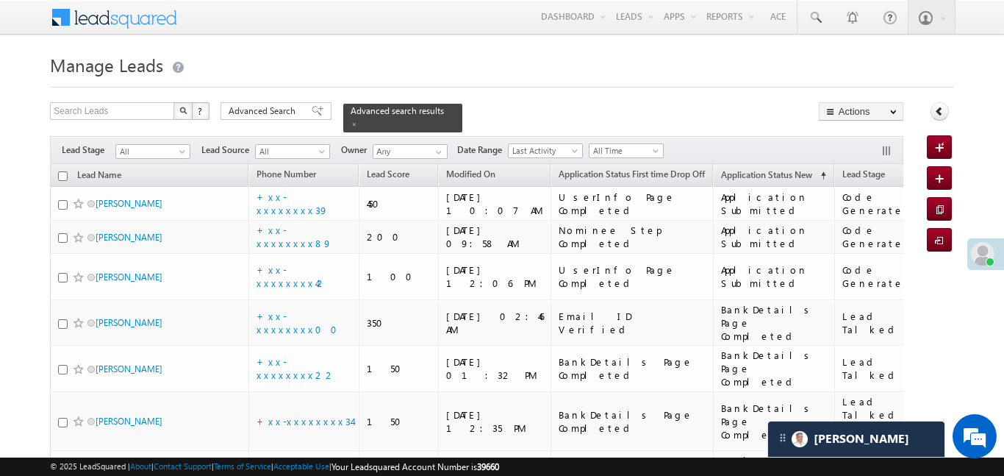
click at [304, 122] on div "Search Leads X ? 272 results found Advanced Search Advanced Search Advanced sea…" at bounding box center [476, 117] width 853 height 30
click at [315, 108] on div "Advanced Search" at bounding box center [276, 111] width 111 height 18
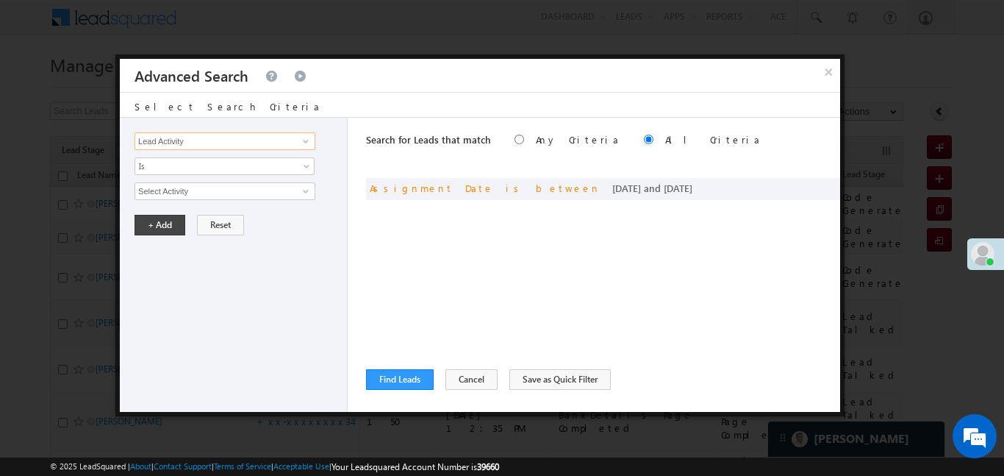
click at [254, 139] on input "Lead Activity" at bounding box center [225, 141] width 181 height 18
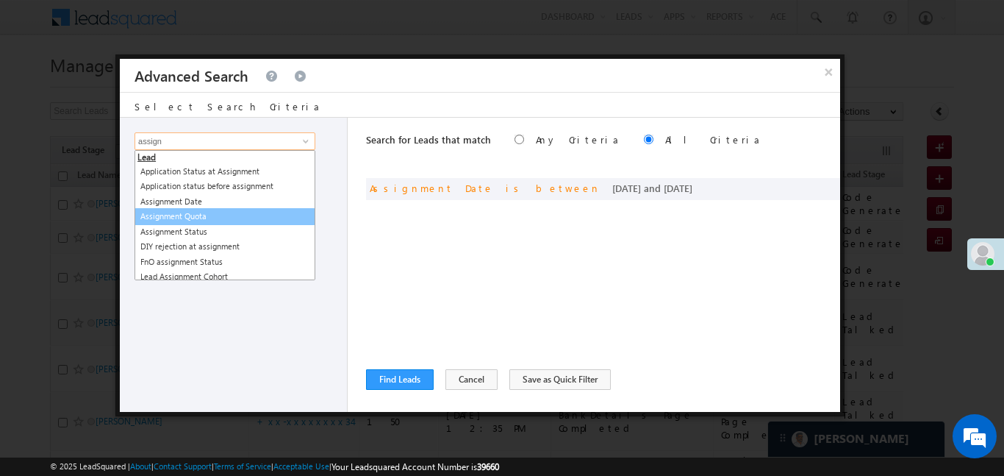
click at [229, 208] on link "Assignment Quota" at bounding box center [225, 216] width 181 height 17
type input "Assignment Quota"
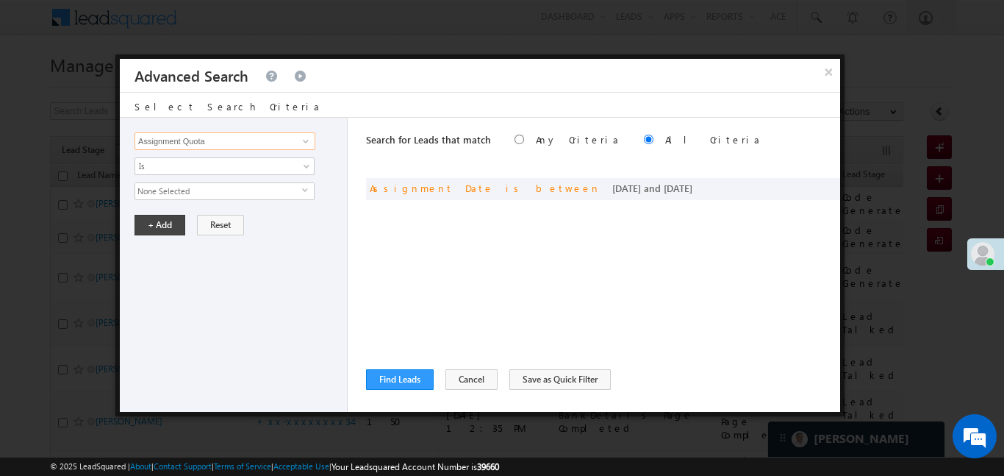
click at [218, 142] on input "Assignment Quota" at bounding box center [225, 141] width 181 height 18
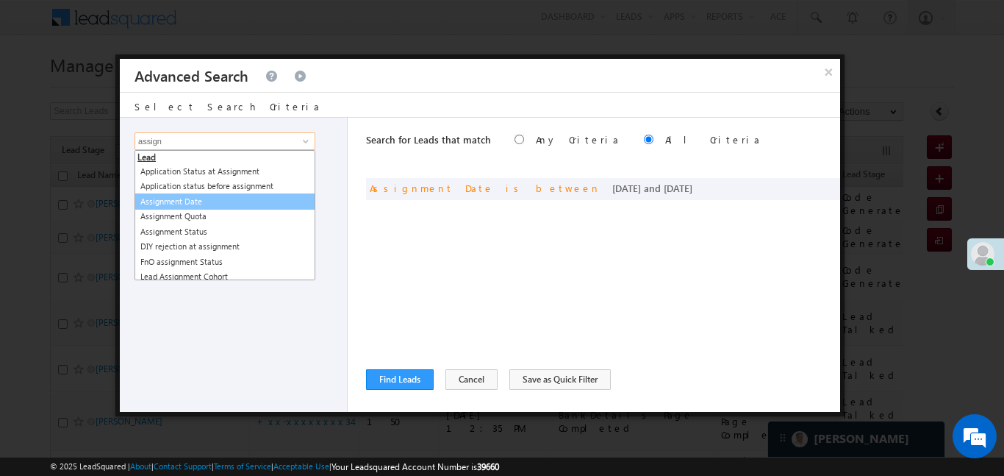
click at [201, 205] on link "Assignment Date" at bounding box center [225, 201] width 181 height 17
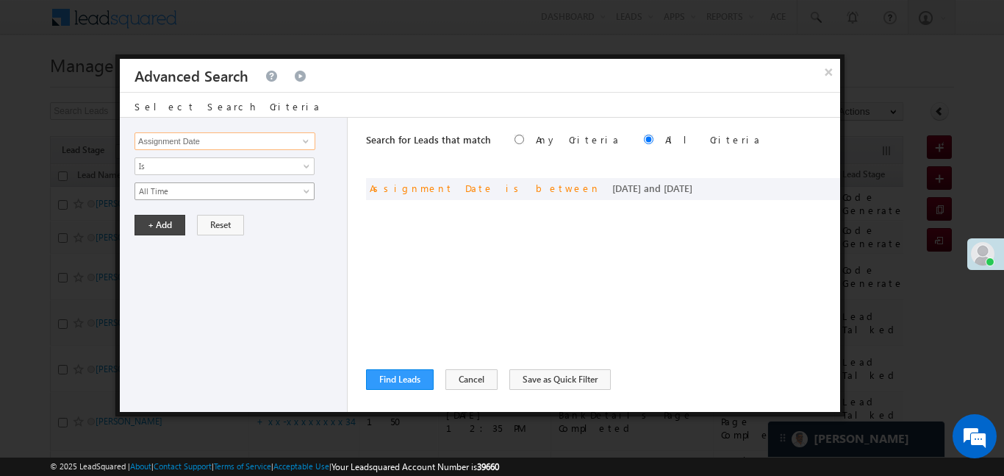
type input "Assignment Date"
click at [194, 196] on span "All Time" at bounding box center [214, 190] width 159 height 13
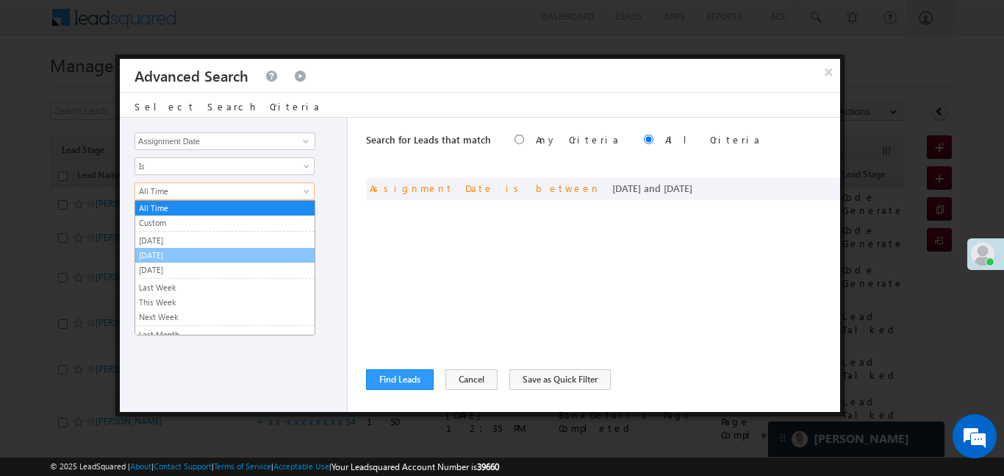
click at [165, 248] on link "Today" at bounding box center [224, 254] width 179 height 13
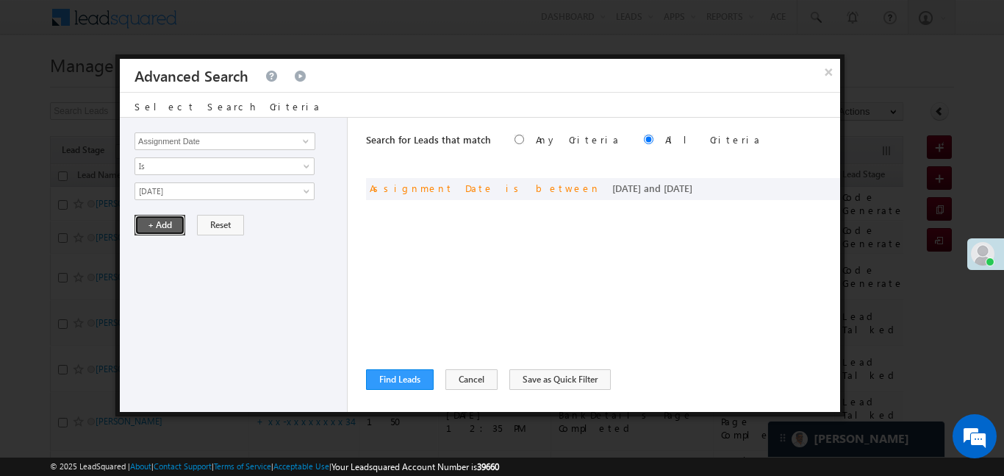
click at [162, 229] on button "+ Add" at bounding box center [160, 225] width 51 height 21
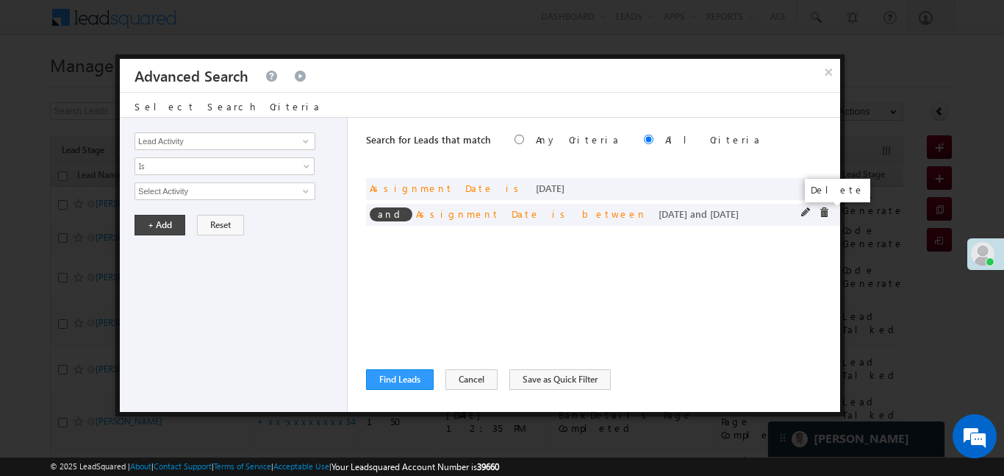
click at [823, 215] on span at bounding box center [824, 212] width 10 height 10
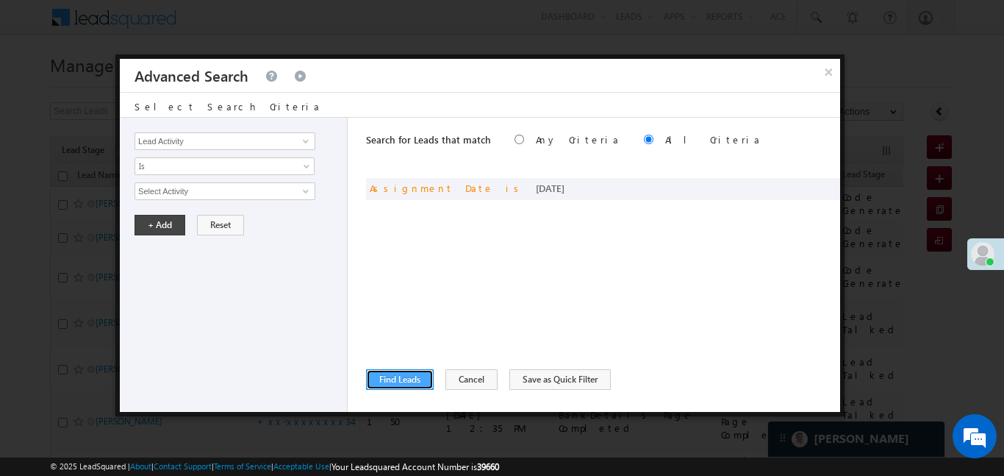
click at [399, 381] on button "Find Leads" at bounding box center [400, 379] width 68 height 21
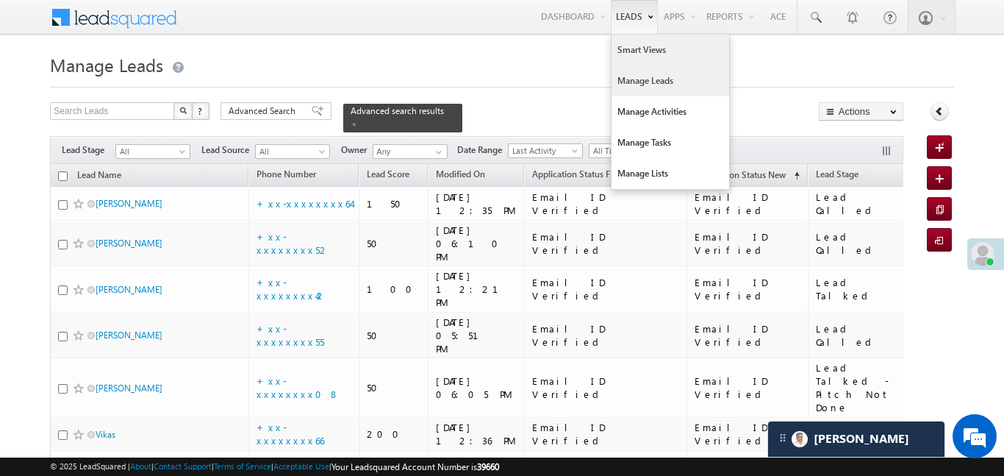
click at [640, 40] on link "Smart Views" at bounding box center [671, 50] width 118 height 31
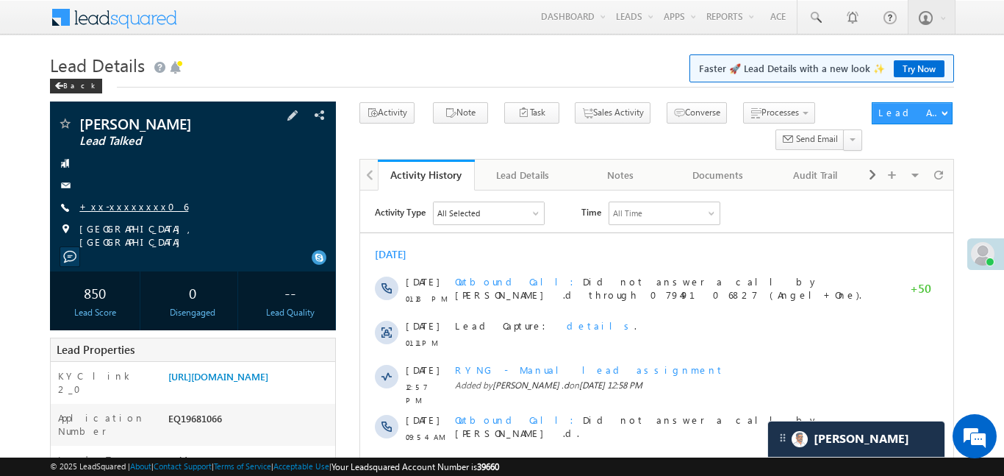
click at [130, 209] on link "+xx-xxxxxxxx06" at bounding box center [133, 206] width 109 height 12
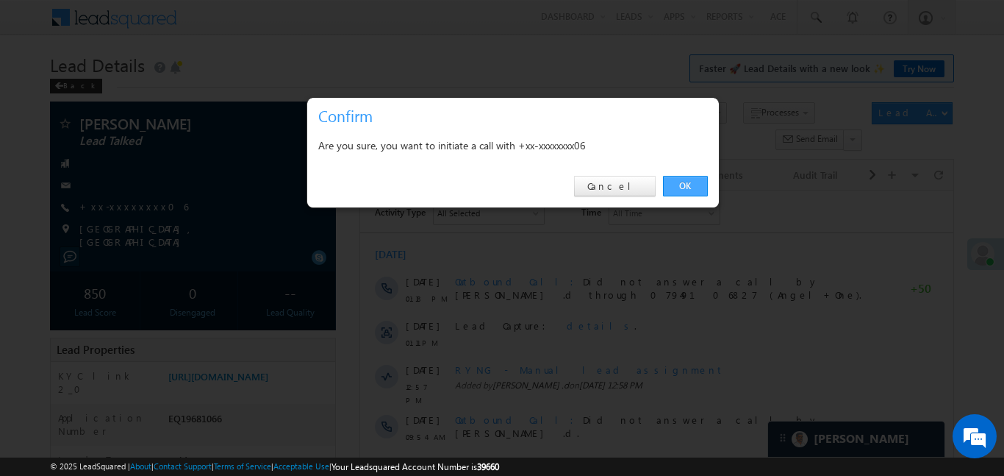
click at [679, 190] on link "OK" at bounding box center [685, 186] width 45 height 21
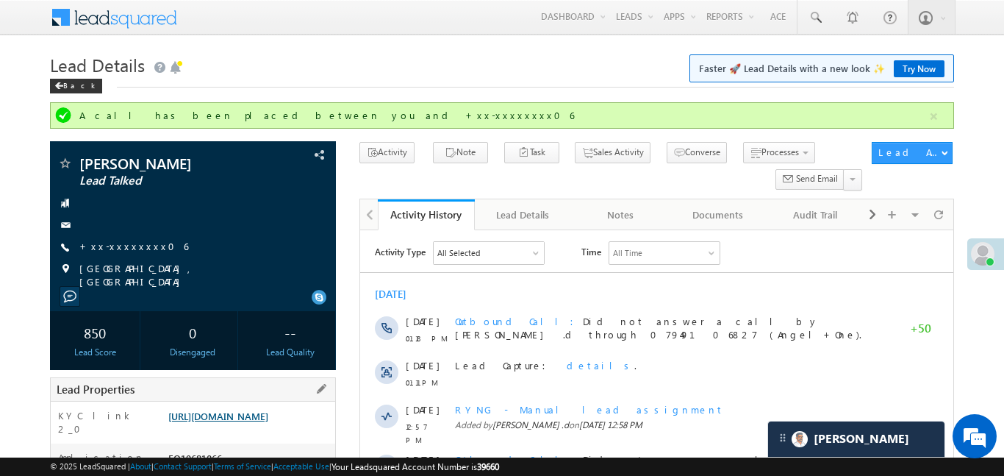
click at [268, 418] on link "[URL][DOMAIN_NAME]" at bounding box center [218, 415] width 100 height 12
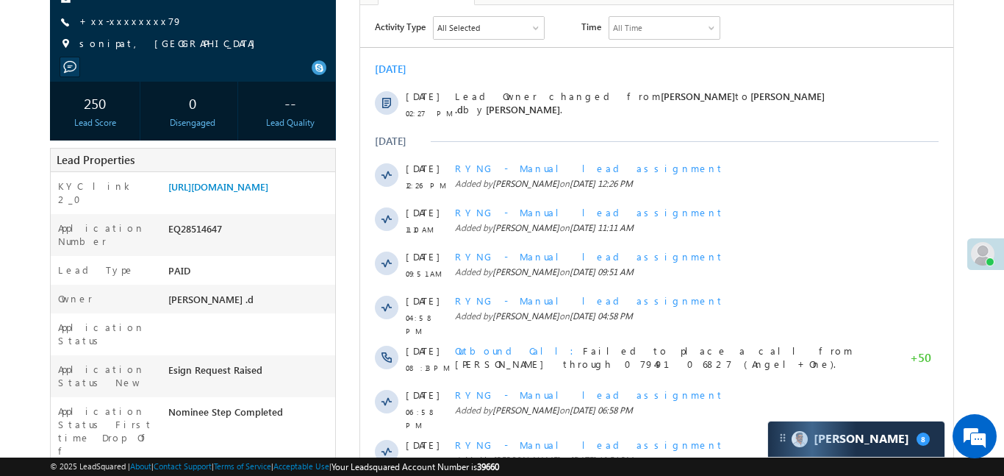
scroll to position [187, 0]
click at [268, 181] on link "[URL][DOMAIN_NAME]" at bounding box center [218, 185] width 100 height 12
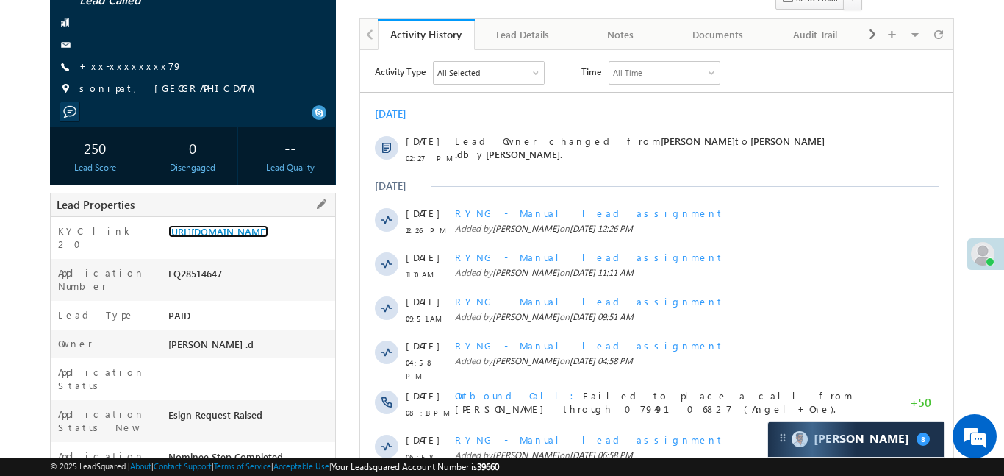
scroll to position [131, 0]
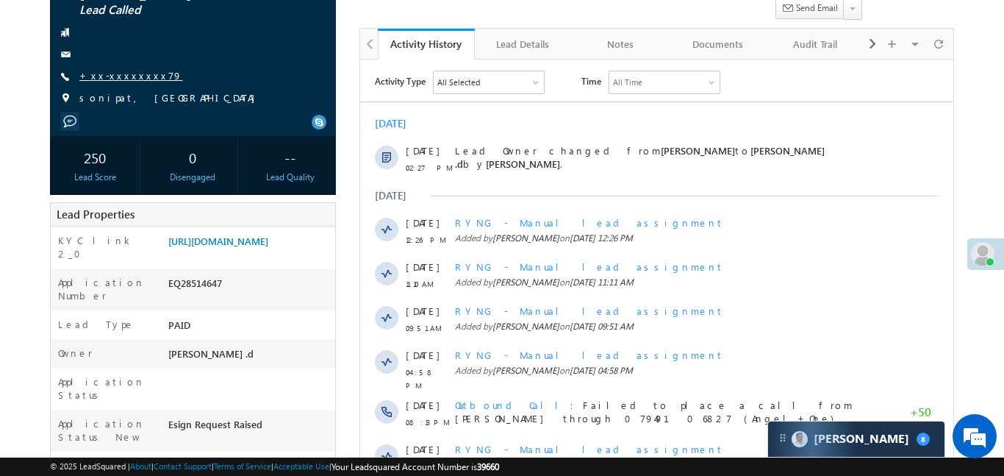
click at [110, 81] on link "+xx-xxxxxxxx79" at bounding box center [130, 75] width 103 height 12
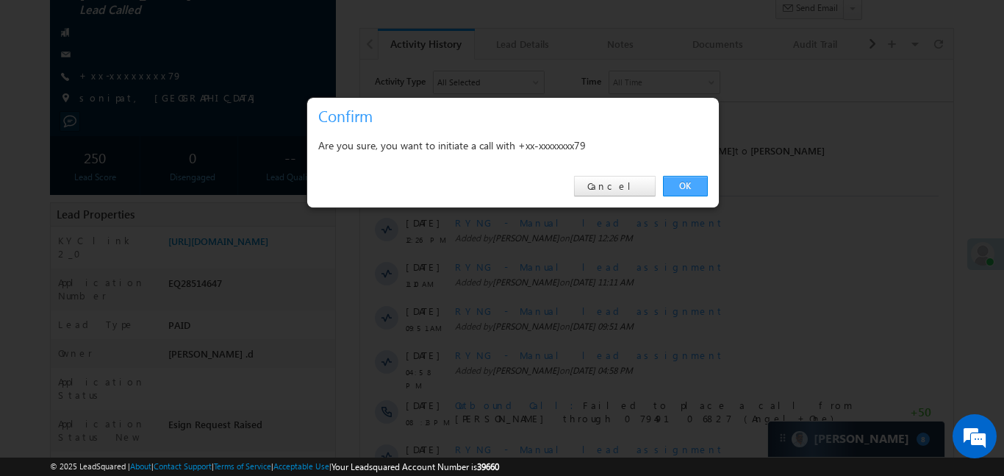
click at [674, 185] on link "OK" at bounding box center [685, 186] width 45 height 21
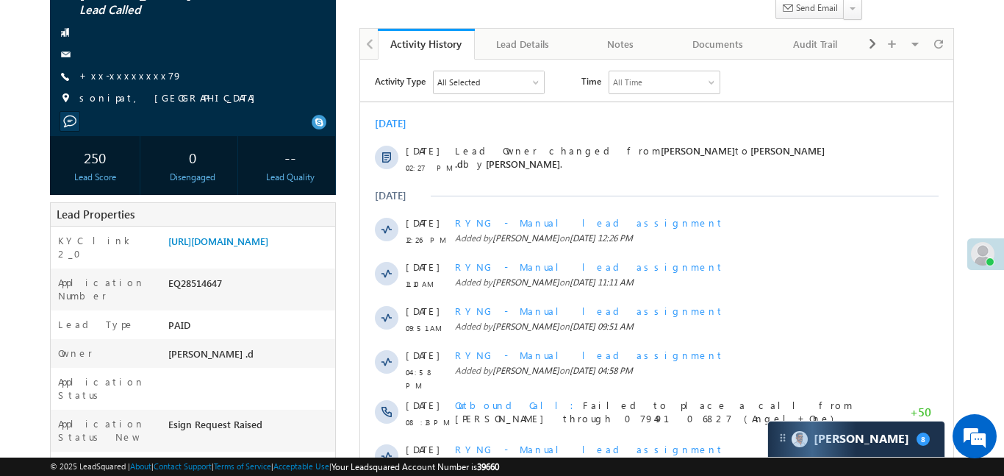
scroll to position [171, 0]
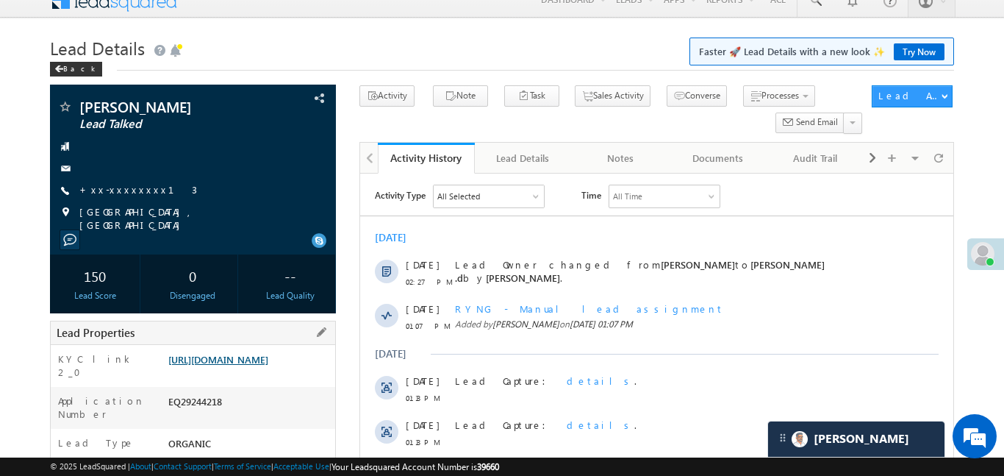
scroll to position [23, 0]
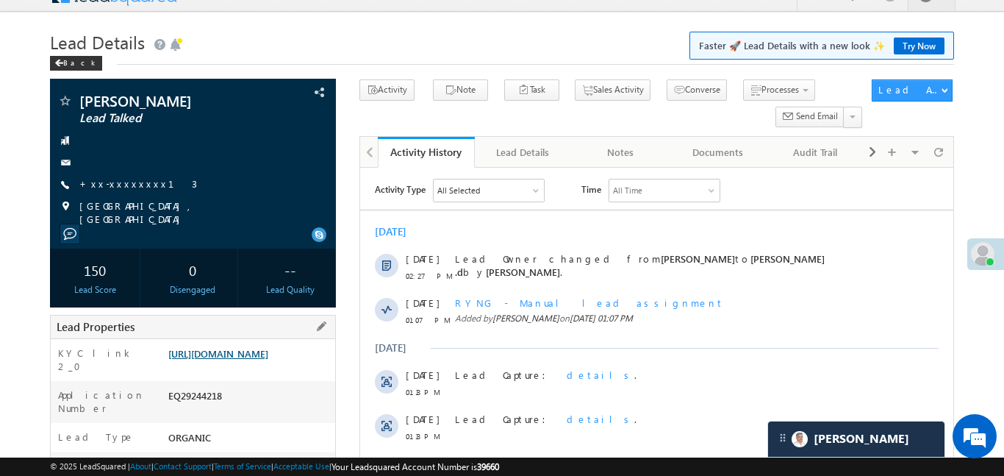
click at [259, 359] on link "[URL][DOMAIN_NAME]" at bounding box center [218, 353] width 100 height 12
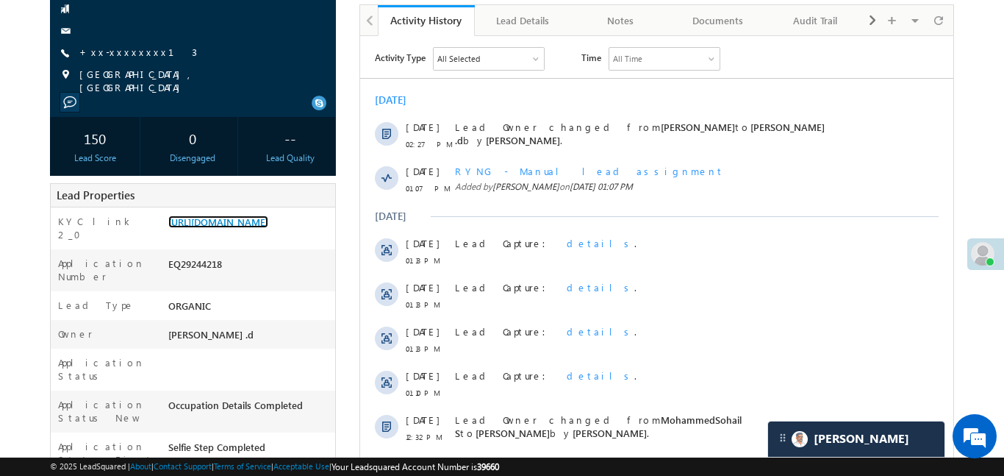
scroll to position [0, 0]
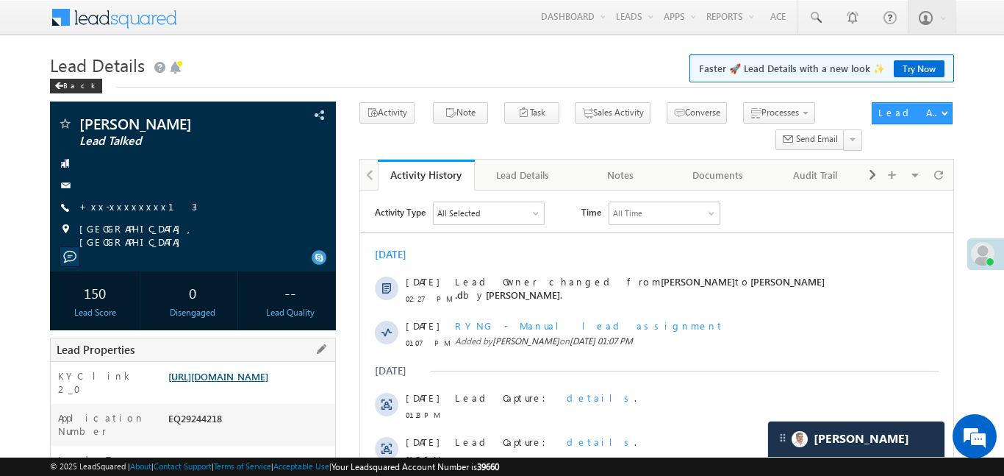
click at [268, 382] on link "[URL][DOMAIN_NAME]" at bounding box center [218, 376] width 100 height 12
click at [812, 18] on span at bounding box center [815, 17] width 15 height 15
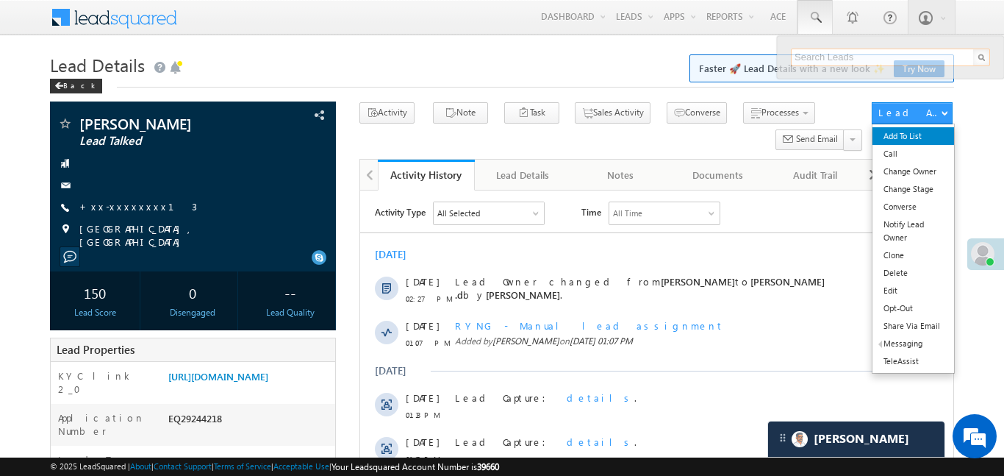
paste input "9022199369"
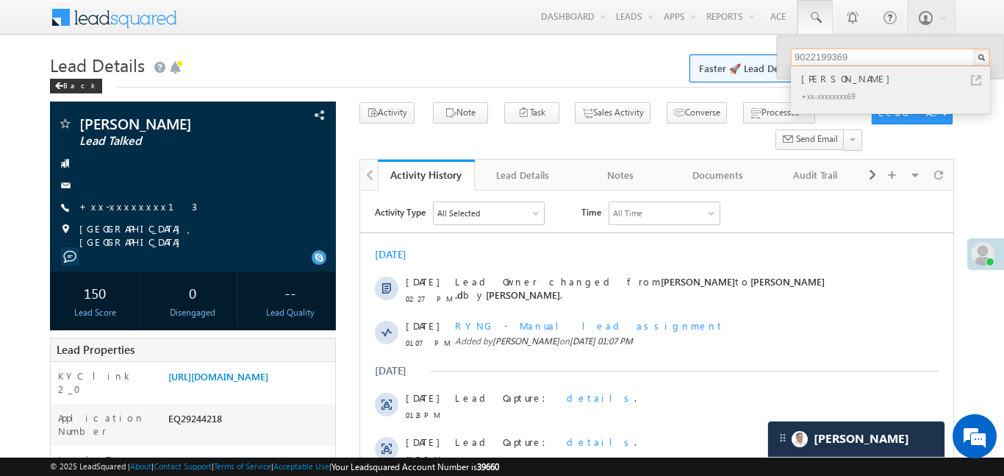
type input "9022199369"
click at [803, 75] on div "[PERSON_NAME]" at bounding box center [896, 79] width 197 height 16
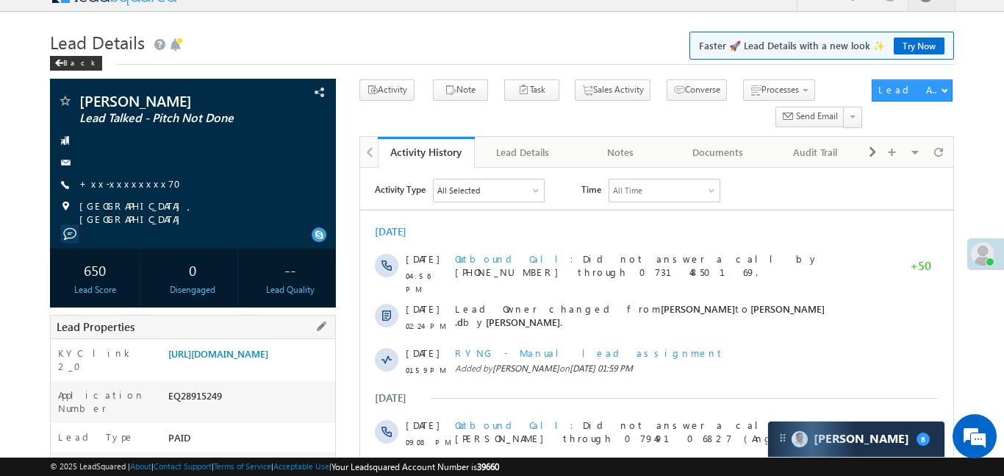
click at [245, 367] on div "https://angelbroking1-pk3em7sa.customui-test.leadsquared.com?leadId=ab668a2a-e5…" at bounding box center [250, 356] width 171 height 21
click at [251, 352] on link "https://angelbroking1-pk3em7sa.customui-test.leadsquared.com?leadId=ab668a2a-e5…" at bounding box center [218, 353] width 100 height 12
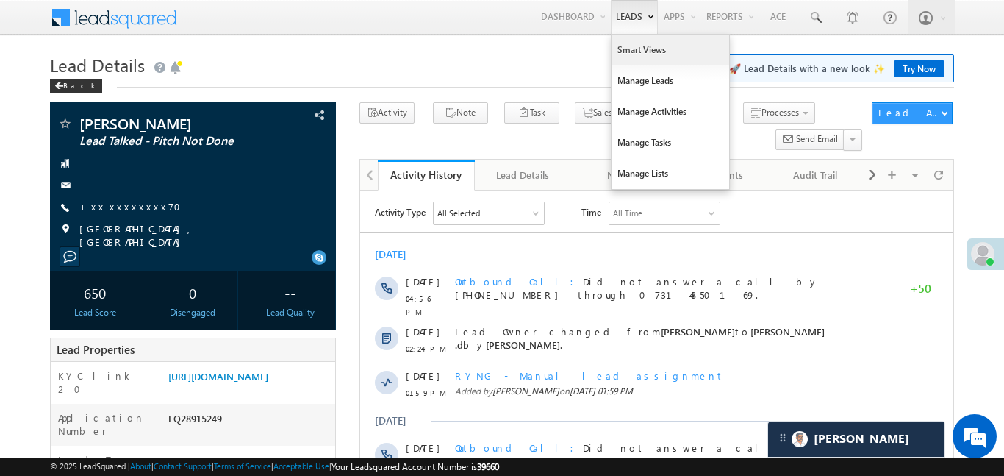
click at [637, 43] on link "Smart Views" at bounding box center [671, 50] width 118 height 31
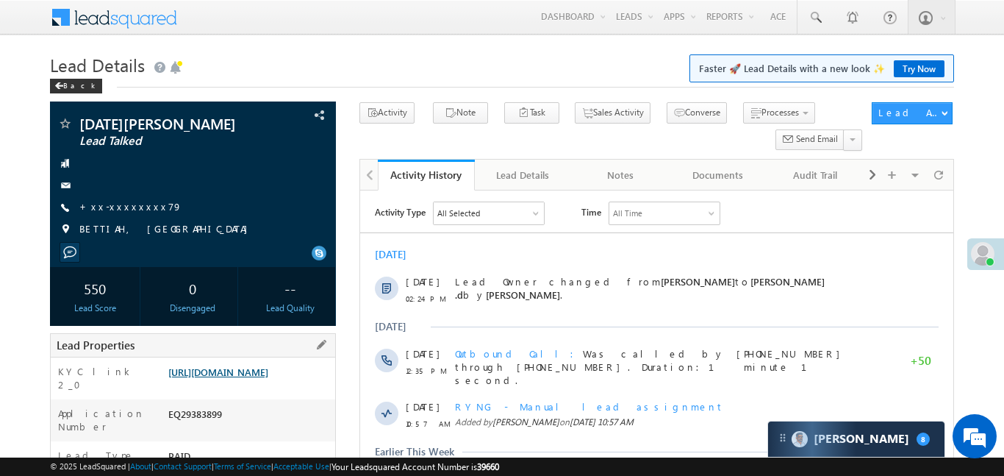
click at [268, 378] on link "[URL][DOMAIN_NAME]" at bounding box center [218, 371] width 100 height 12
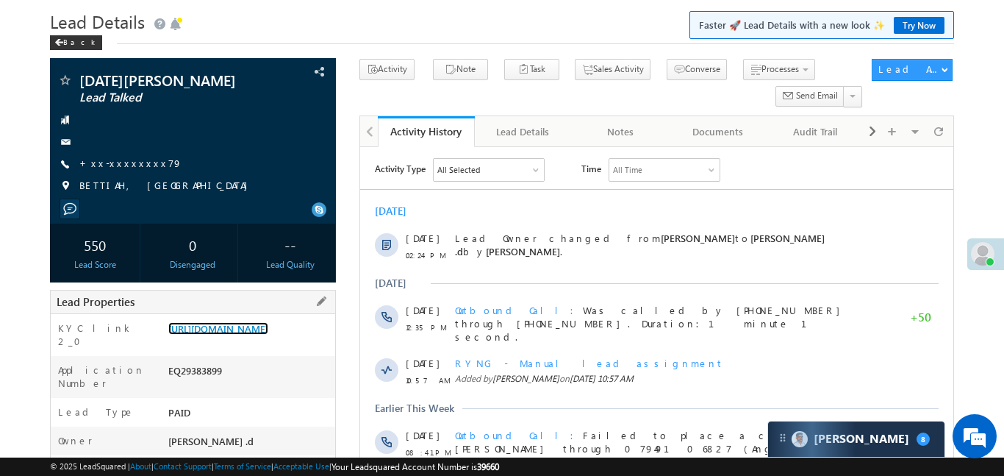
scroll to position [84, 0]
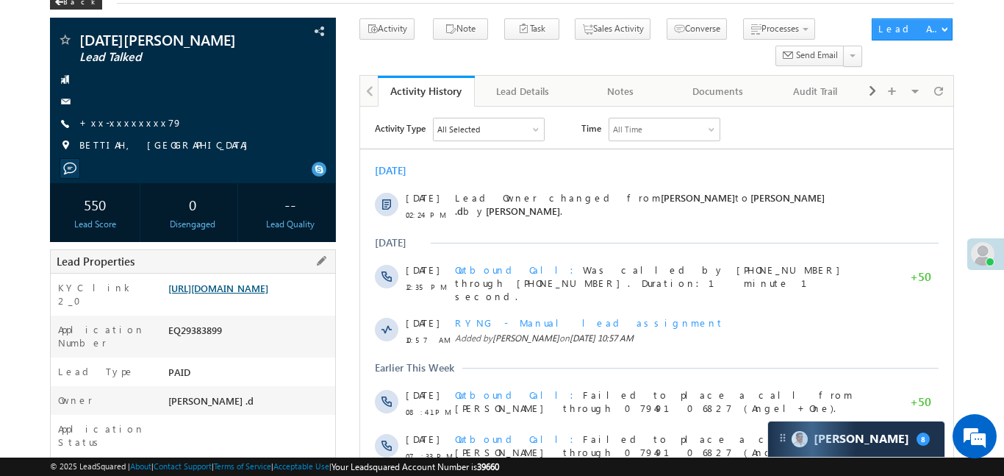
click at [265, 294] on link "[URL][DOMAIN_NAME]" at bounding box center [218, 288] width 100 height 12
click at [268, 294] on link "[URL][DOMAIN_NAME]" at bounding box center [218, 288] width 100 height 12
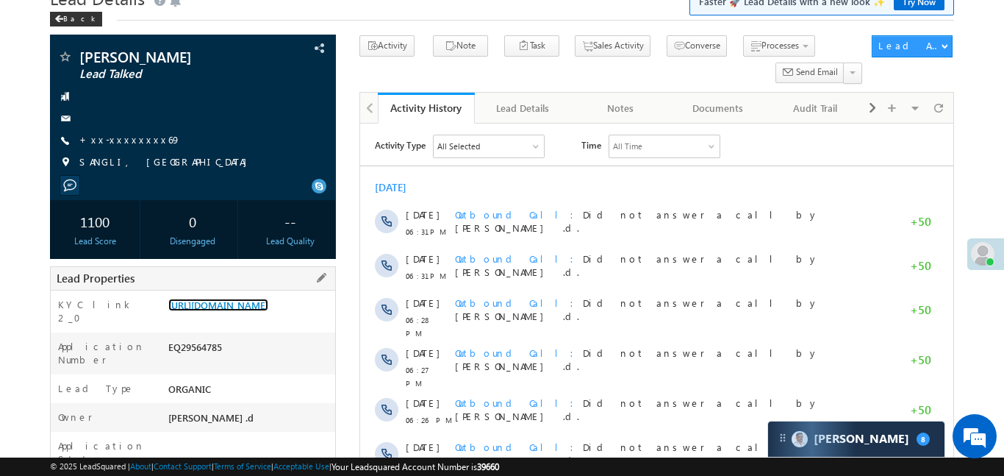
drag, startPoint x: 168, startPoint y: 304, endPoint x: 232, endPoint y: 349, distance: 79.1
click at [232, 318] on div "https://angelbroking1-pk3em7sa.customui-test.leadsquared.com?leadId=15b5a657-25…" at bounding box center [250, 308] width 171 height 21
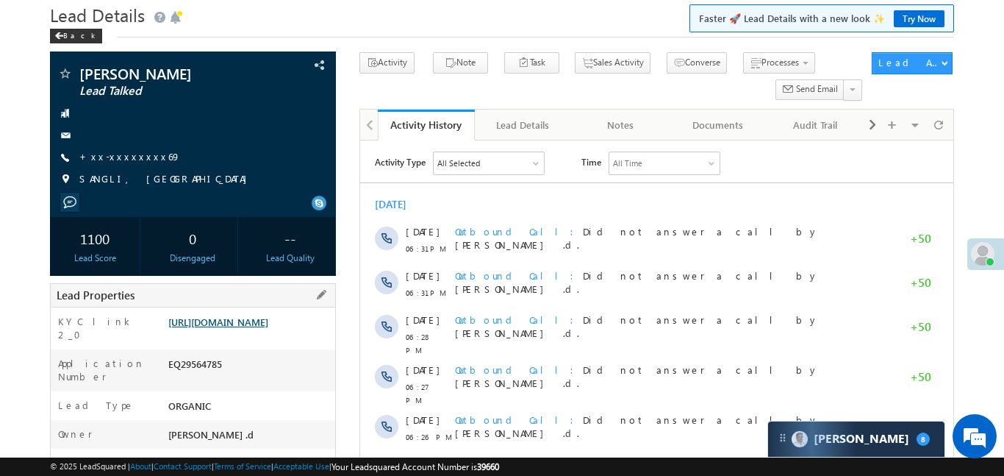
scroll to position [60, 0]
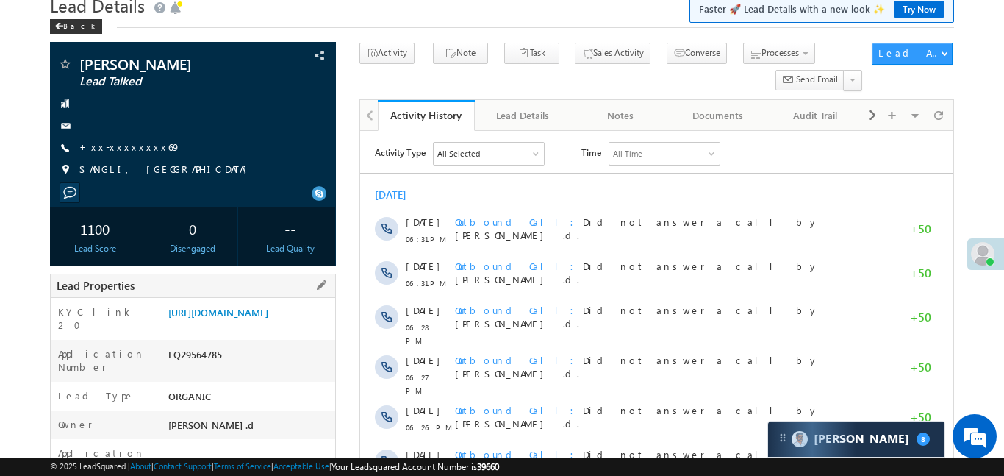
drag, startPoint x: 165, startPoint y: 309, endPoint x: 270, endPoint y: 357, distance: 115.8
click at [270, 326] on div "https://angelbroking1-pk3em7sa.customui-test.leadsquared.com?leadId=15b5a657-25…" at bounding box center [250, 315] width 171 height 21
copy link "https://angelbroking1-pk3em7sa.customui-test.leadsquared.com?leadId=15b5a657-25…"
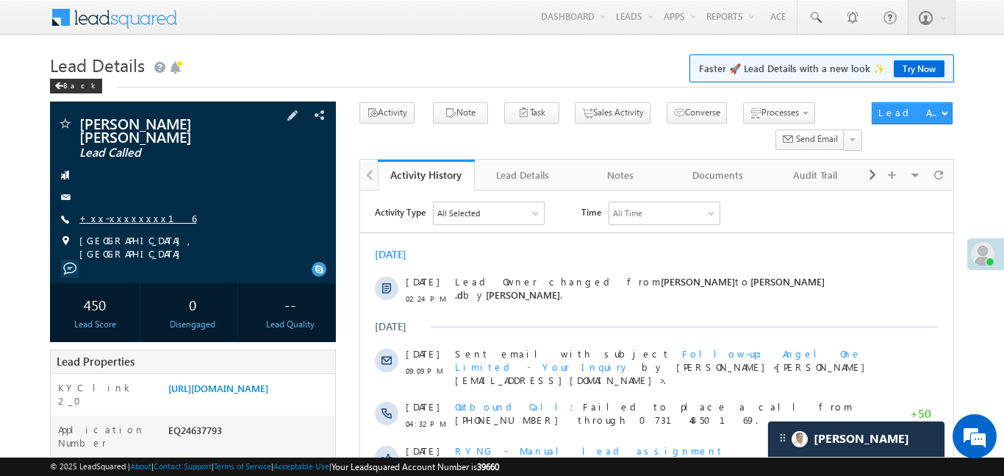
click at [122, 212] on link "+xx-xxxxxxxx16" at bounding box center [137, 218] width 117 height 12
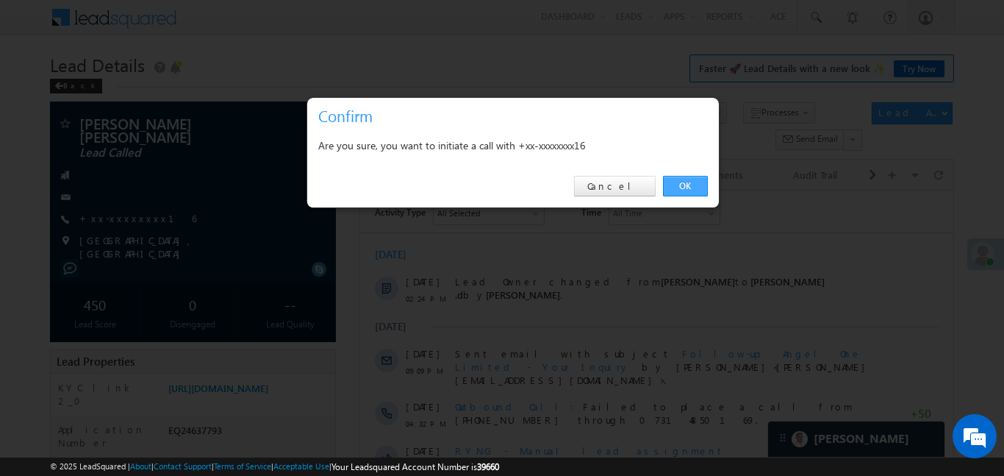
click at [681, 183] on link "OK" at bounding box center [685, 186] width 45 height 21
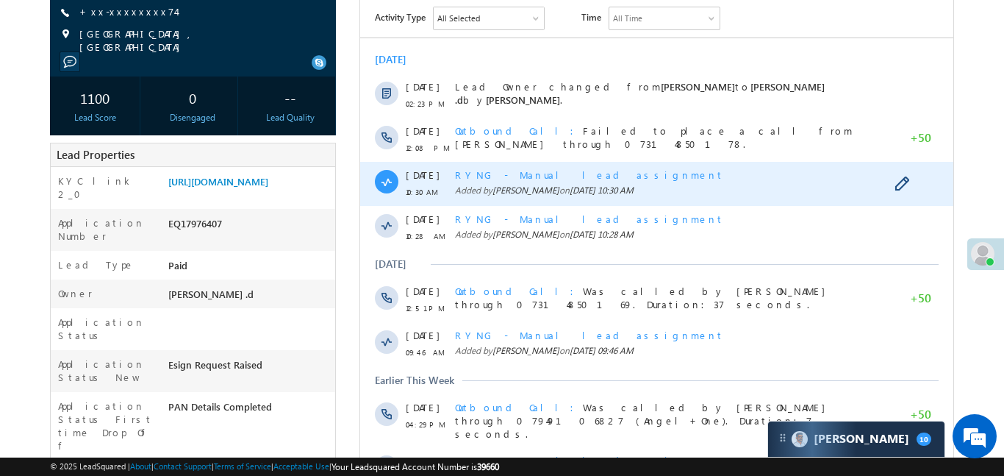
scroll to position [201, 0]
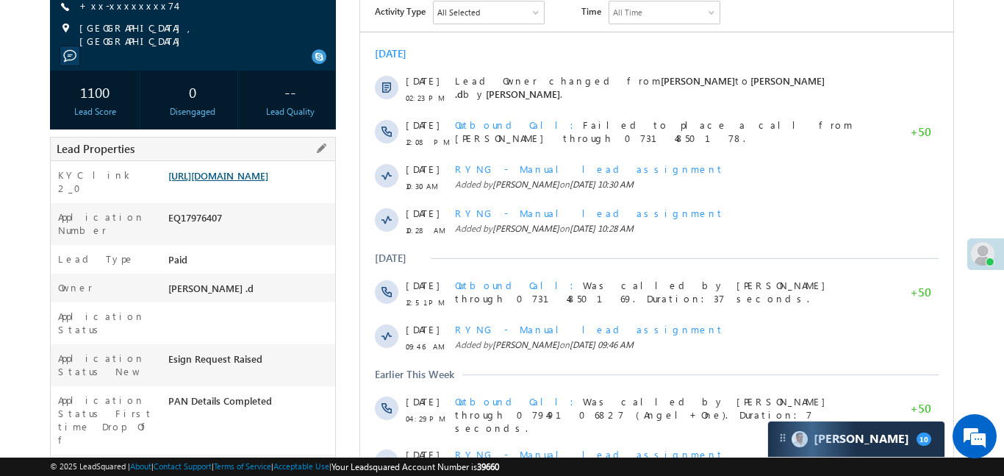
click at [268, 182] on link "[URL][DOMAIN_NAME]" at bounding box center [218, 175] width 100 height 12
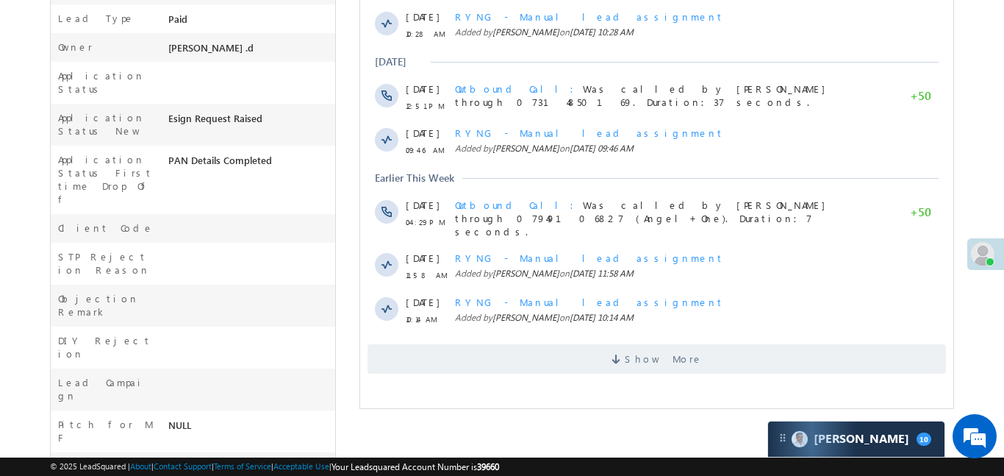
scroll to position [445, 0]
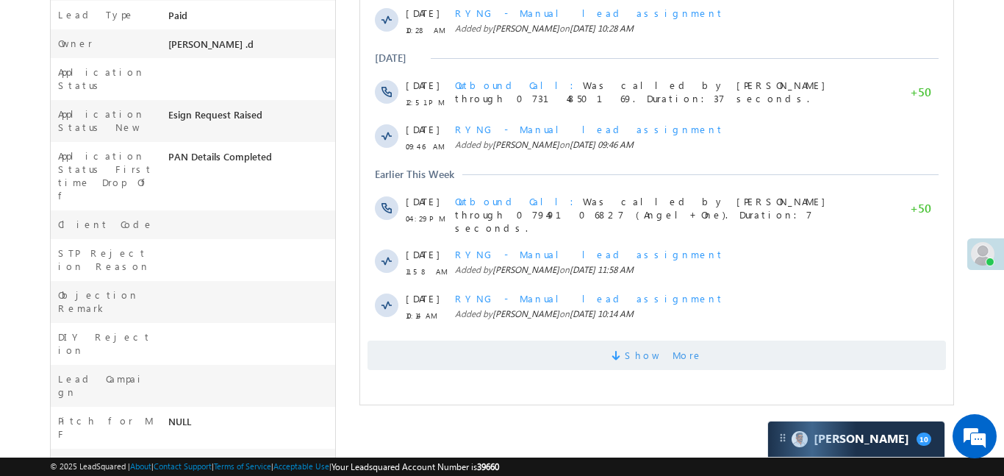
click at [599, 348] on span "Show More" at bounding box center [656, 354] width 578 height 29
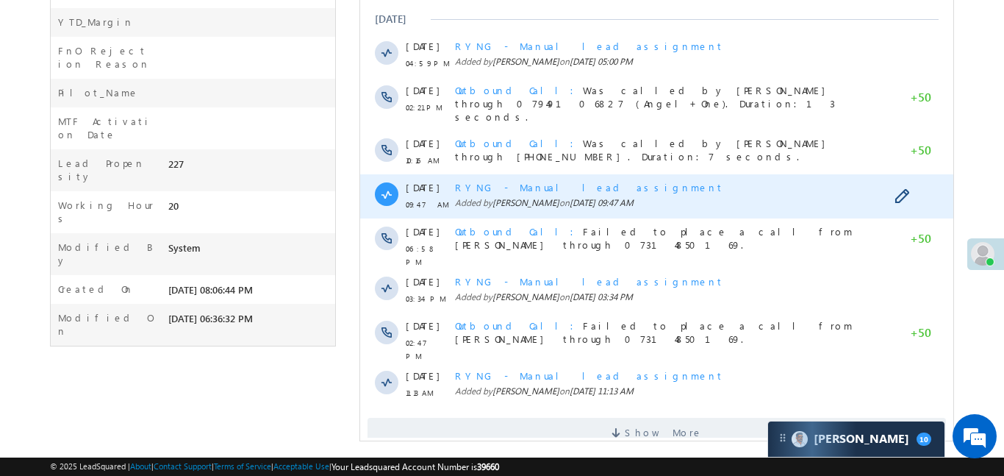
scroll to position [889, 0]
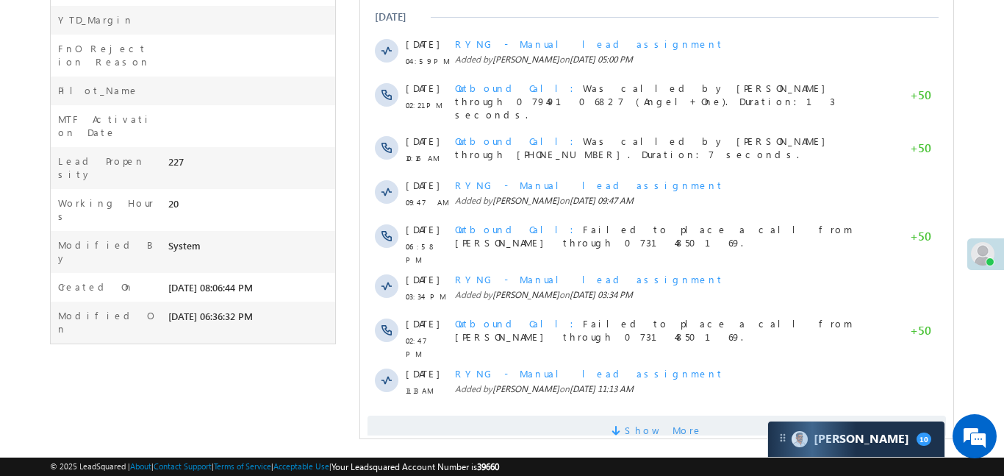
click at [643, 415] on span "Show More" at bounding box center [663, 429] width 78 height 29
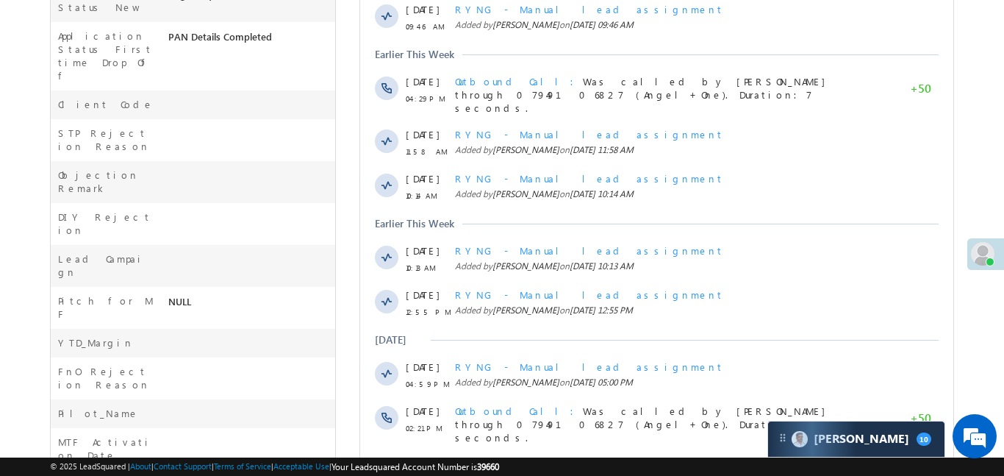
scroll to position [334, 0]
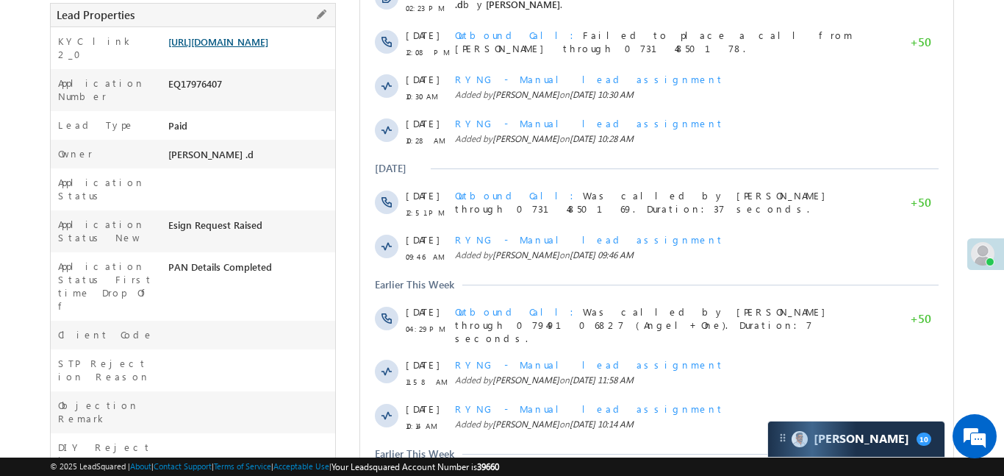
click at [260, 48] on link "[URL][DOMAIN_NAME]" at bounding box center [218, 41] width 100 height 12
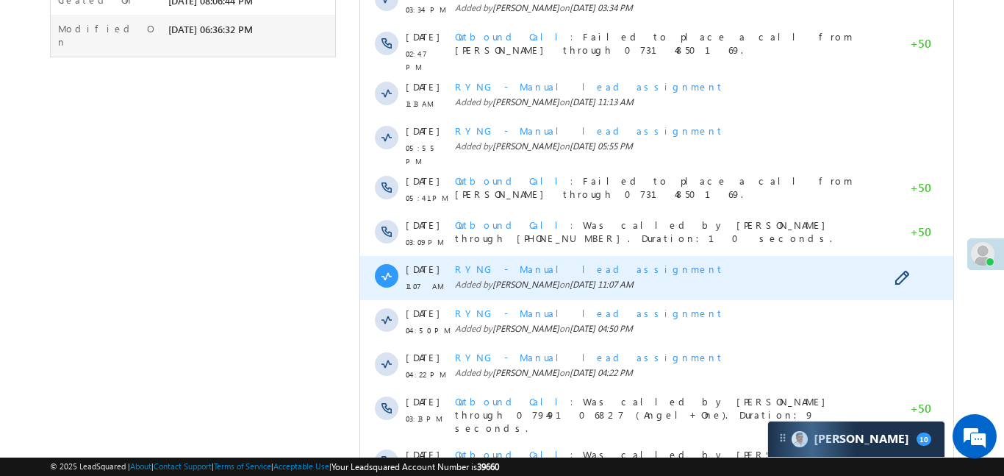
scroll to position [1330, 0]
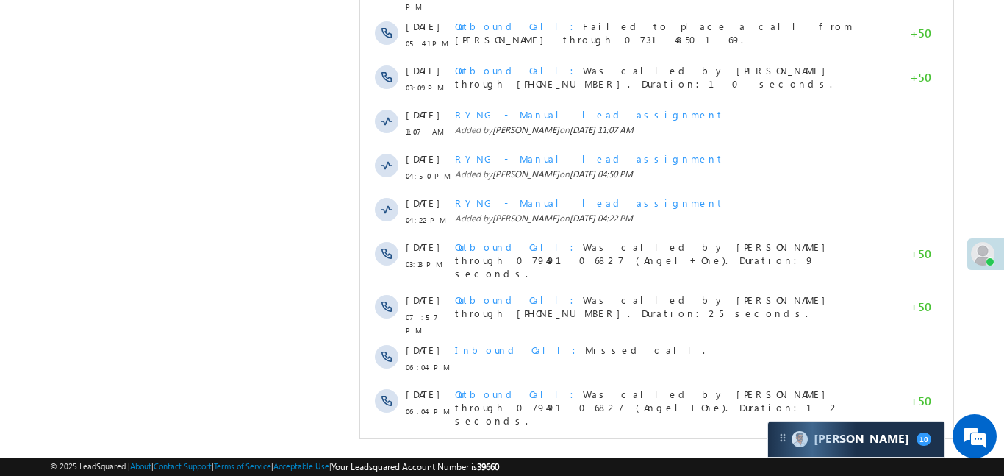
click at [644, 445] on span "Show More" at bounding box center [663, 459] width 78 height 29
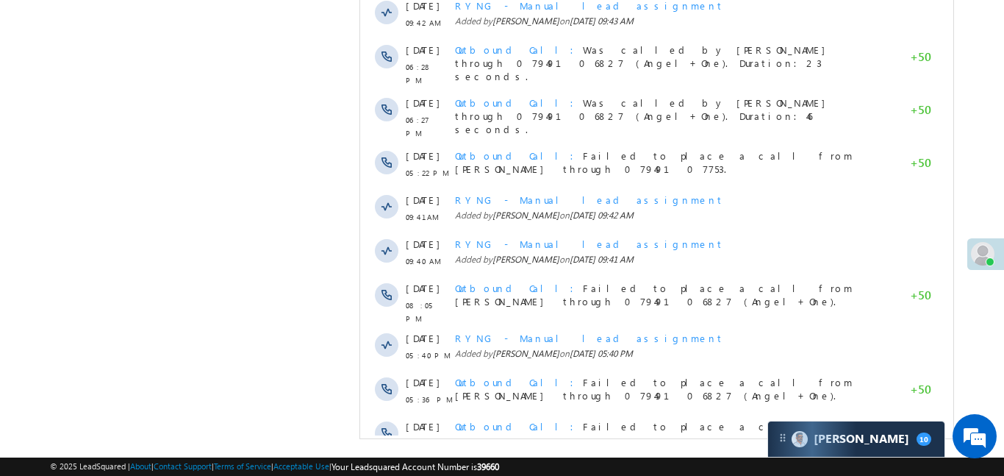
click at [653, 468] on span "Show More" at bounding box center [663, 482] width 78 height 29
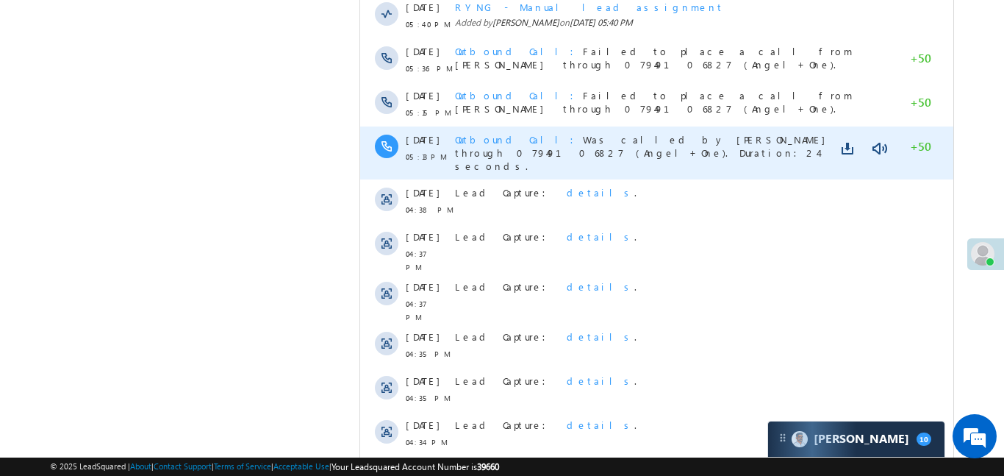
scroll to position [2212, 0]
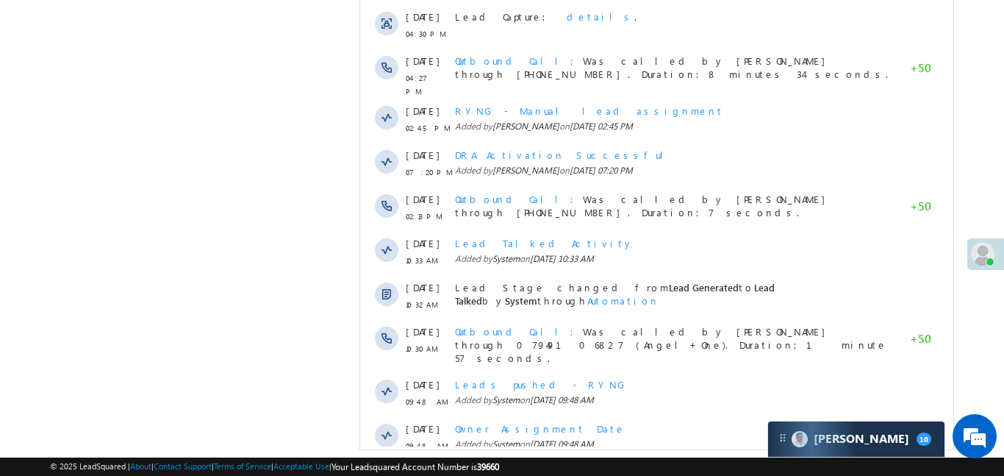
scroll to position [2653, 0]
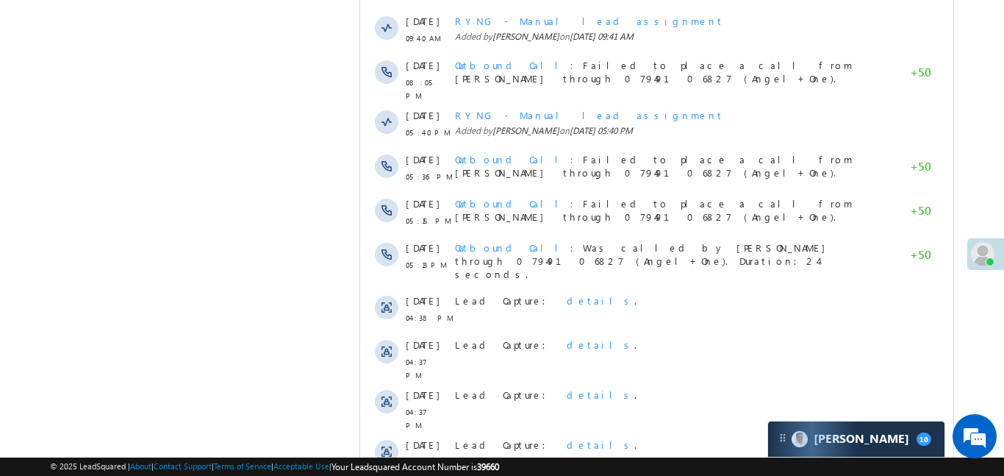
scroll to position [1840, 0]
